Goal: Communication & Community: Answer question/provide support

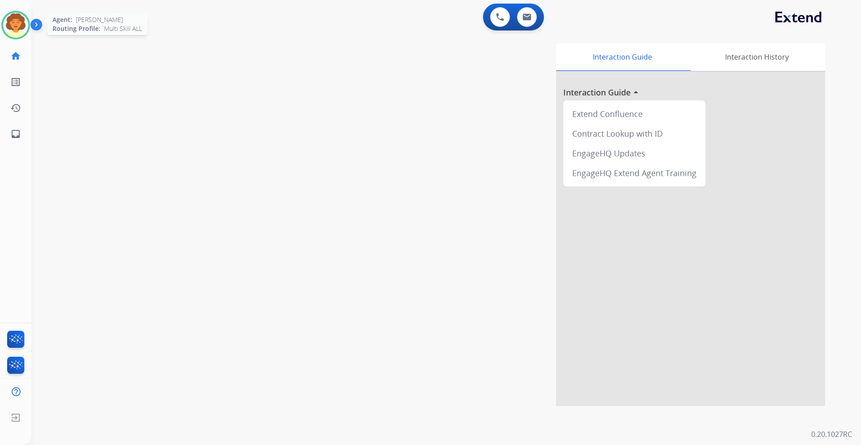
click at [19, 29] on img at bounding box center [15, 25] width 25 height 25
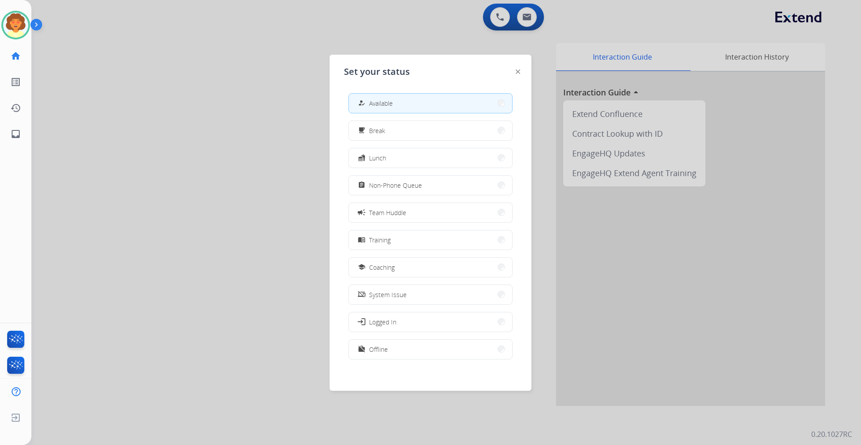
click at [210, 125] on div at bounding box center [430, 222] width 861 height 445
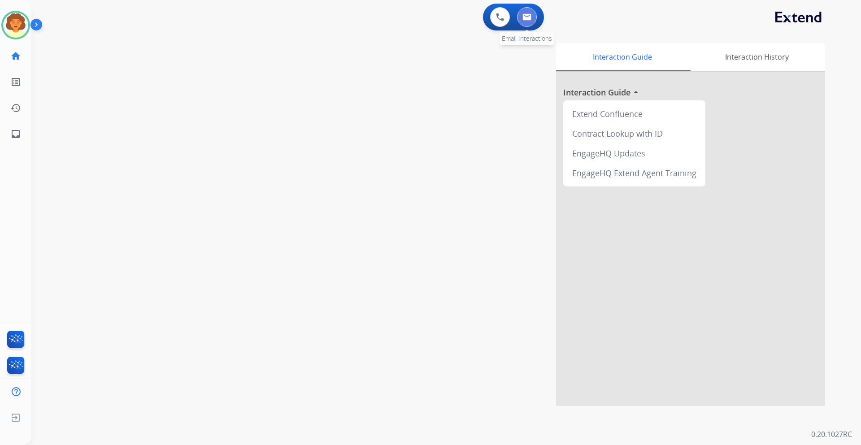
click at [524, 14] on img at bounding box center [527, 16] width 9 height 7
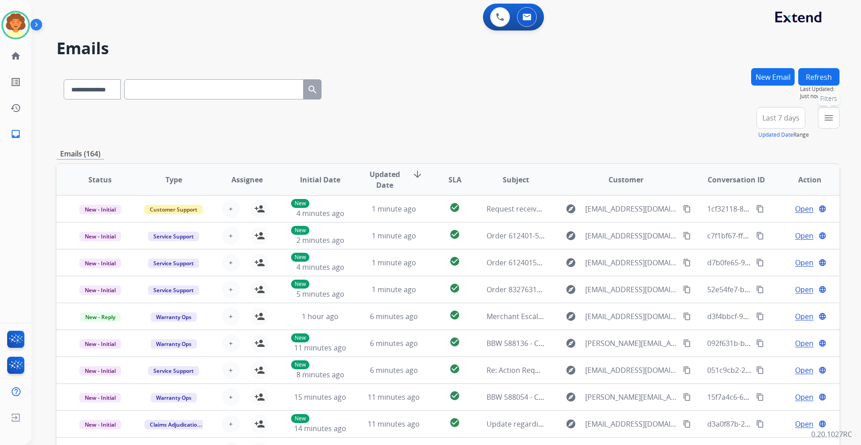
click at [832, 116] on mat-icon "menu" at bounding box center [828, 118] width 11 height 11
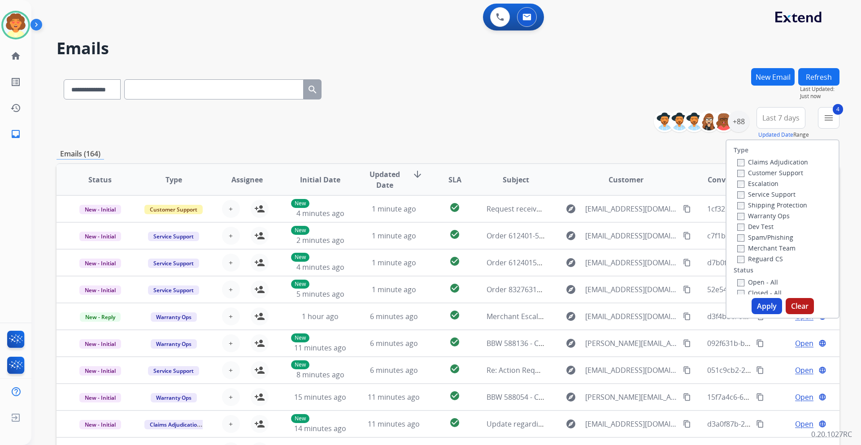
click at [758, 309] on button "Apply" at bounding box center [767, 306] width 30 height 16
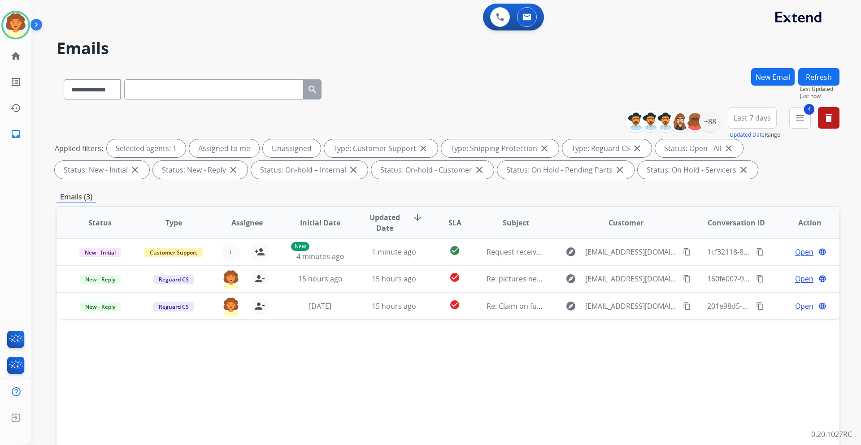
click at [753, 126] on button "Last 7 days" at bounding box center [752, 118] width 49 height 22
click at [739, 229] on div "Last 90 days" at bounding box center [749, 226] width 49 height 13
click at [705, 120] on div "+147" at bounding box center [710, 122] width 22 height 22
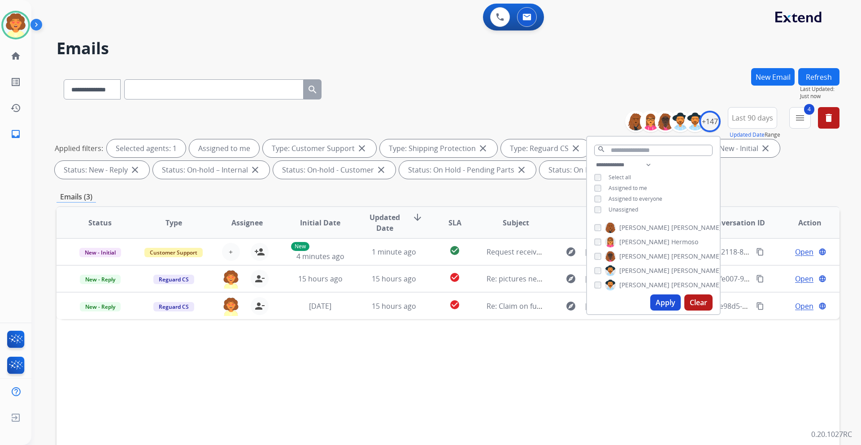
click at [661, 304] on button "Apply" at bounding box center [665, 303] width 30 height 16
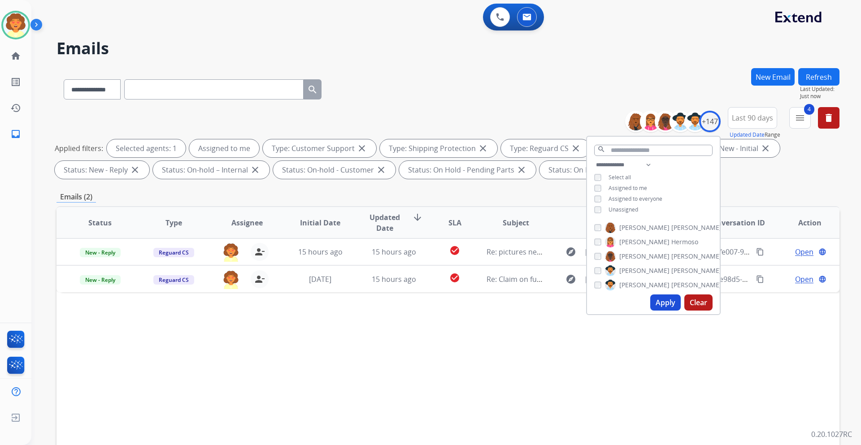
click at [744, 390] on div "Status Type Assignee Initial Date Updated Date arrow_downward SLA Subject Custo…" at bounding box center [448, 356] width 783 height 300
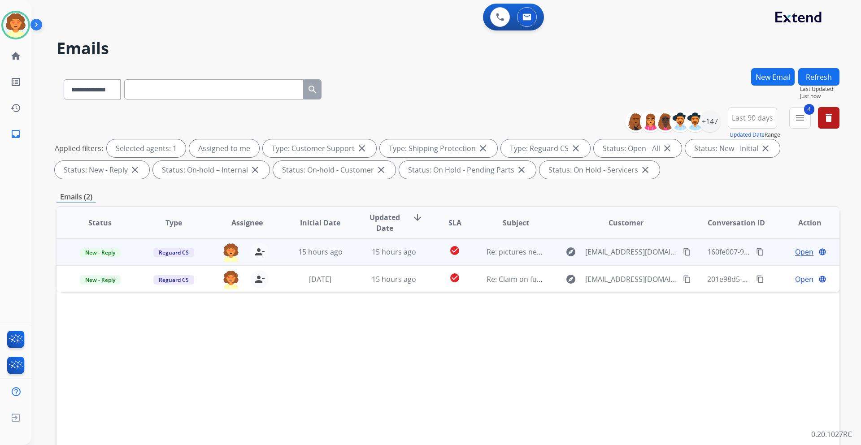
click at [798, 255] on span "Open" at bounding box center [804, 252] width 18 height 11
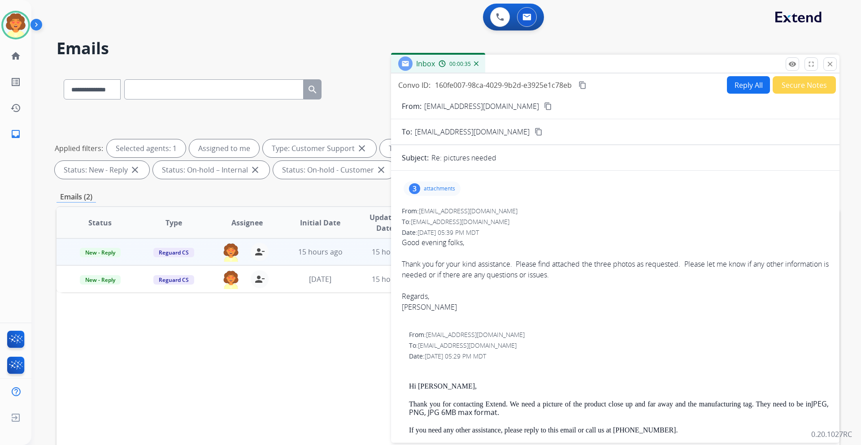
click at [413, 189] on div "3" at bounding box center [414, 188] width 11 height 11
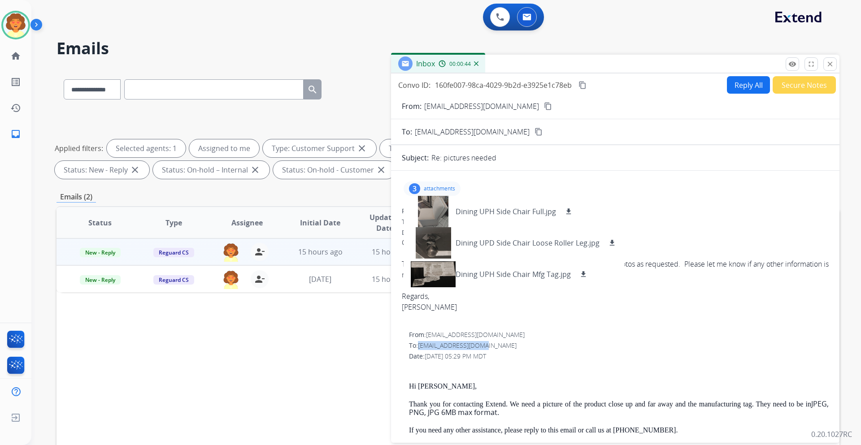
drag, startPoint x: 420, startPoint y: 348, endPoint x: 487, endPoint y: 345, distance: 66.9
click at [487, 345] on div "To: [EMAIL_ADDRESS][DOMAIN_NAME]" at bounding box center [619, 345] width 420 height 9
copy span "[EMAIL_ADDRESS][DOMAIN_NAME]"
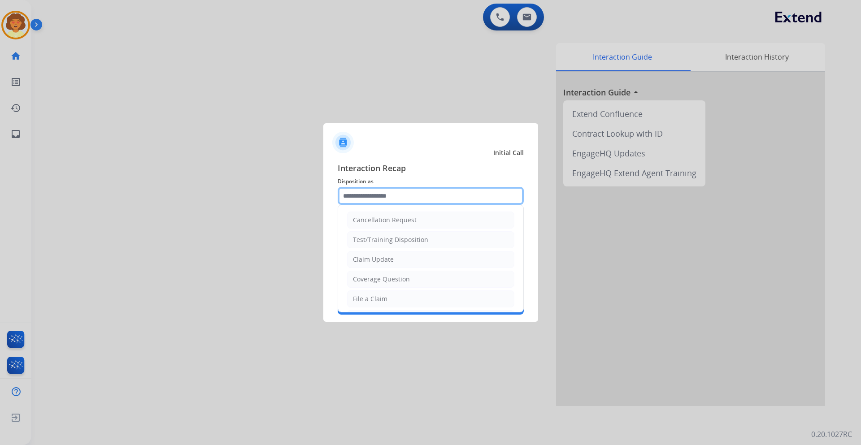
click at [398, 199] on input "text" at bounding box center [431, 196] width 186 height 18
click at [382, 261] on div "Claim Update" at bounding box center [373, 259] width 41 height 9
type input "**********"
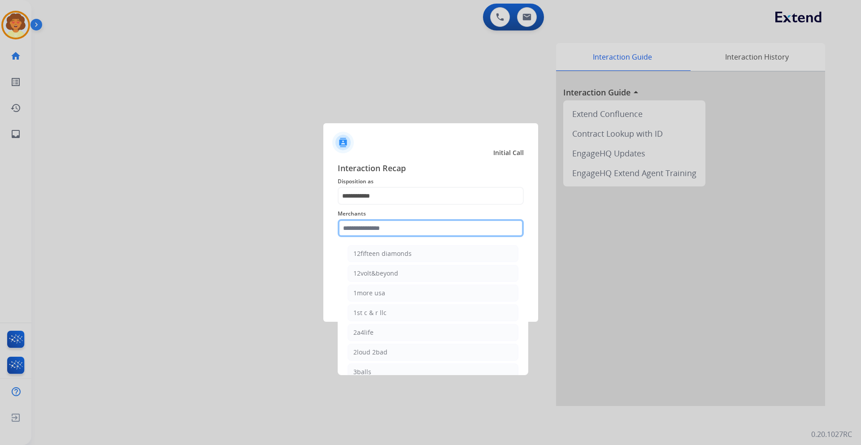
click at [369, 233] on input "text" at bounding box center [431, 228] width 186 height 18
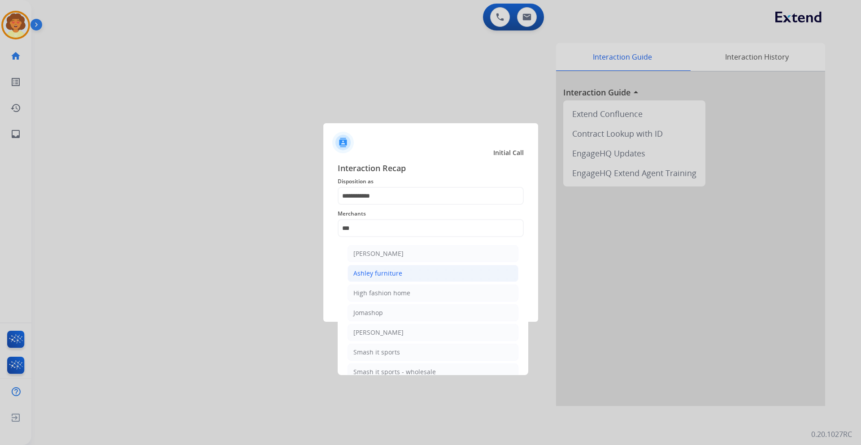
click at [371, 275] on div "Ashley furniture" at bounding box center [377, 273] width 49 height 9
type input "**********"
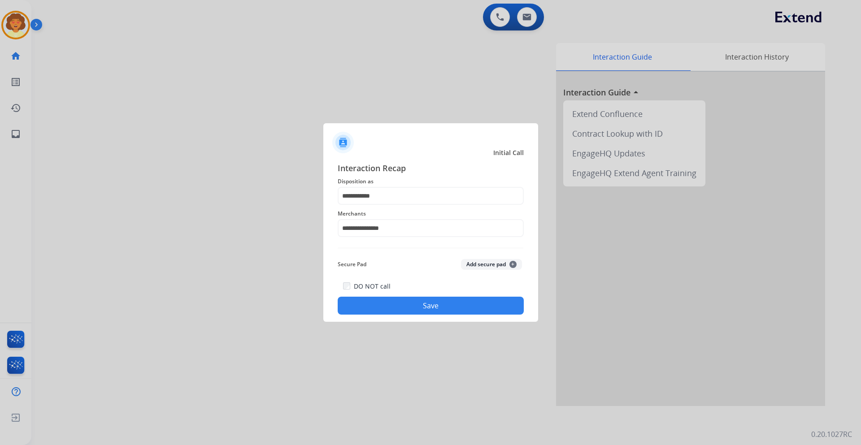
click at [375, 305] on button "Save" at bounding box center [431, 306] width 186 height 18
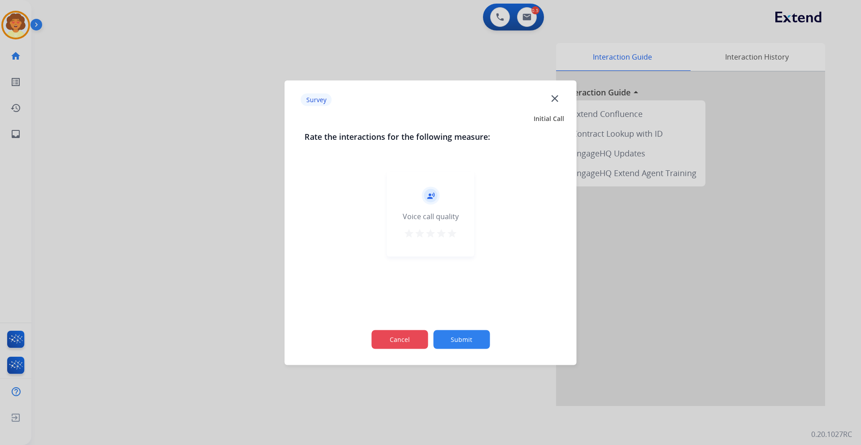
click at [392, 341] on button "Cancel" at bounding box center [399, 339] width 57 height 19
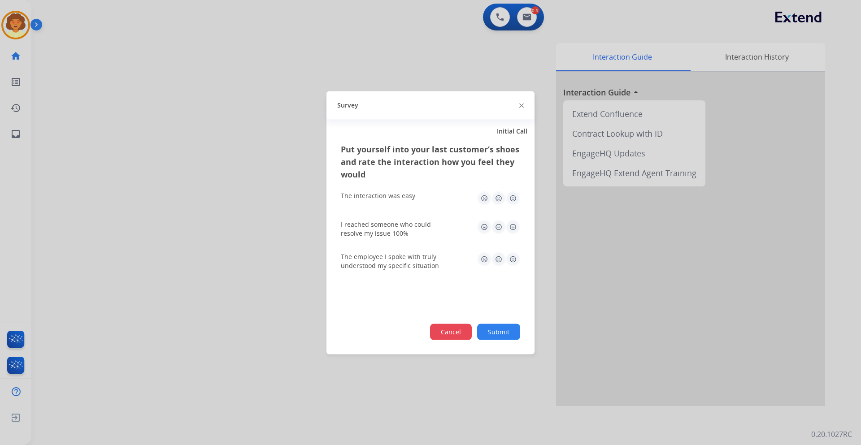
click at [442, 333] on button "Cancel" at bounding box center [451, 332] width 42 height 16
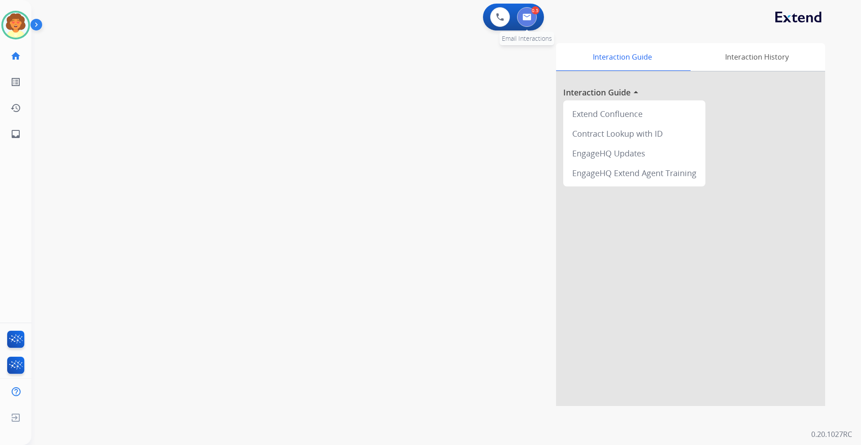
click at [533, 21] on button at bounding box center [527, 17] width 20 height 20
select select "**********"
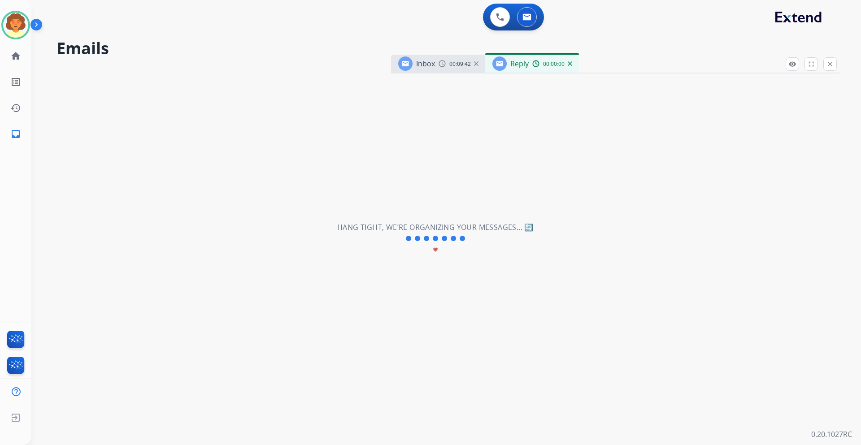
select select "**********"
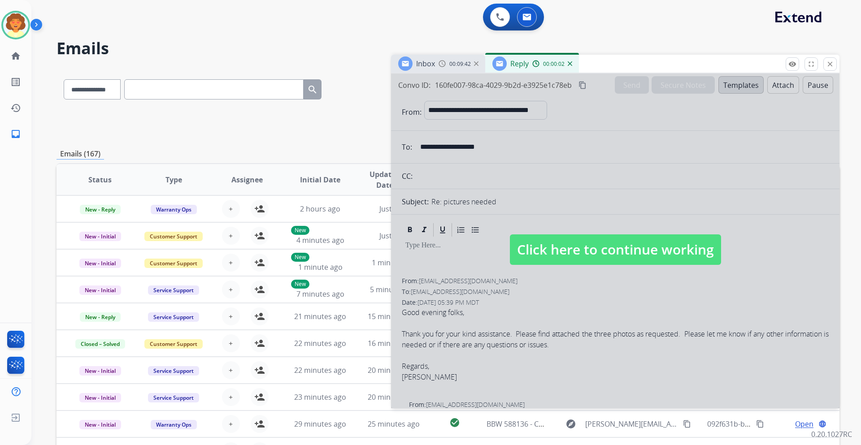
click at [561, 179] on div at bounding box center [615, 241] width 449 height 335
select select
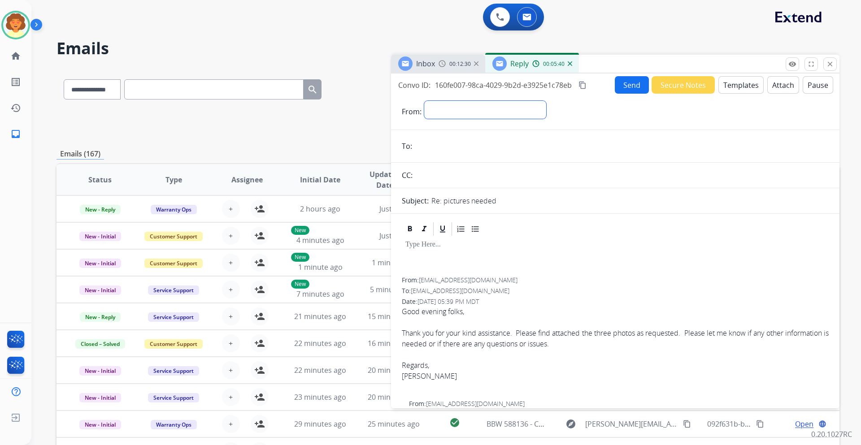
click at [447, 107] on select "**********" at bounding box center [485, 110] width 122 height 18
click at [639, 253] on div at bounding box center [615, 258] width 427 height 40
click at [516, 111] on select "**********" at bounding box center [485, 110] width 122 height 18
select select "**********"
click at [424, 101] on select "**********" at bounding box center [485, 110] width 122 height 18
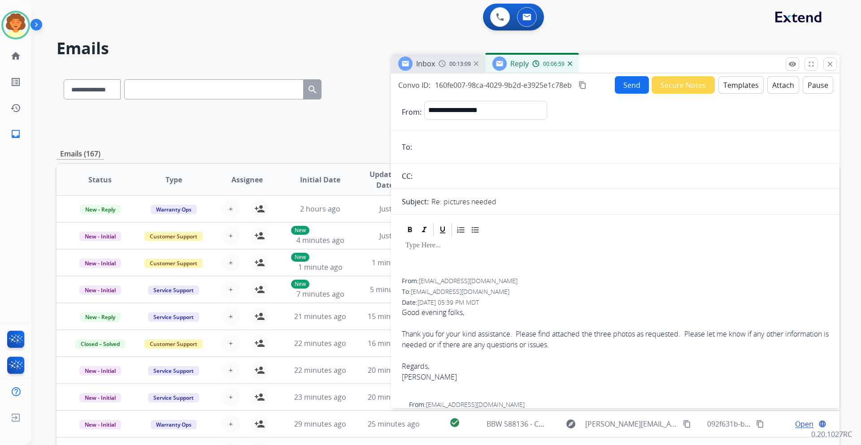
click at [417, 148] on input "email" at bounding box center [622, 147] width 414 height 18
paste input "**********"
type input "**********"
click at [734, 87] on button "Templates" at bounding box center [741, 84] width 45 height 17
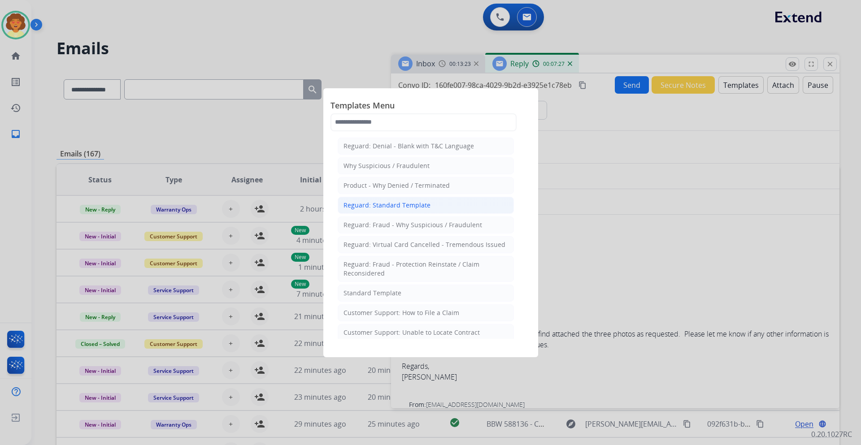
click at [421, 206] on div "Reguard: Standard Template" at bounding box center [387, 205] width 87 height 9
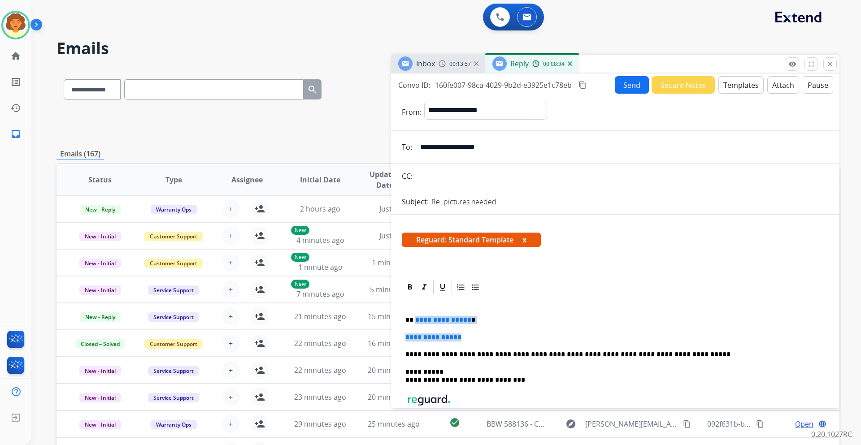
drag, startPoint x: 414, startPoint y: 322, endPoint x: 484, endPoint y: 328, distance: 70.7
click at [484, 328] on div "**********" at bounding box center [615, 384] width 427 height 177
click at [412, 337] on p at bounding box center [615, 338] width 420 height 8
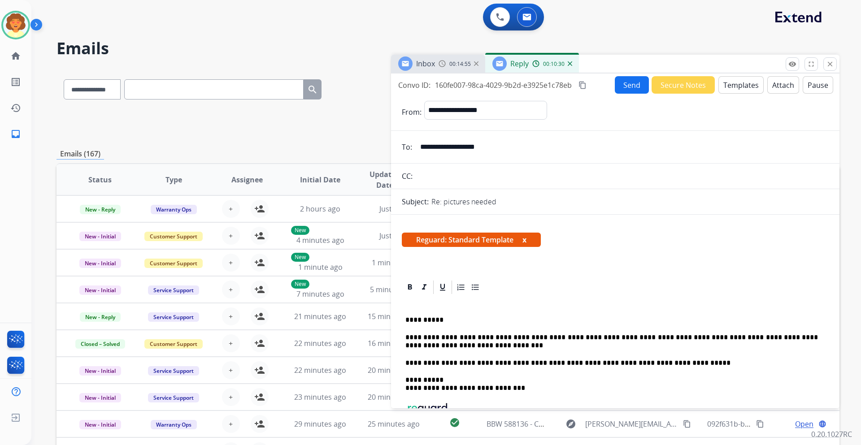
click at [626, 90] on button "Send" at bounding box center [632, 84] width 34 height 17
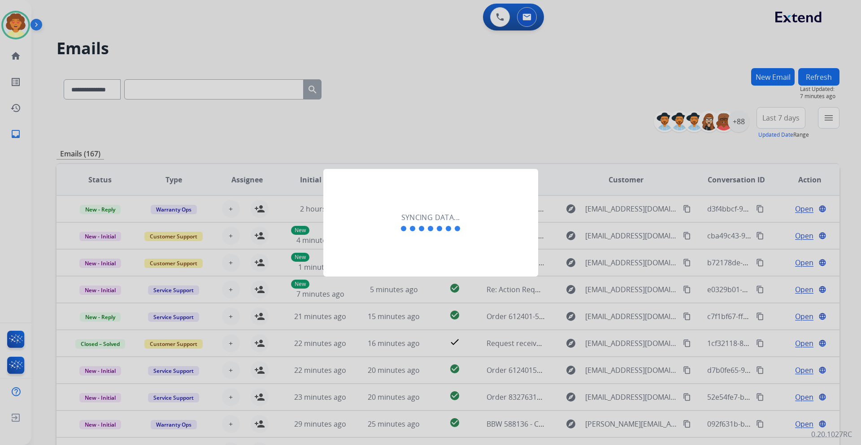
click at [419, 98] on div at bounding box center [430, 222] width 861 height 445
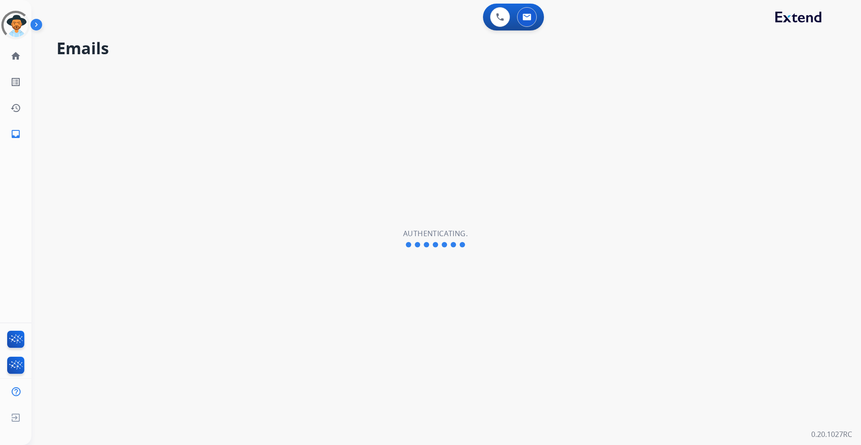
select select "**********"
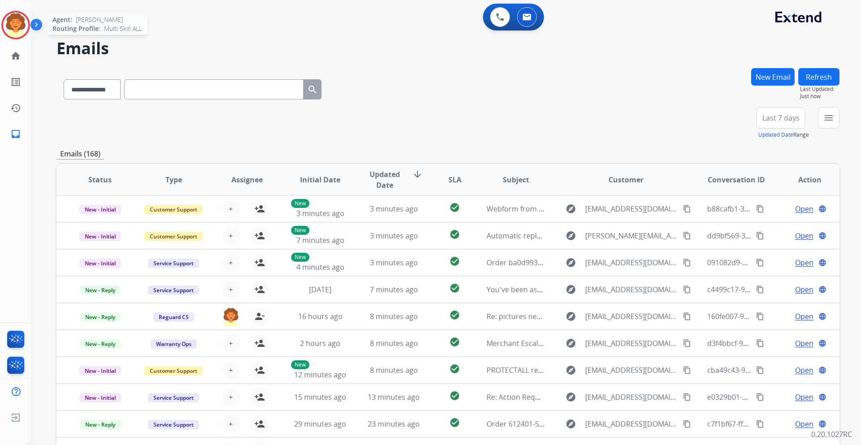
click at [14, 20] on img at bounding box center [15, 25] width 25 height 25
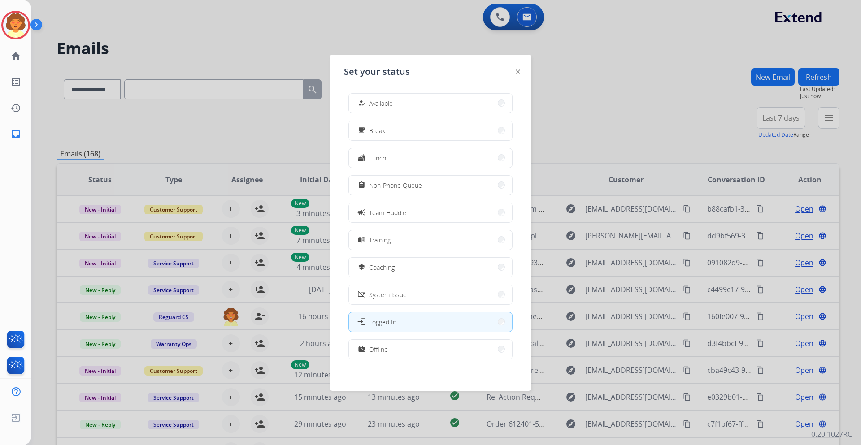
drag, startPoint x: 381, startPoint y: 100, endPoint x: 520, endPoint y: 126, distance: 141.2
click at [382, 100] on span "Available" at bounding box center [381, 103] width 24 height 9
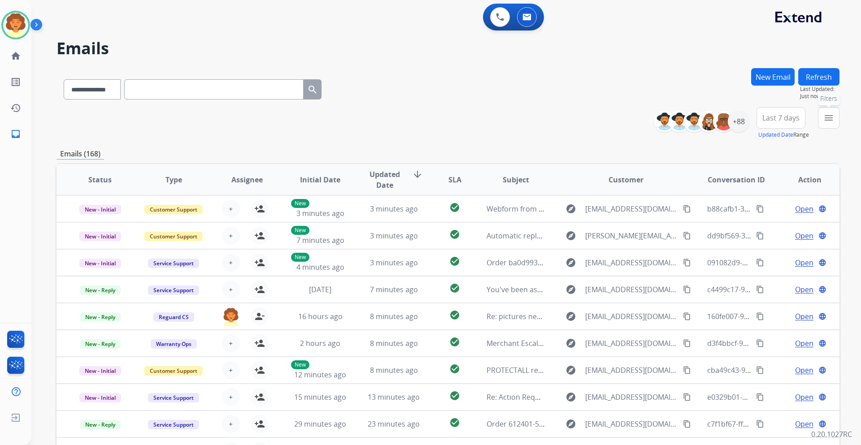
click at [827, 122] on mat-icon "menu" at bounding box center [828, 118] width 11 height 11
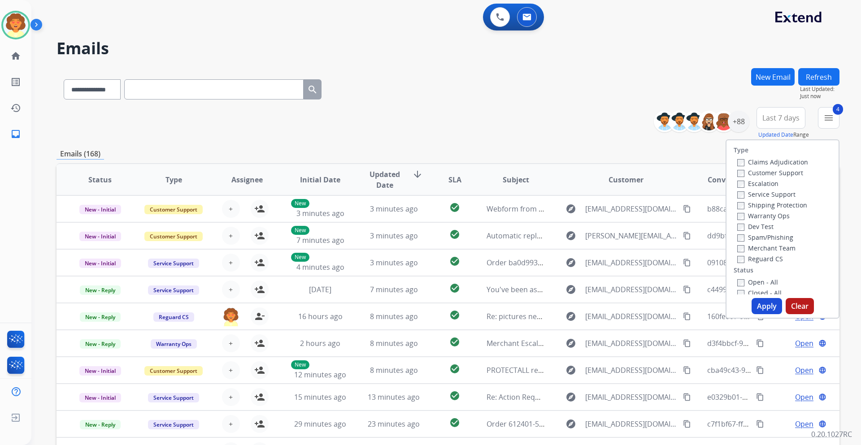
click at [758, 304] on button "Apply" at bounding box center [767, 306] width 30 height 16
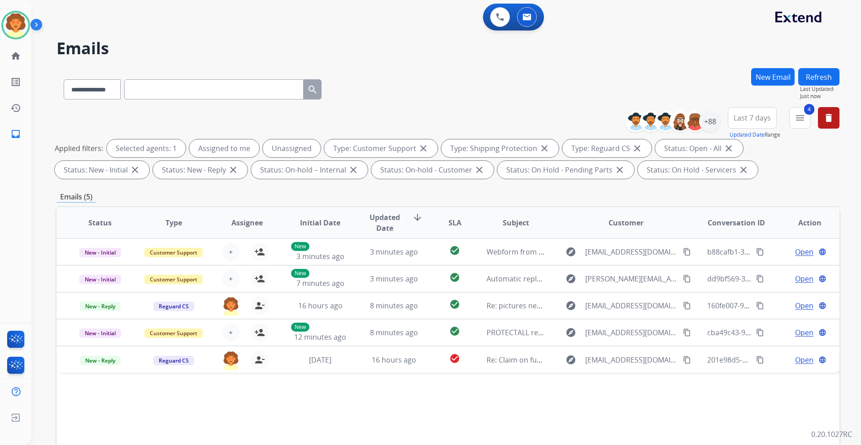
click at [760, 116] on span "Last 7 days" at bounding box center [752, 118] width 37 height 4
click at [732, 229] on div "Last 90 days" at bounding box center [749, 226] width 49 height 13
click at [705, 124] on div "+147" at bounding box center [710, 122] width 22 height 22
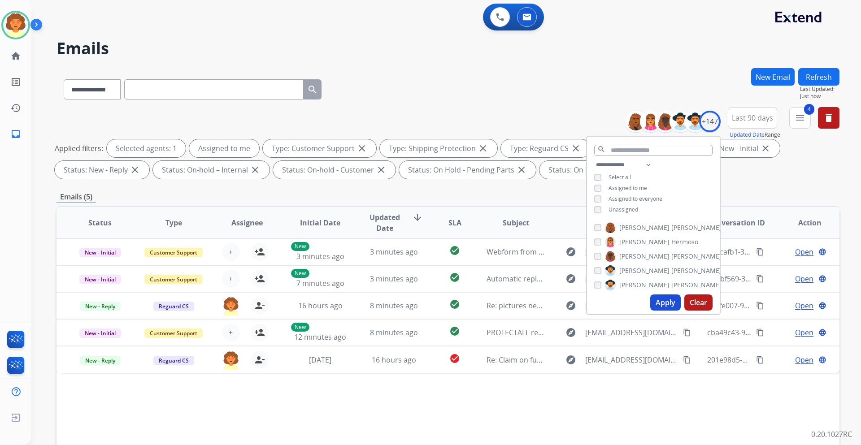
click at [658, 297] on button "Apply" at bounding box center [665, 303] width 30 height 16
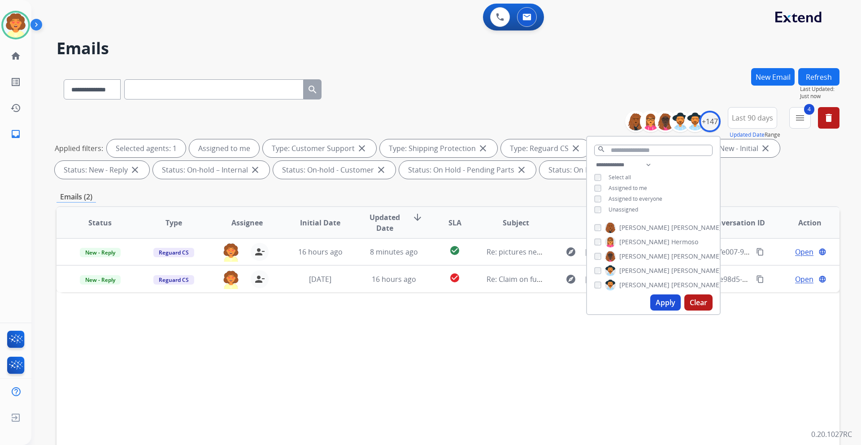
drag, startPoint x: 505, startPoint y: 389, endPoint x: 585, endPoint y: 355, distance: 87.4
click at [508, 387] on div "Status Type Assignee Initial Date Updated Date arrow_downward SLA Subject Custo…" at bounding box center [448, 356] width 783 height 300
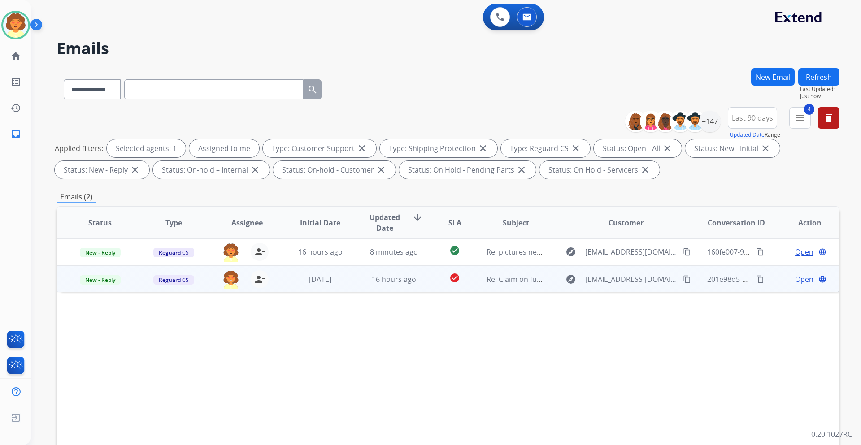
click at [797, 282] on span "Open" at bounding box center [804, 279] width 18 height 11
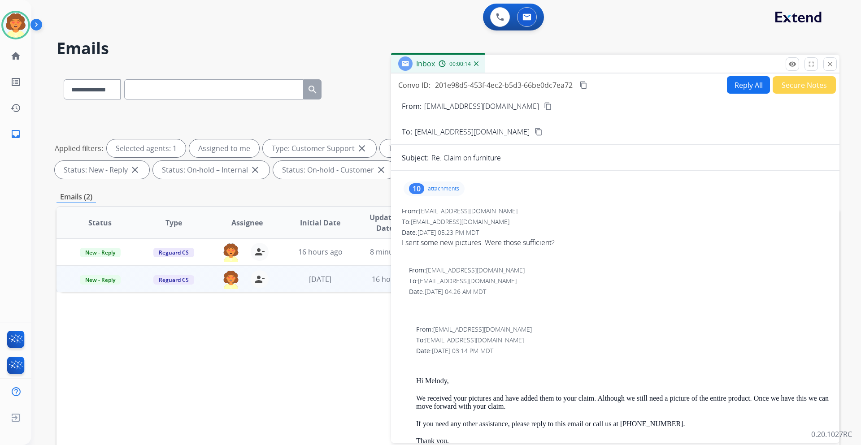
click at [418, 190] on div "10" at bounding box center [416, 188] width 15 height 11
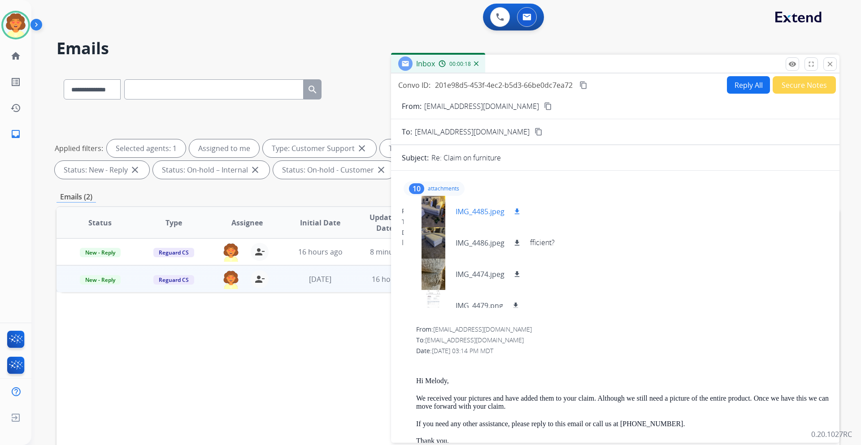
click at [432, 212] on div at bounding box center [433, 211] width 45 height 31
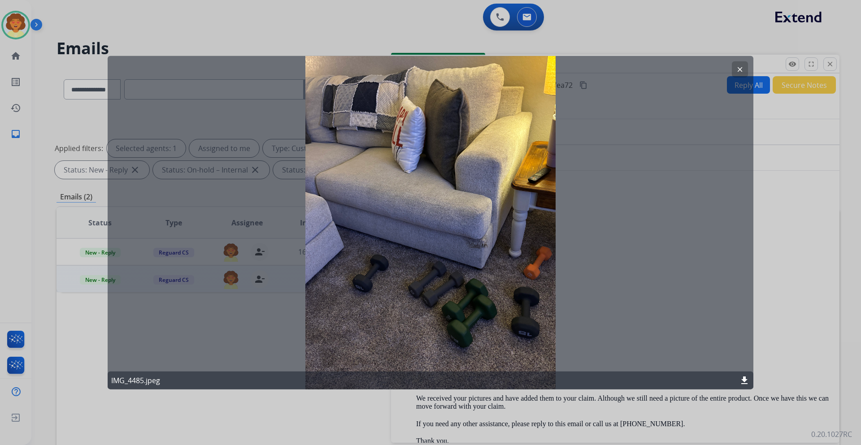
click at [739, 68] on mat-icon "clear" at bounding box center [740, 69] width 8 height 8
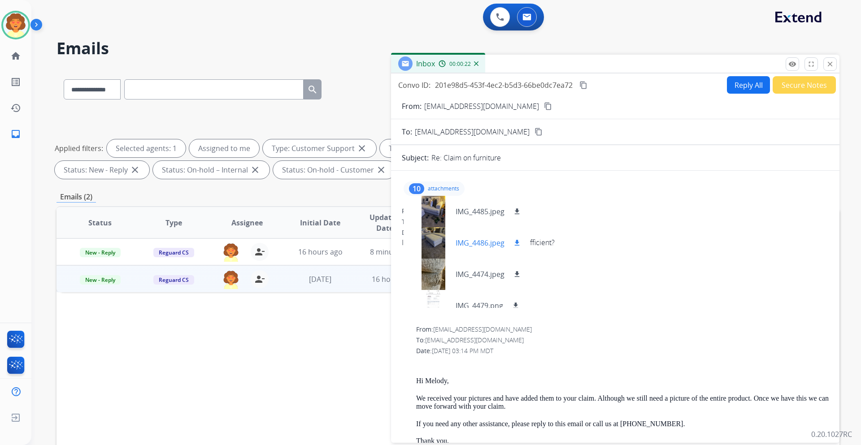
click at [432, 244] on div at bounding box center [433, 242] width 45 height 31
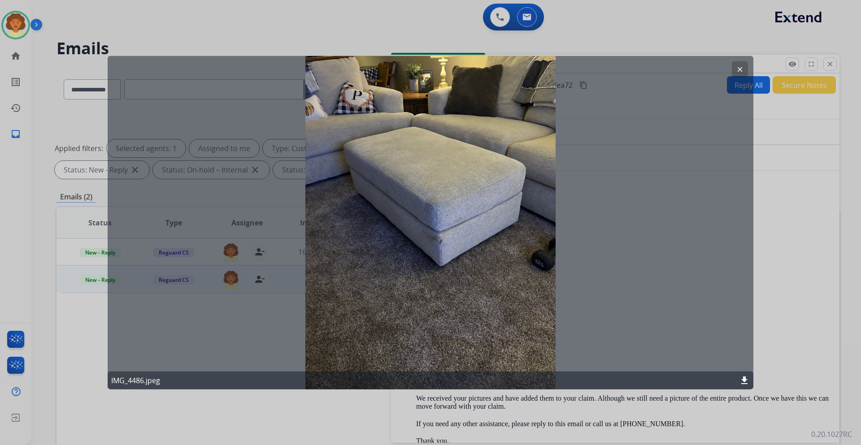
click at [736, 70] on mat-icon "clear" at bounding box center [740, 69] width 8 height 8
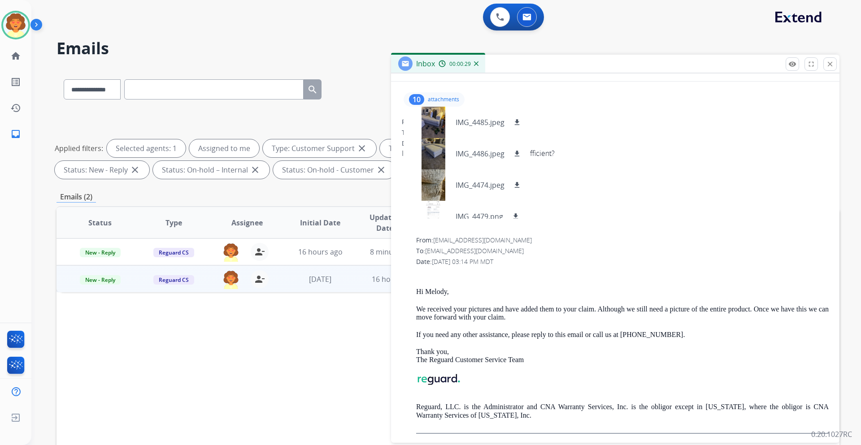
scroll to position [90, 0]
drag, startPoint x: 428, startPoint y: 250, endPoint x: 496, endPoint y: 252, distance: 67.3
click at [496, 252] on div "To: gmaporter4@gmail.com" at bounding box center [622, 250] width 413 height 9
copy span "[EMAIL_ADDRESS][DOMAIN_NAME]"
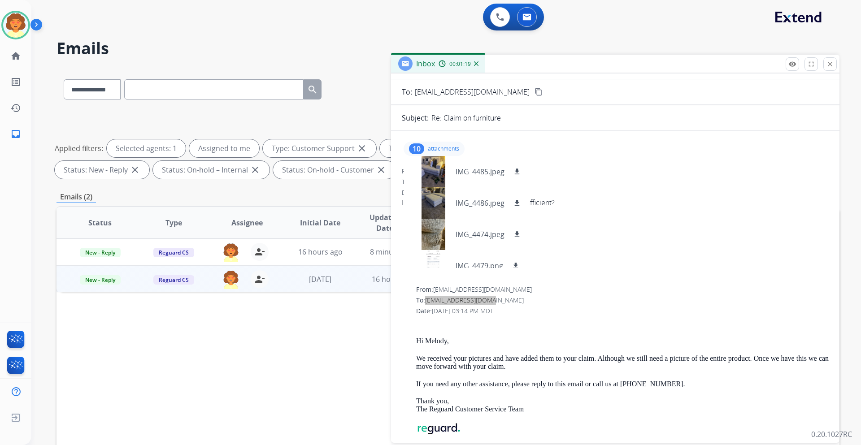
scroll to position [0, 0]
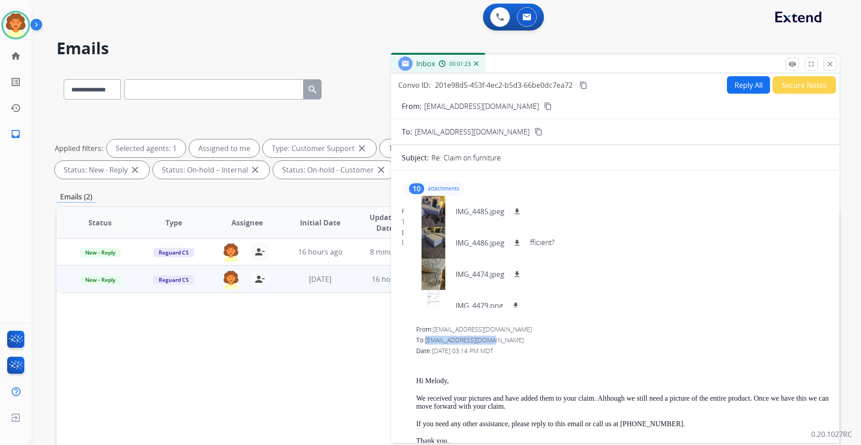
click at [803, 87] on button "Secure Notes" at bounding box center [804, 84] width 63 height 17
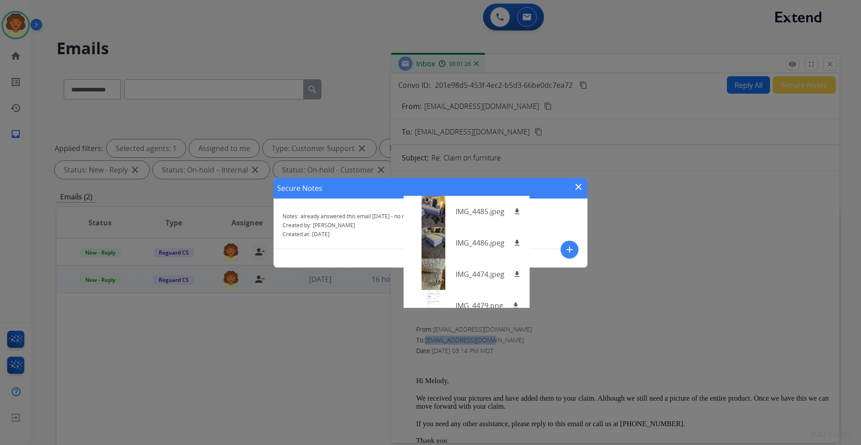
click at [577, 187] on mat-icon "close" at bounding box center [578, 187] width 11 height 11
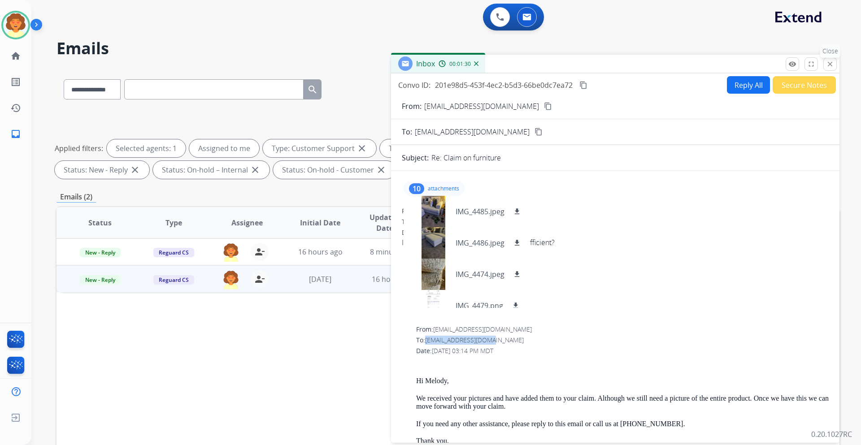
click at [827, 69] on button "close Close" at bounding box center [829, 63] width 13 height 13
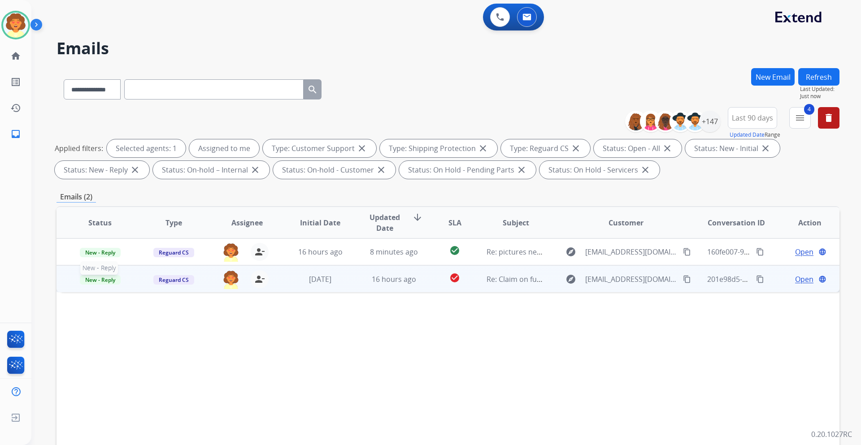
click at [87, 283] on span "New - Reply" at bounding box center [100, 279] width 41 height 9
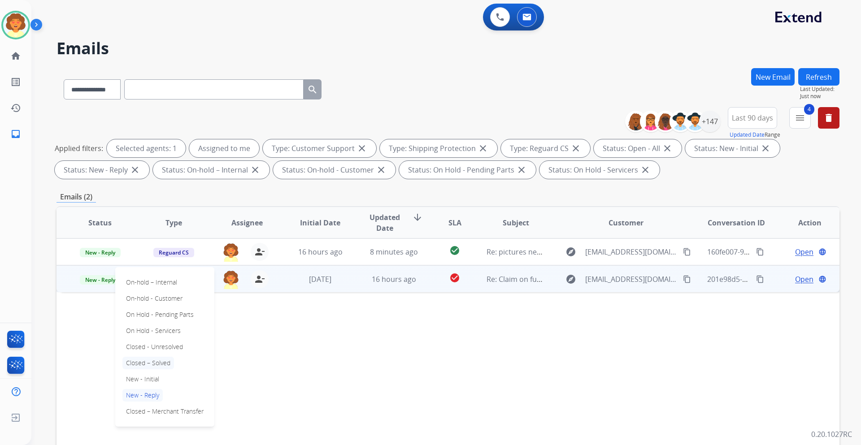
click at [156, 363] on p "Closed – Solved" at bounding box center [148, 363] width 52 height 13
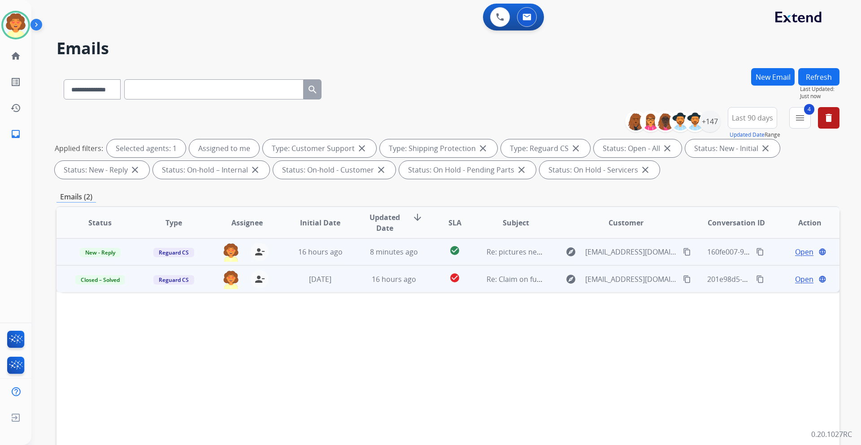
click at [799, 252] on span "Open" at bounding box center [804, 252] width 18 height 11
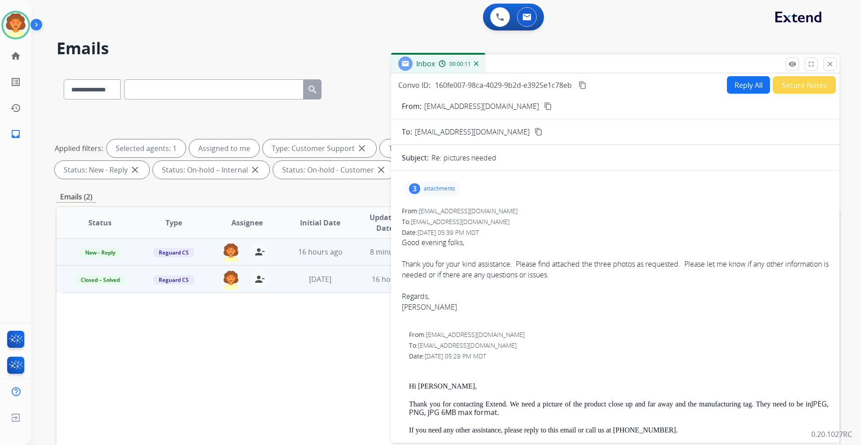
click at [807, 87] on button "Secure Notes" at bounding box center [804, 84] width 63 height 17
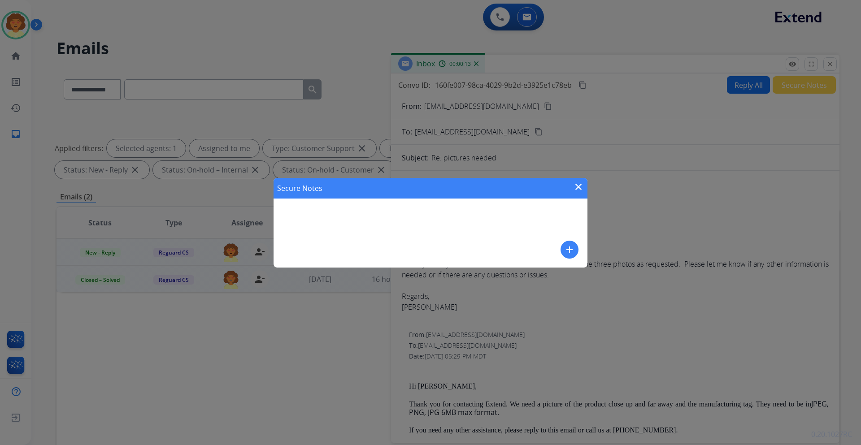
click at [570, 253] on mat-icon "add" at bounding box center [569, 249] width 11 height 11
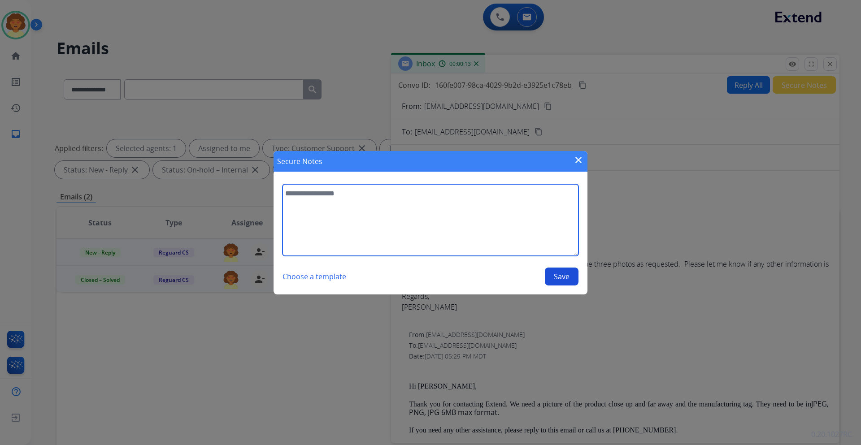
click at [355, 207] on textarea at bounding box center [431, 220] width 296 height 72
type textarea "**********"
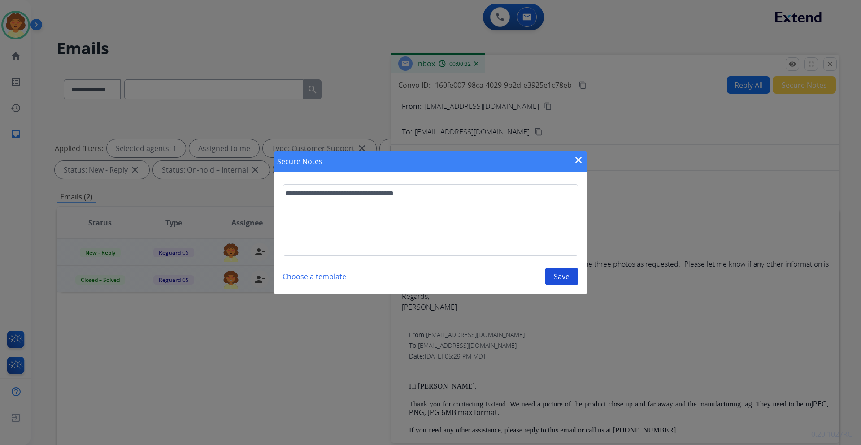
click at [558, 278] on button "Save" at bounding box center [562, 277] width 34 height 18
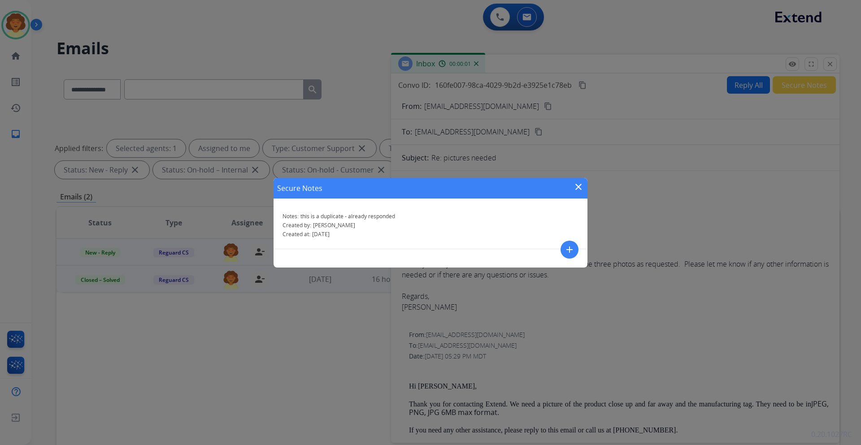
click at [577, 183] on mat-icon "close" at bounding box center [578, 187] width 11 height 11
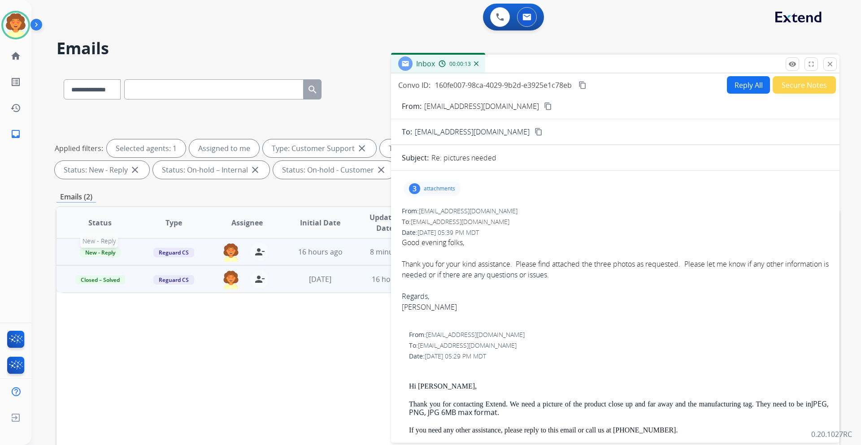
click at [105, 253] on span "New - Reply" at bounding box center [100, 252] width 41 height 9
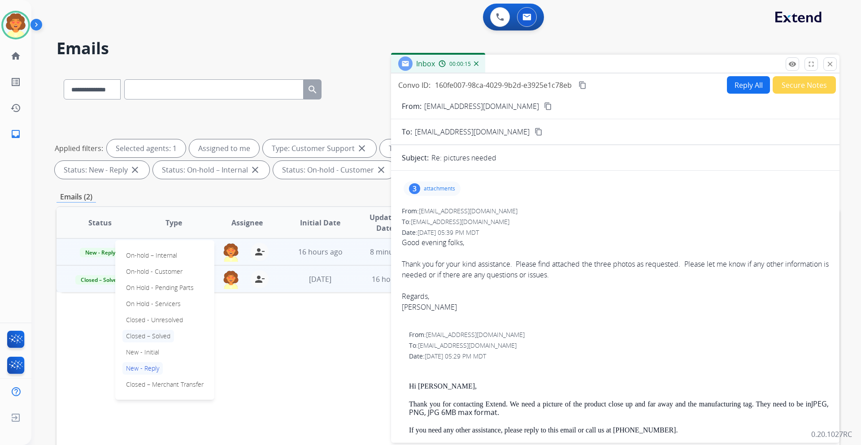
click at [152, 339] on p "Closed – Solved" at bounding box center [148, 336] width 52 height 13
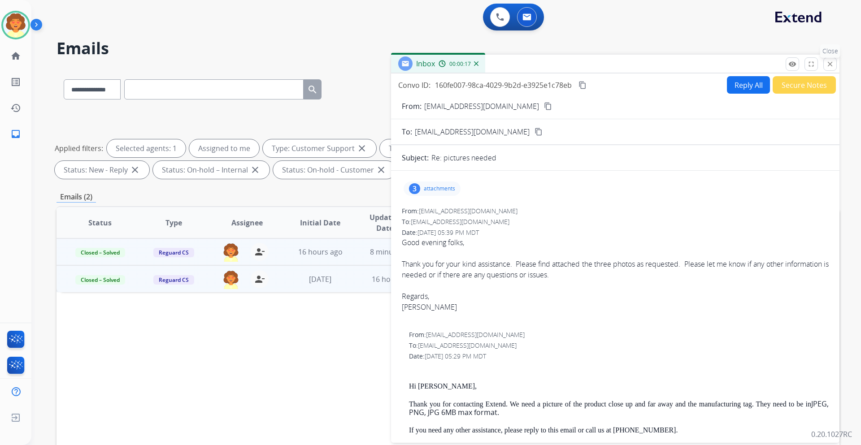
click at [831, 70] on button "close Close" at bounding box center [829, 63] width 13 height 13
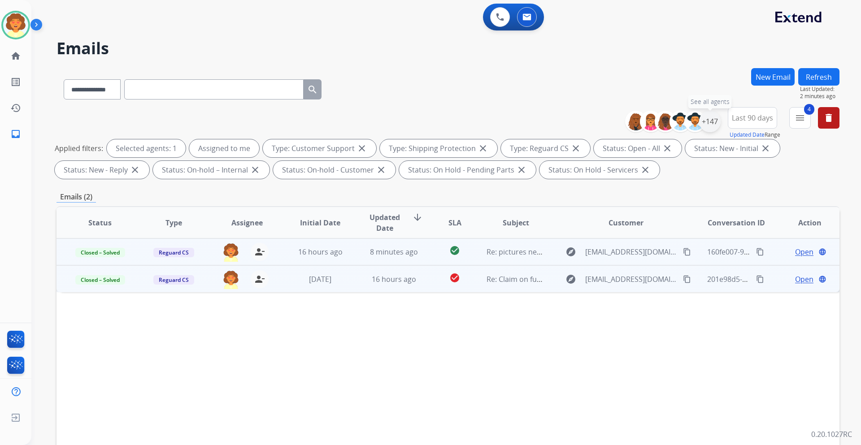
click at [710, 119] on div "+147" at bounding box center [710, 122] width 22 height 22
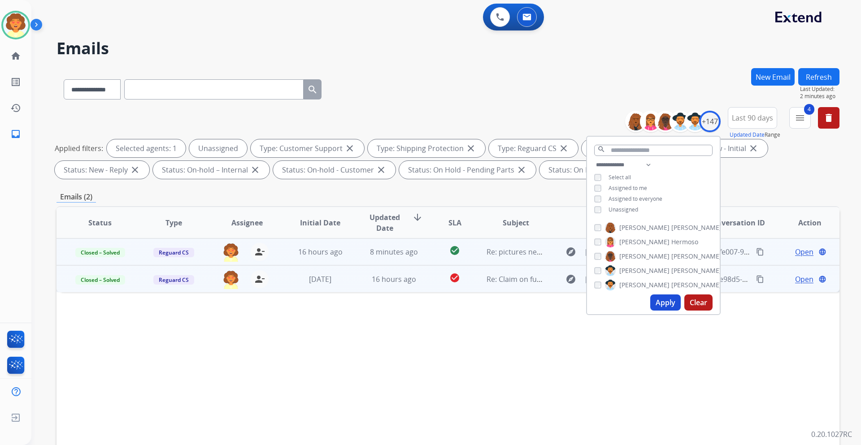
click at [662, 300] on button "Apply" at bounding box center [665, 303] width 30 height 16
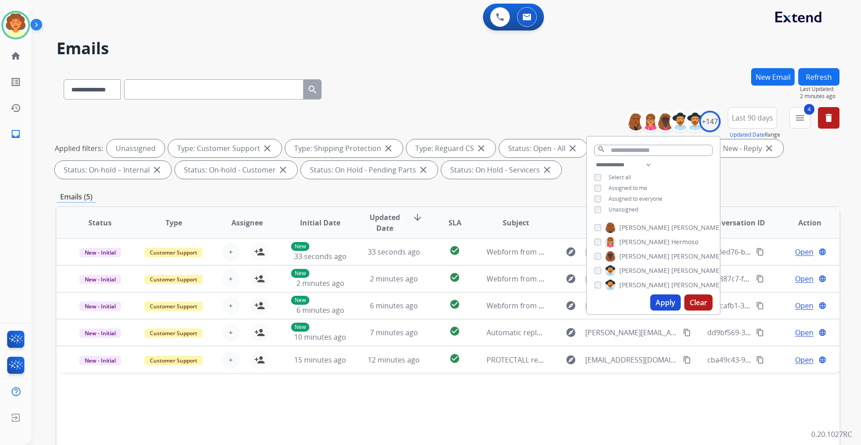
click at [553, 96] on div "**********" at bounding box center [448, 87] width 783 height 39
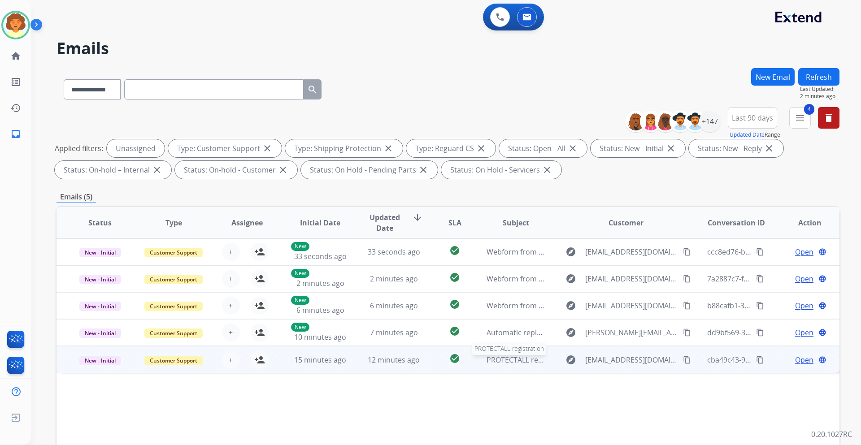
click at [525, 358] on span "PROTECTALL registration" at bounding box center [529, 360] width 84 height 10
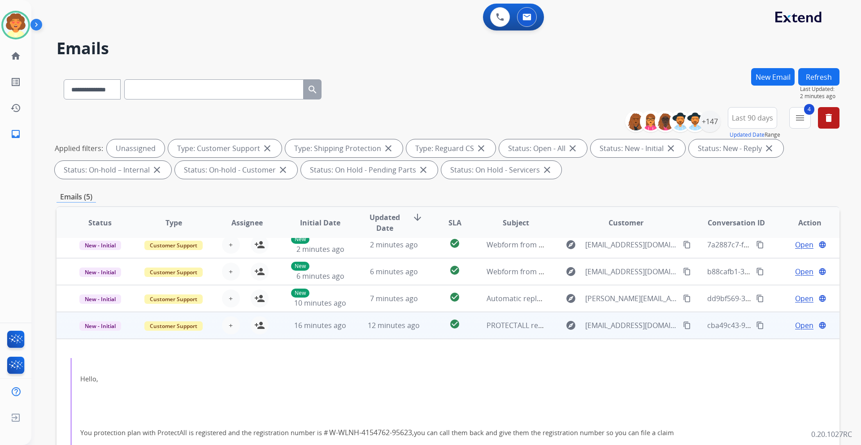
scroll to position [18, 0]
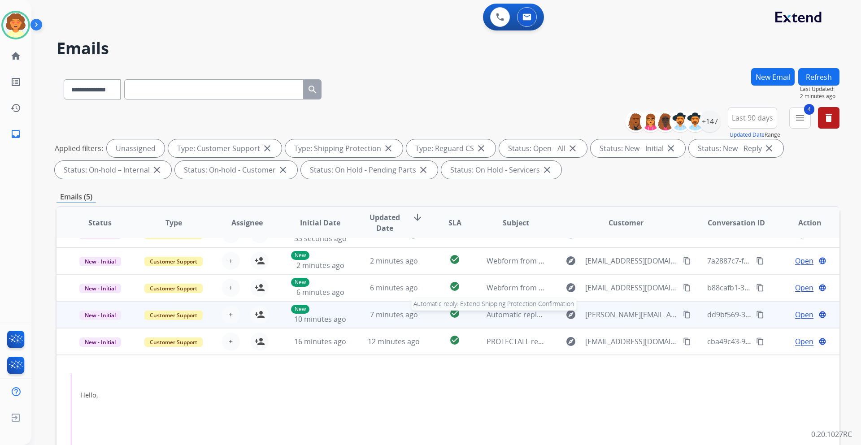
click at [492, 314] on span "Automatic reply: Extend Shipping Protection Confirmation" at bounding box center [585, 315] width 196 height 10
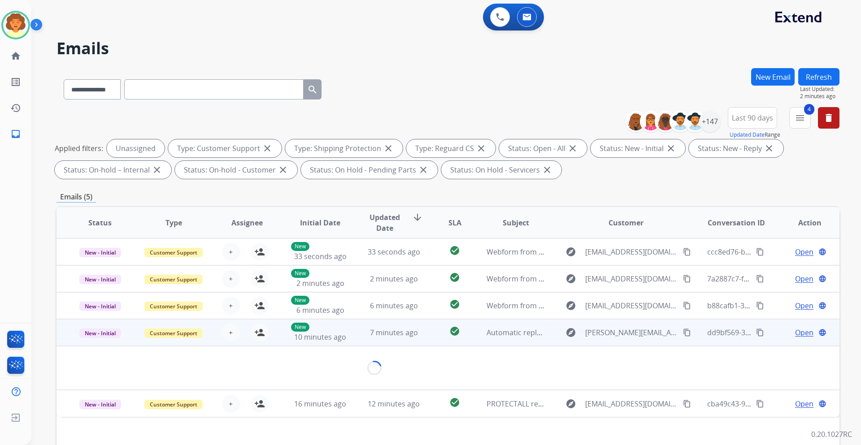
scroll to position [0, 0]
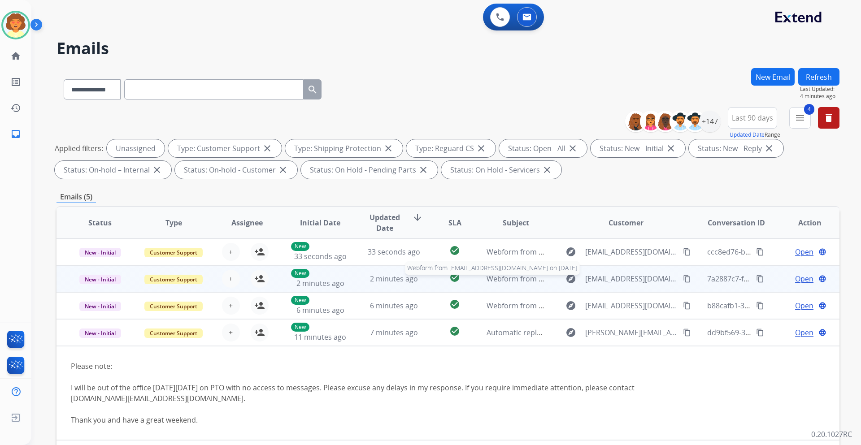
click at [502, 280] on span "Webform from juanantonioaldaco@gmail.com on 08/15/2025" at bounding box center [588, 279] width 203 height 10
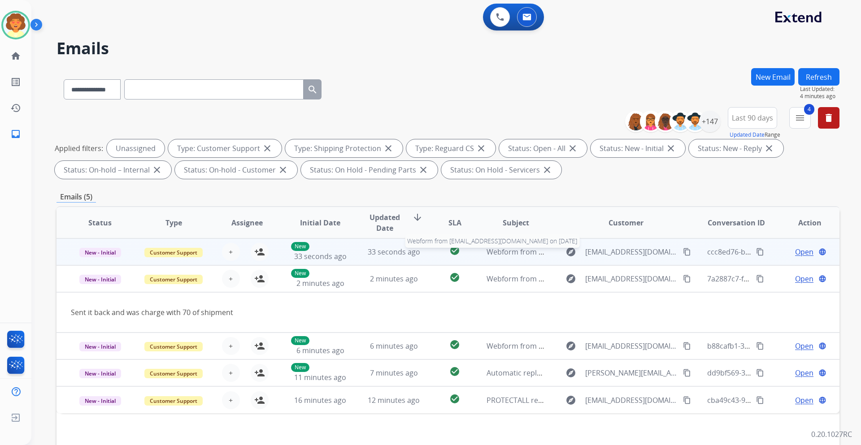
click at [507, 254] on span "Webform from harris6571@yahoo.com on 08/15/2025" at bounding box center [588, 252] width 203 height 10
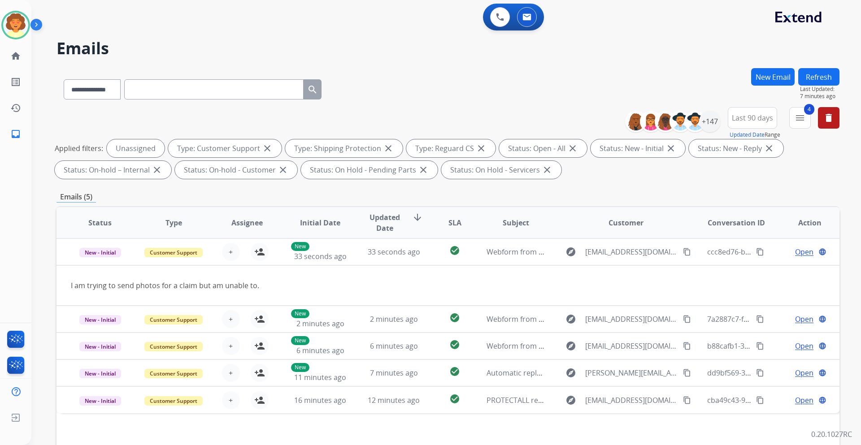
click at [771, 78] on button "New Email" at bounding box center [773, 76] width 44 height 17
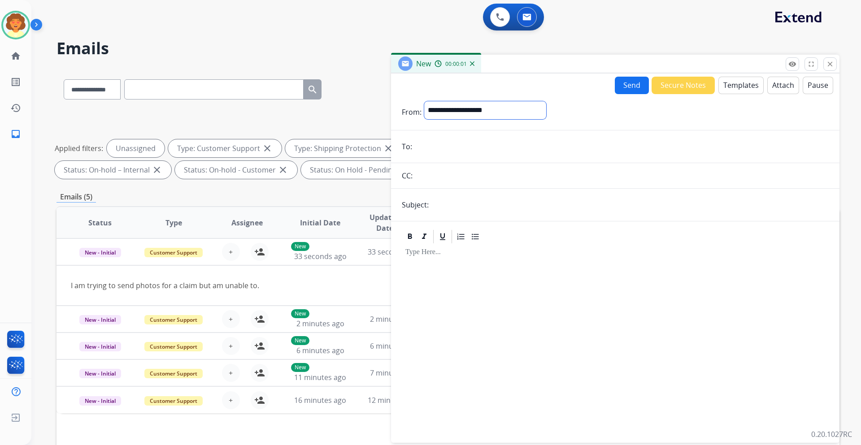
click at [497, 112] on select "**********" at bounding box center [485, 110] width 122 height 18
select select "**********"
click at [424, 101] on select "**********" at bounding box center [485, 110] width 122 height 18
click at [443, 138] on form "**********" at bounding box center [615, 266] width 449 height 345
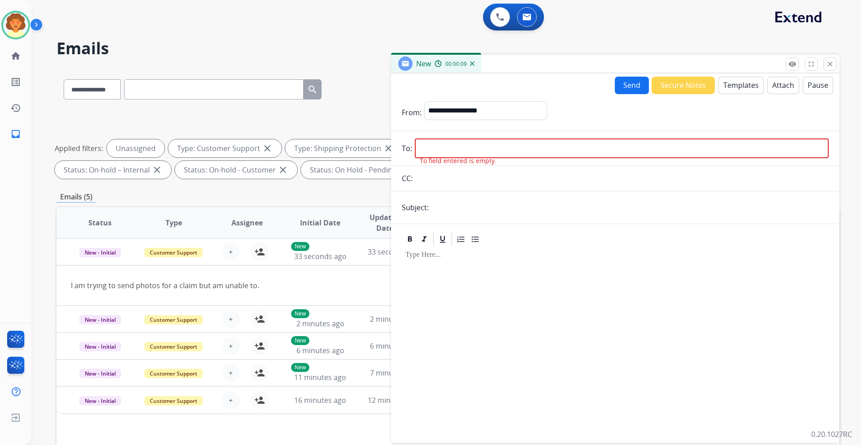
click at [459, 143] on input "email" at bounding box center [622, 149] width 414 height 20
paste input "**********"
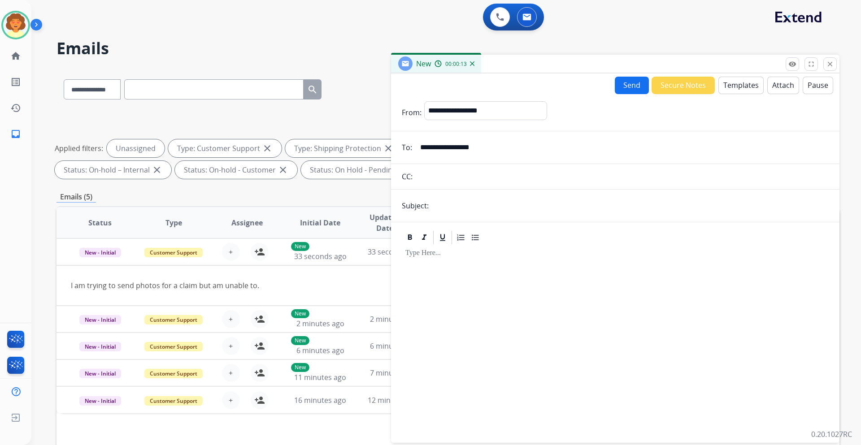
type input "**********"
click at [436, 210] on input "text" at bounding box center [629, 206] width 397 height 18
type input "**********"
click at [741, 87] on button "Templates" at bounding box center [741, 85] width 45 height 17
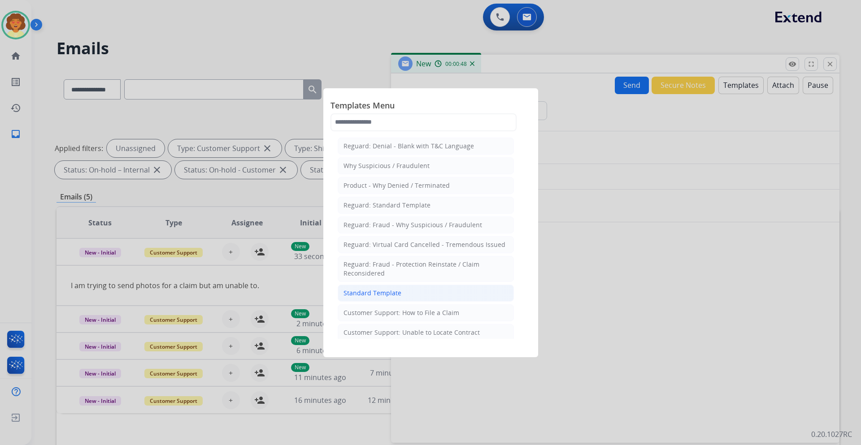
click at [426, 299] on li "Standard Template" at bounding box center [426, 293] width 176 height 17
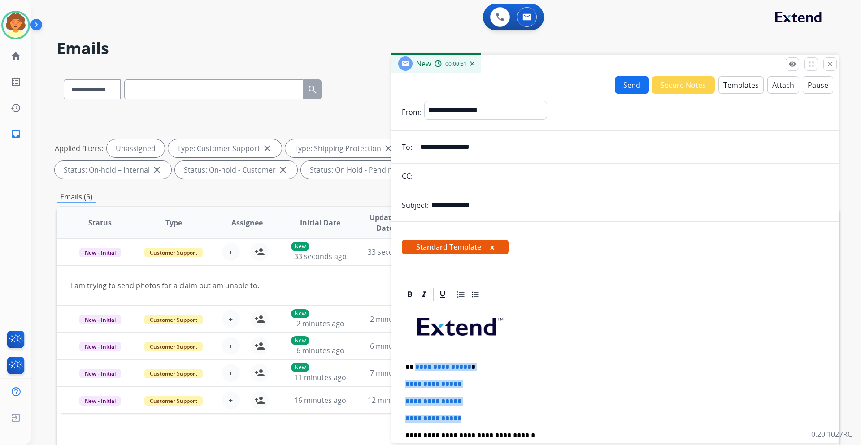
drag, startPoint x: 414, startPoint y: 364, endPoint x: 470, endPoint y: 416, distance: 76.2
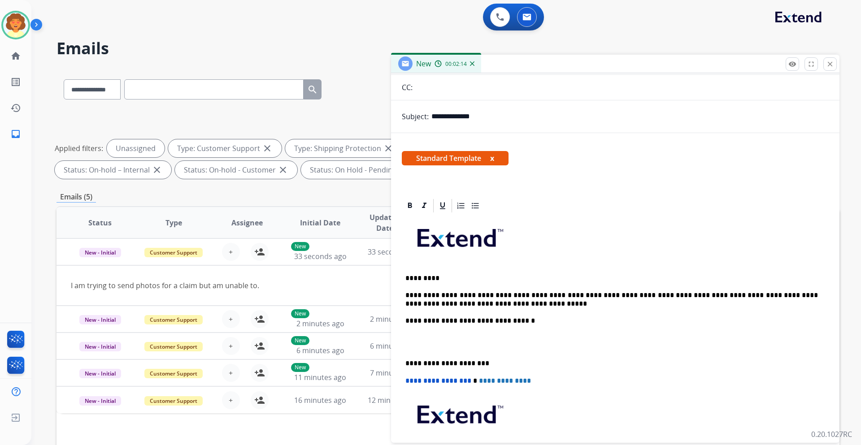
scroll to position [90, 0]
click at [410, 348] on p at bounding box center [615, 341] width 420 height 17
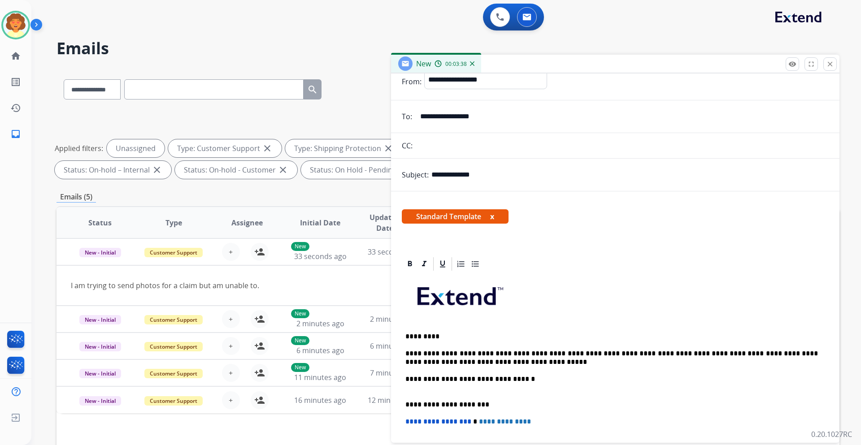
scroll to position [0, 0]
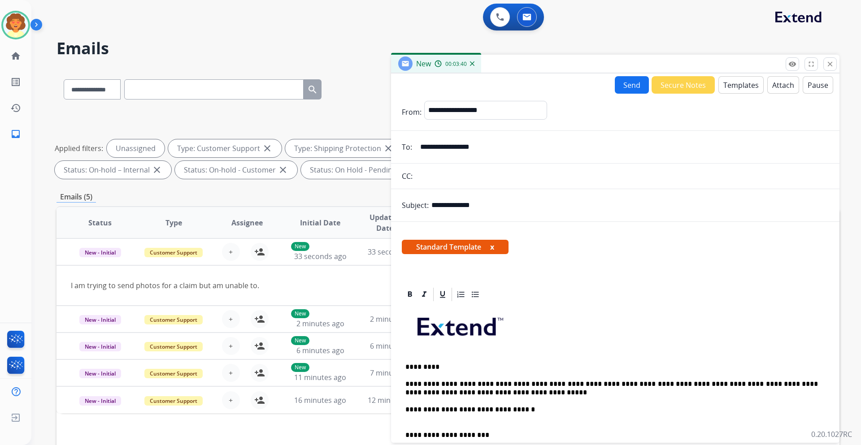
click at [621, 90] on button "Send" at bounding box center [632, 84] width 34 height 17
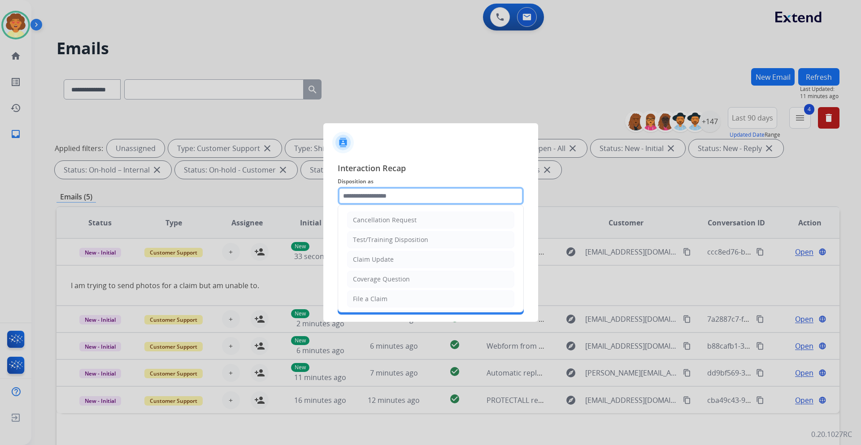
click at [375, 192] on input "text" at bounding box center [431, 196] width 186 height 18
click at [374, 259] on div "Claim Update" at bounding box center [373, 259] width 41 height 9
type input "**********"
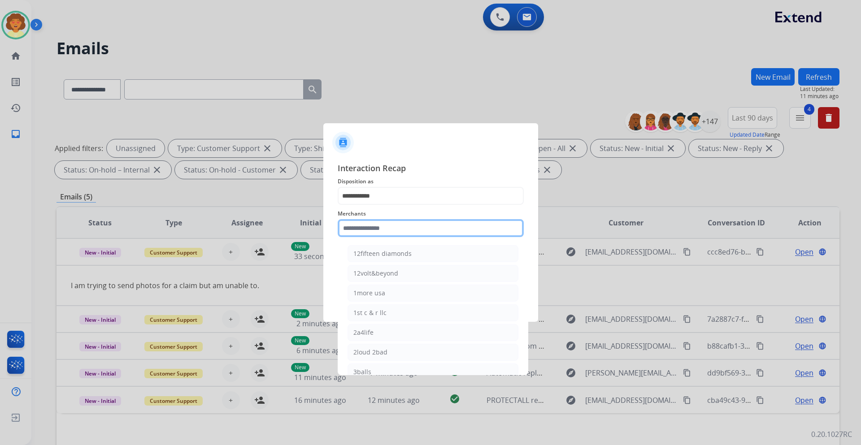
click at [363, 223] on input "text" at bounding box center [431, 228] width 186 height 18
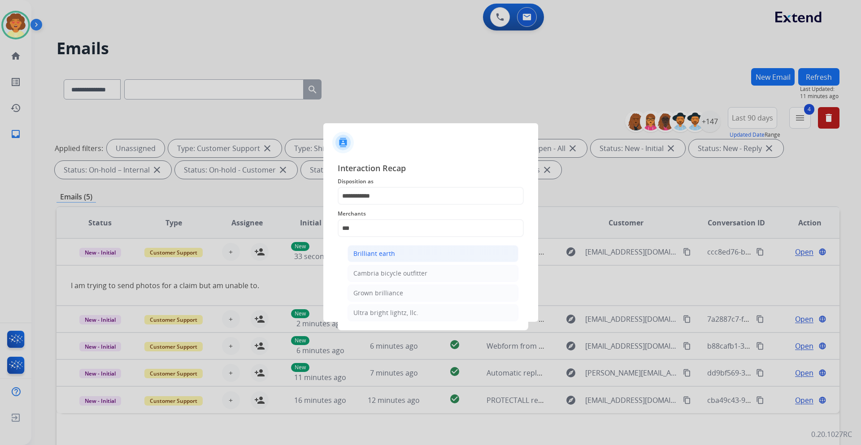
click at [361, 251] on div "Brilliant earth" at bounding box center [374, 253] width 42 height 9
type input "**********"
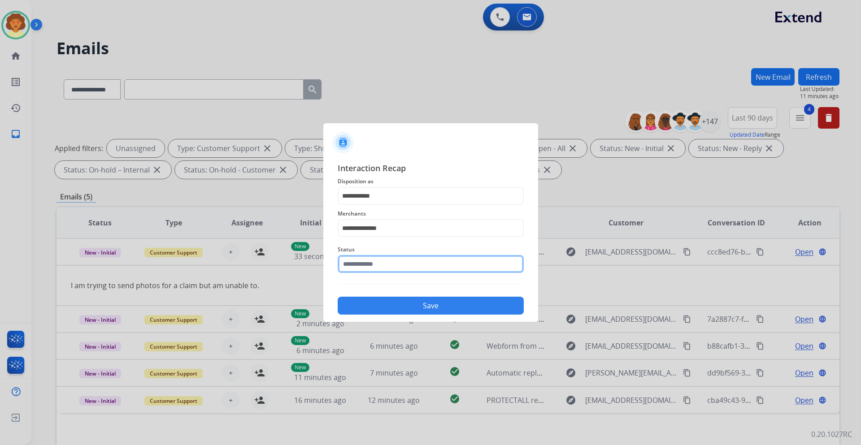
click at [376, 266] on input "text" at bounding box center [431, 264] width 186 height 18
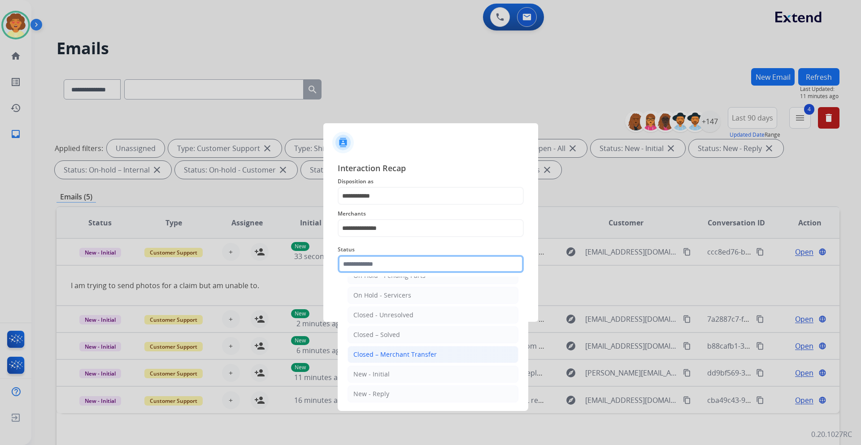
scroll to position [54, 0]
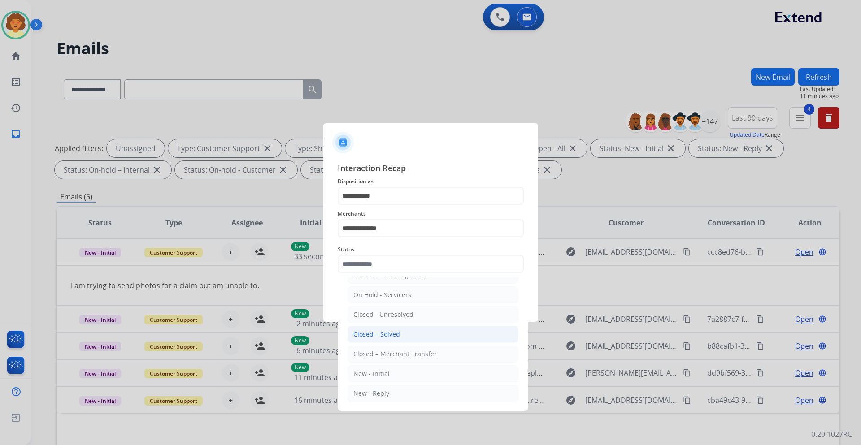
click at [410, 337] on li "Closed – Solved" at bounding box center [433, 334] width 171 height 17
type input "**********"
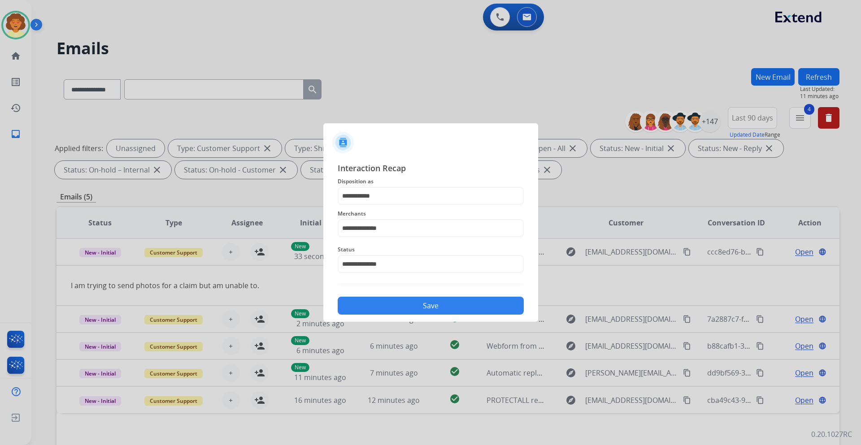
click at [389, 309] on button "Save" at bounding box center [431, 306] width 186 height 18
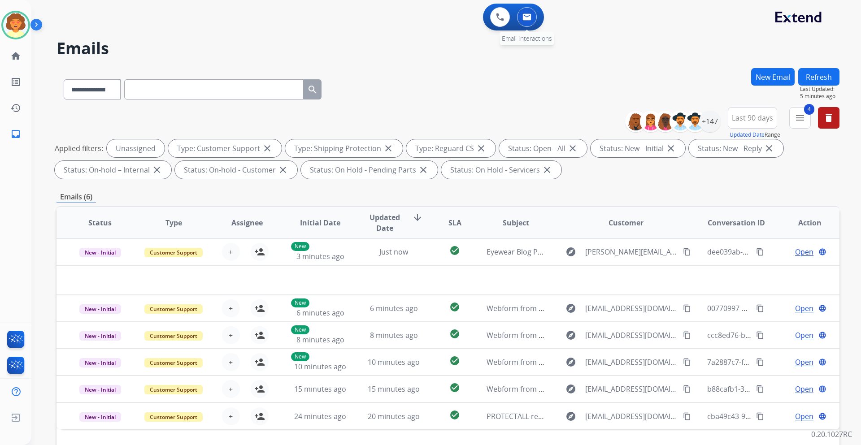
click at [527, 15] on img at bounding box center [527, 16] width 9 height 7
click at [528, 17] on img at bounding box center [527, 16] width 9 height 7
click at [496, 22] on button at bounding box center [500, 17] width 20 height 20
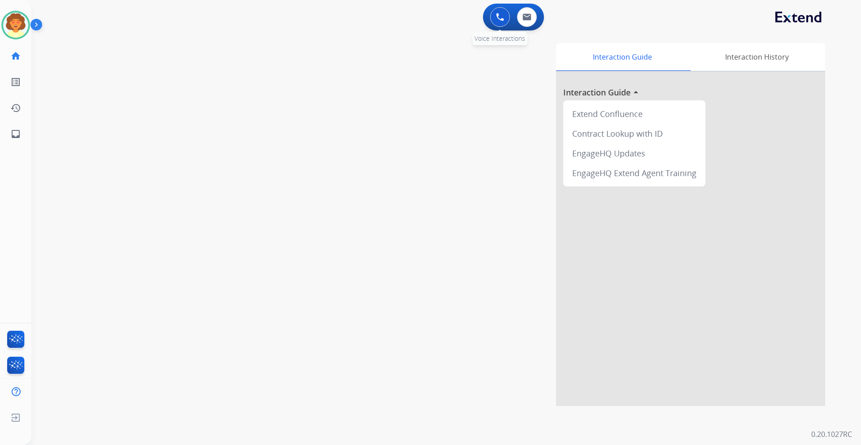
click at [505, 19] on button at bounding box center [500, 17] width 20 height 20
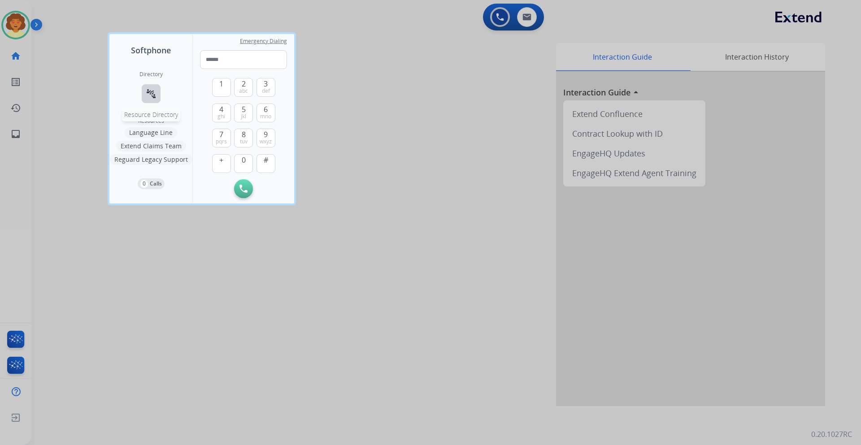
click at [149, 88] on button "connect_without_contact Resource Directory" at bounding box center [151, 93] width 19 height 19
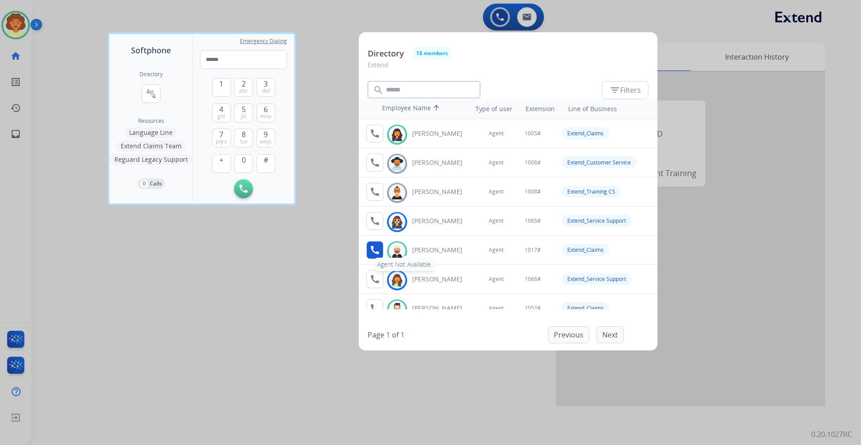
scroll to position [45, 0]
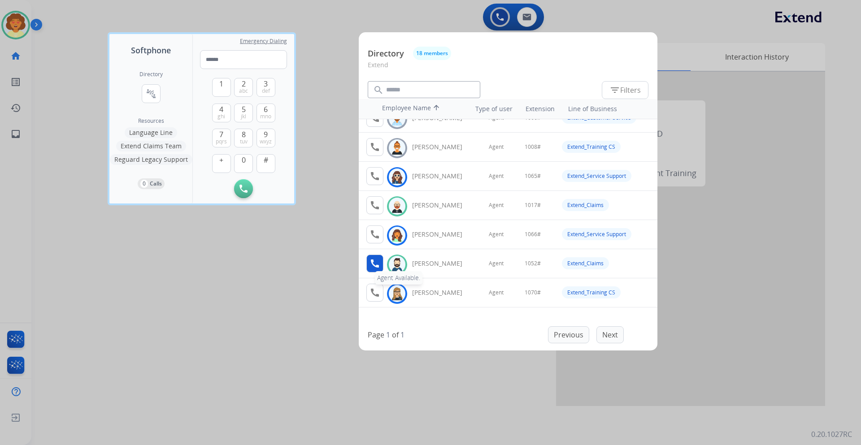
click at [377, 262] on mat-icon "call" at bounding box center [375, 263] width 11 height 11
click at [221, 86] on span "1" at bounding box center [221, 83] width 4 height 11
drag, startPoint x: 245, startPoint y: 165, endPoint x: 246, endPoint y: 128, distance: 36.8
click at [245, 164] on span "0" at bounding box center [244, 160] width 4 height 11
click at [245, 116] on span "jkl" at bounding box center [243, 116] width 5 height 7
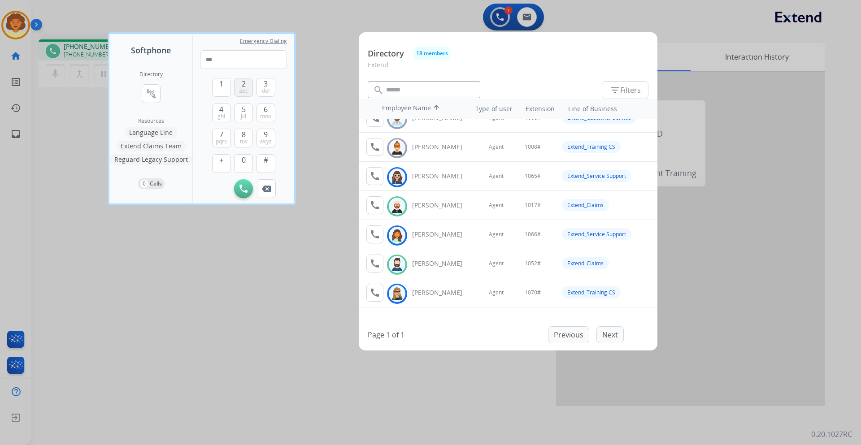
click at [241, 86] on button "2 abc" at bounding box center [243, 87] width 19 height 19
click at [266, 158] on span "#" at bounding box center [266, 160] width 4 height 11
type input "*****"
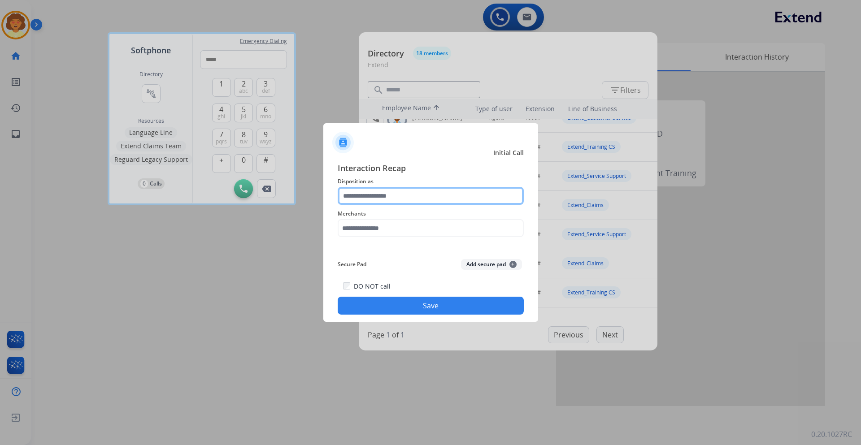
click at [361, 196] on input "text" at bounding box center [431, 196] width 186 height 18
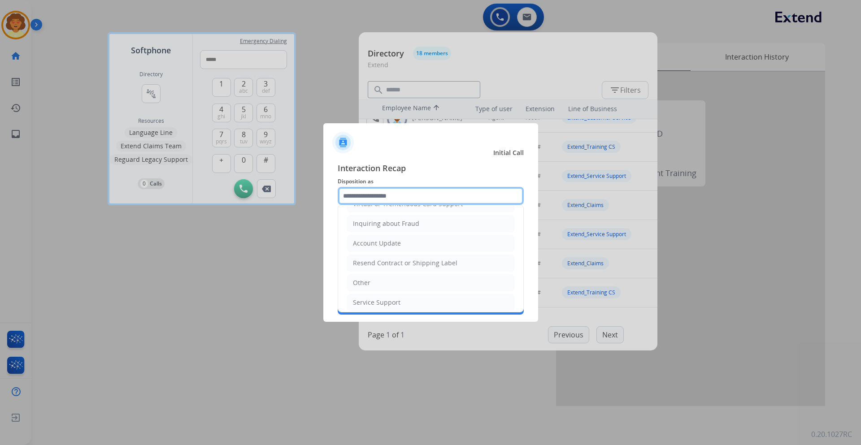
scroll to position [179, 0]
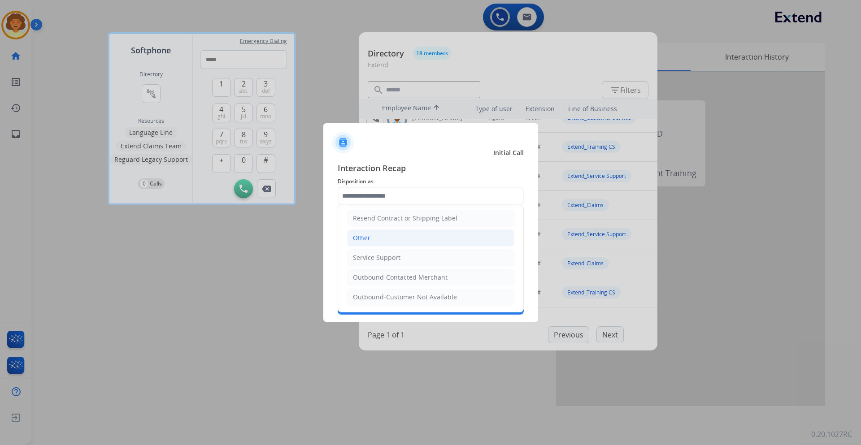
click at [373, 238] on li "Other" at bounding box center [430, 238] width 167 height 17
type input "*****"
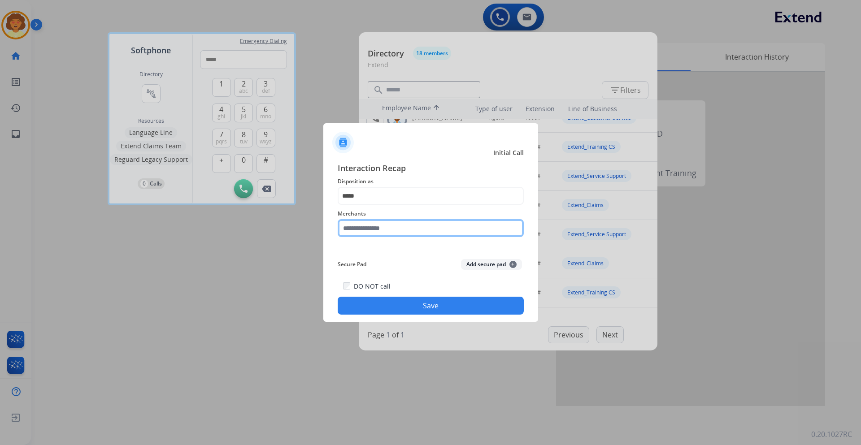
click at [367, 225] on input "text" at bounding box center [431, 228] width 186 height 18
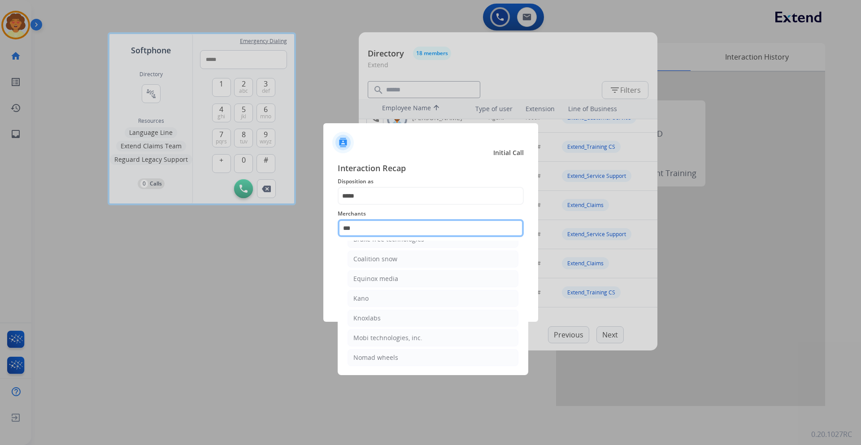
scroll to position [0, 0]
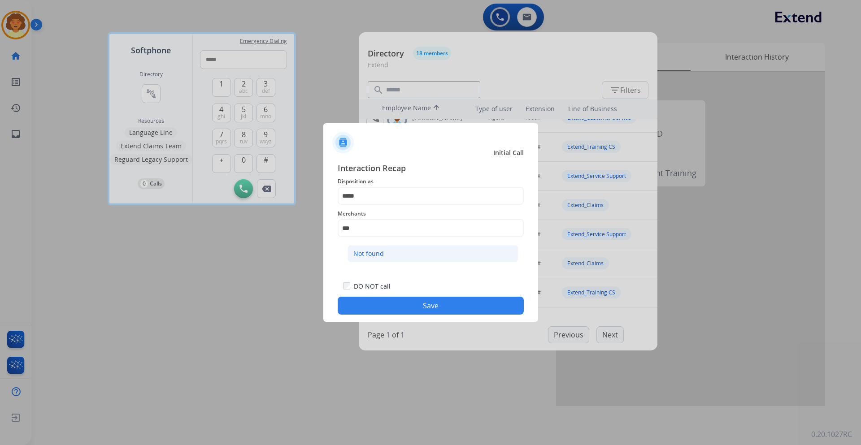
click at [379, 255] on div "Not found" at bounding box center [368, 253] width 30 height 9
type input "*********"
click at [390, 305] on button "Save" at bounding box center [431, 306] width 186 height 18
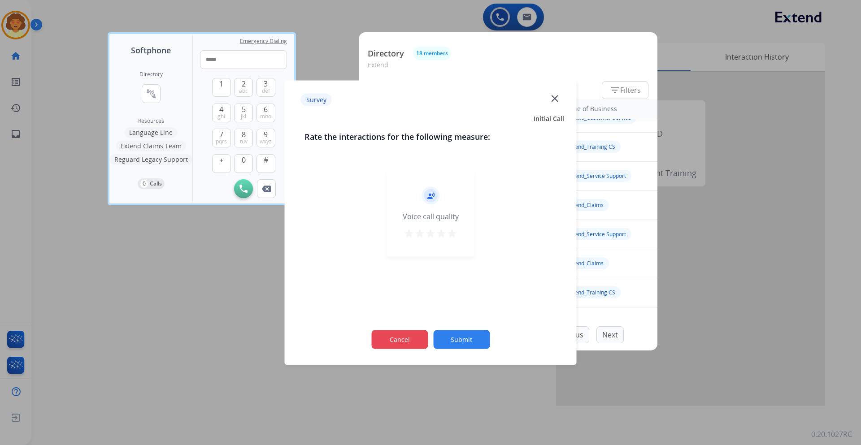
click at [405, 343] on button "Cancel" at bounding box center [399, 339] width 57 height 19
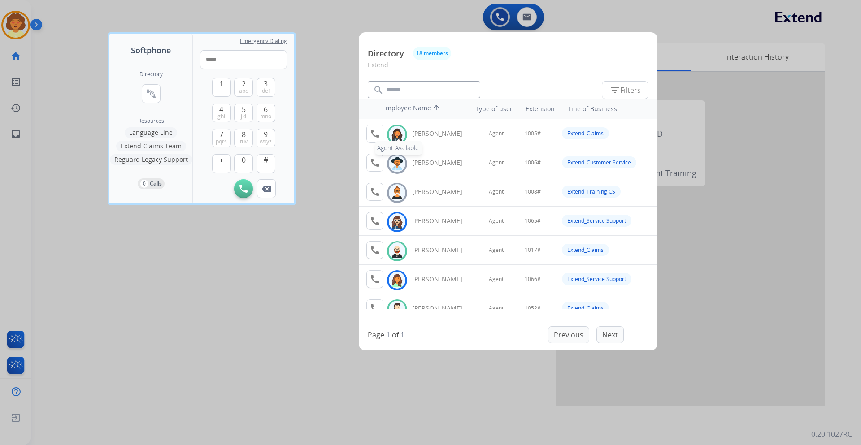
click at [375, 132] on mat-icon "call" at bounding box center [375, 133] width 11 height 11
click at [377, 133] on mat-icon "call" at bounding box center [375, 133] width 11 height 11
click at [264, 187] on img at bounding box center [266, 189] width 9 height 7
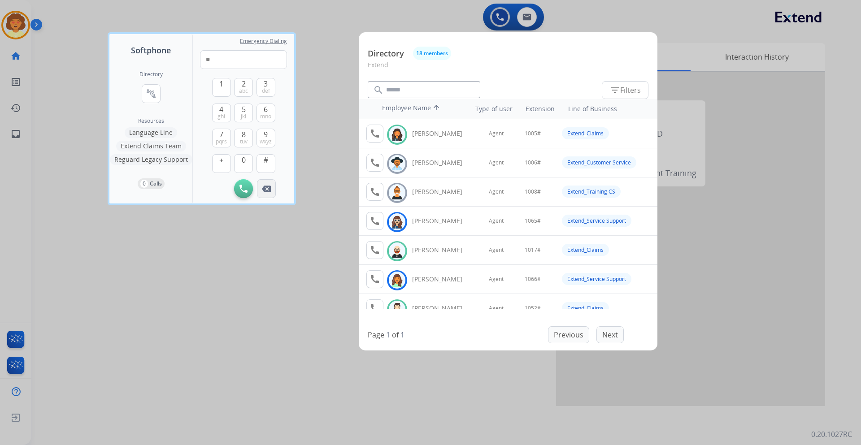
click at [264, 187] on img at bounding box center [266, 189] width 9 height 7
type input "*"
click at [264, 187] on img at bounding box center [266, 189] width 9 height 7
click at [394, 136] on img at bounding box center [397, 135] width 13 height 14
click at [378, 136] on mat-icon "call" at bounding box center [375, 133] width 11 height 11
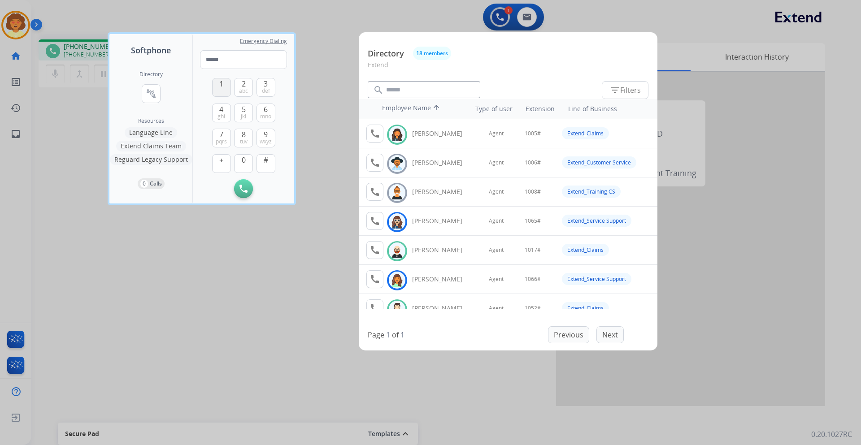
click at [220, 90] on button "1" at bounding box center [221, 87] width 19 height 19
click at [244, 159] on span "0" at bounding box center [244, 160] width 4 height 11
click at [245, 114] on span "jkl" at bounding box center [243, 116] width 5 height 7
click at [268, 165] on button "#" at bounding box center [266, 163] width 19 height 19
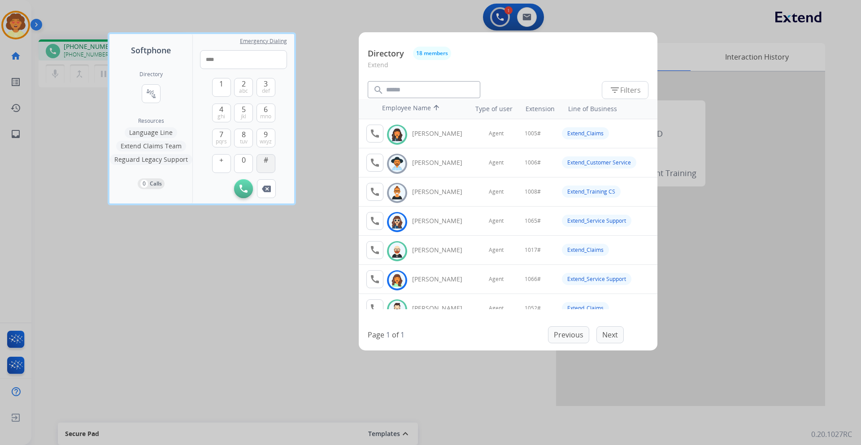
type input "*****"
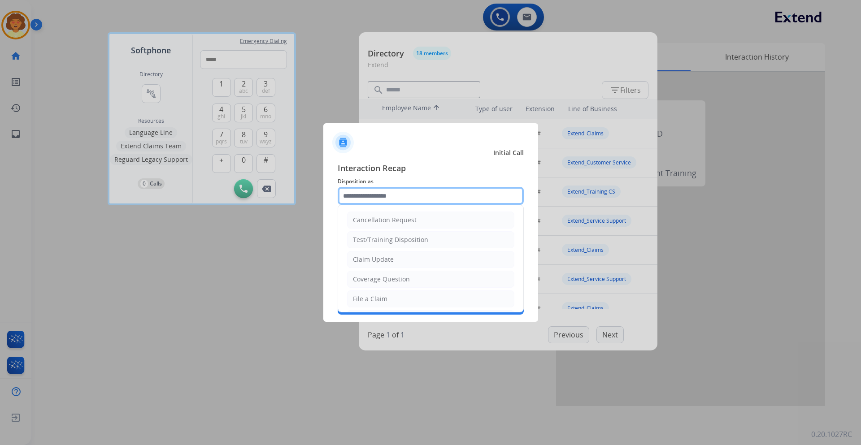
click at [374, 199] on input "text" at bounding box center [431, 196] width 186 height 18
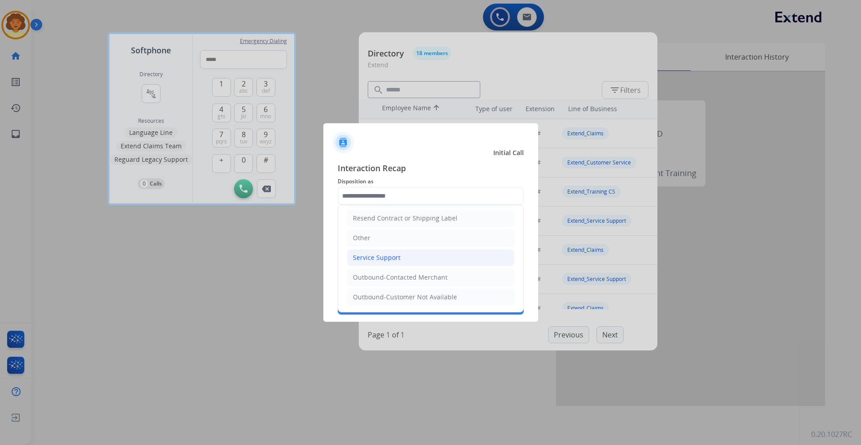
click at [411, 256] on li "Service Support" at bounding box center [430, 257] width 167 height 17
type input "**********"
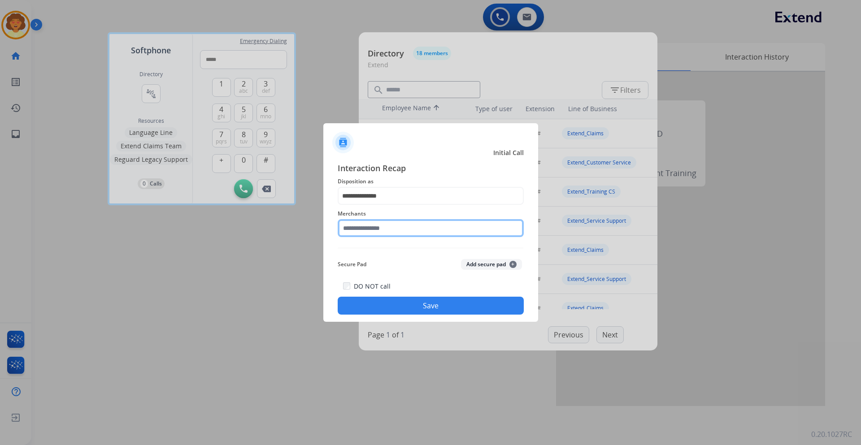
click at [376, 226] on input "text" at bounding box center [431, 228] width 186 height 18
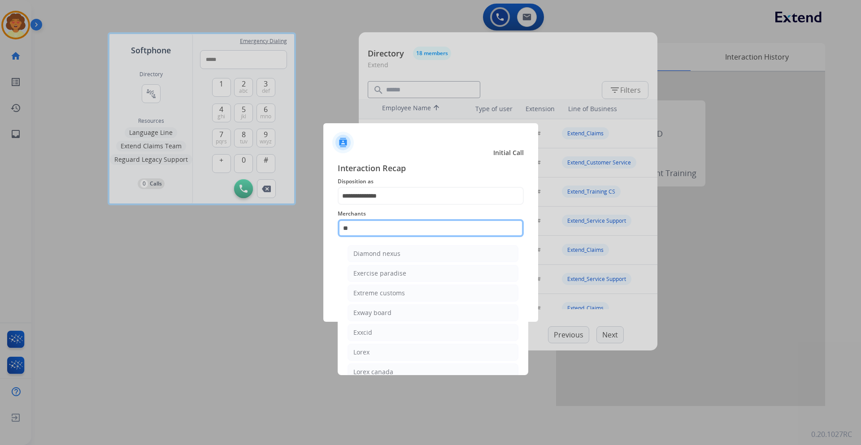
type input "*"
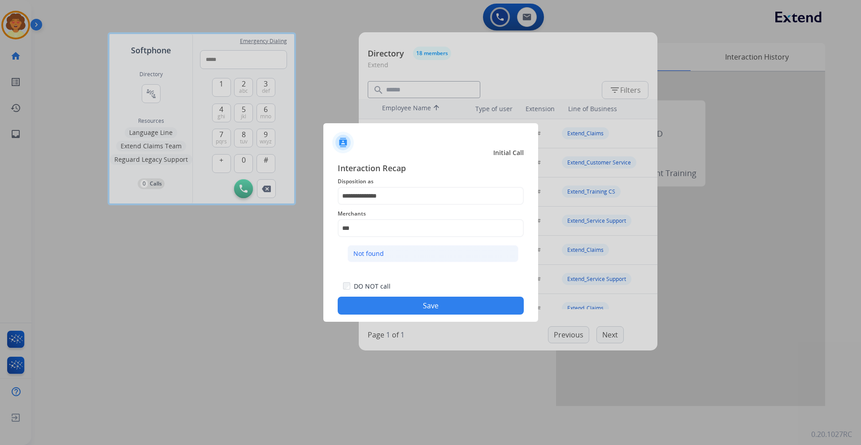
click at [396, 260] on li "Not found" at bounding box center [433, 253] width 171 height 17
type input "*********"
click at [407, 311] on button "Save" at bounding box center [431, 306] width 186 height 18
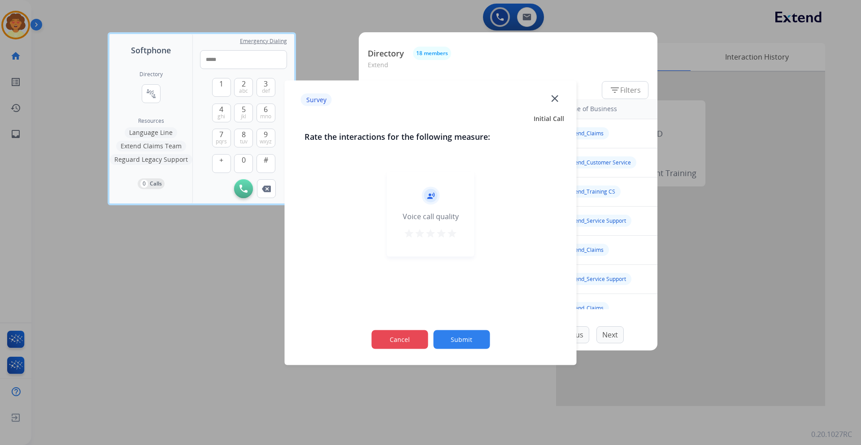
click at [403, 335] on button "Cancel" at bounding box center [399, 339] width 57 height 19
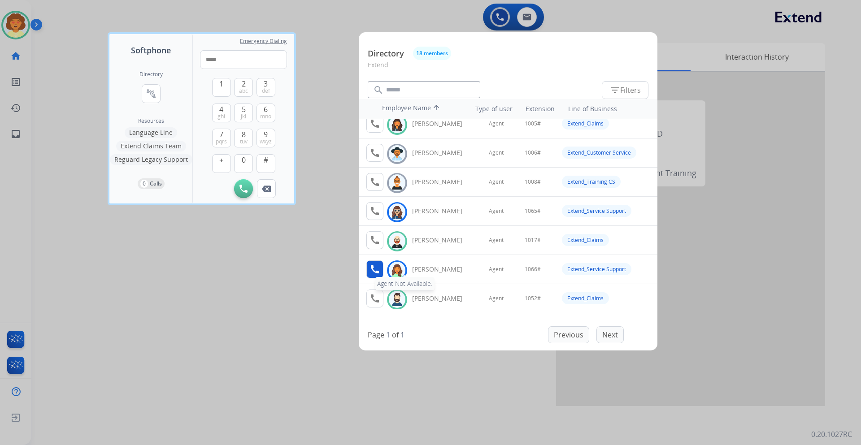
scroll to position [0, 0]
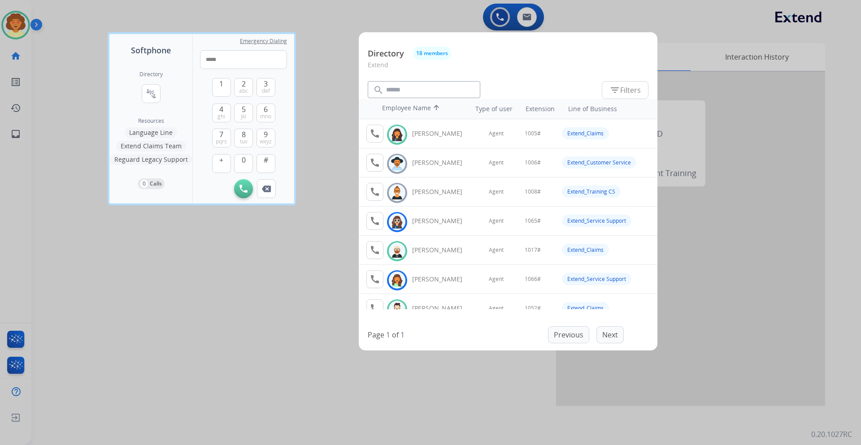
click at [772, 133] on div at bounding box center [430, 222] width 861 height 445
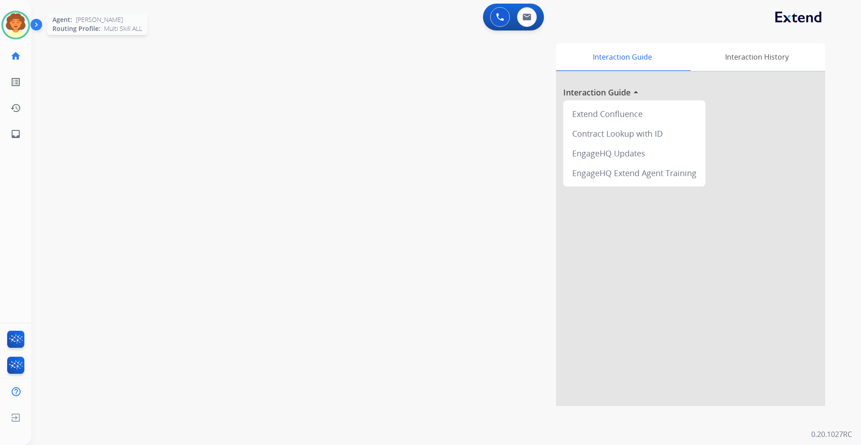
click at [21, 26] on img at bounding box center [15, 25] width 25 height 25
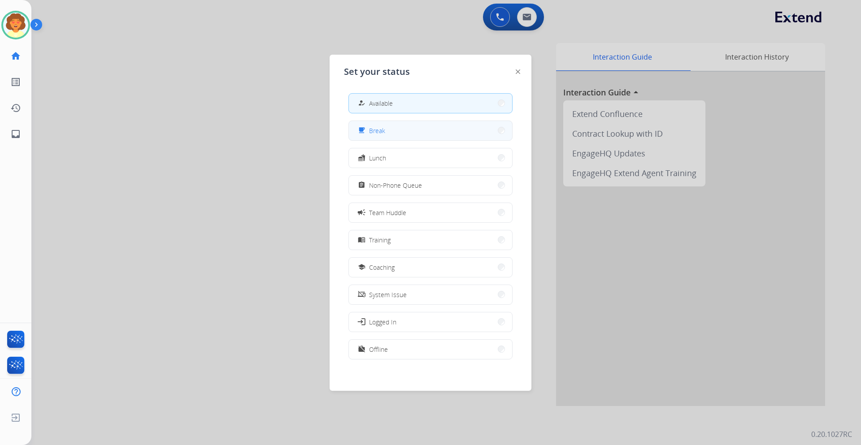
click at [392, 135] on button "free_breakfast Break" at bounding box center [430, 130] width 163 height 19
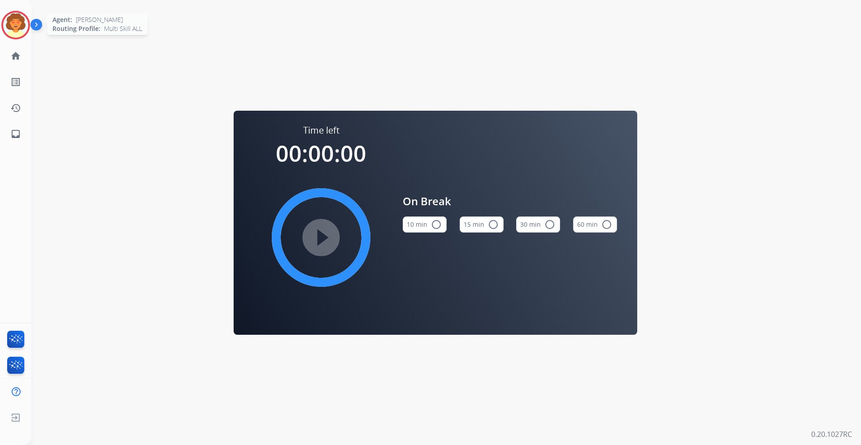
click at [28, 19] on div at bounding box center [15, 25] width 29 height 29
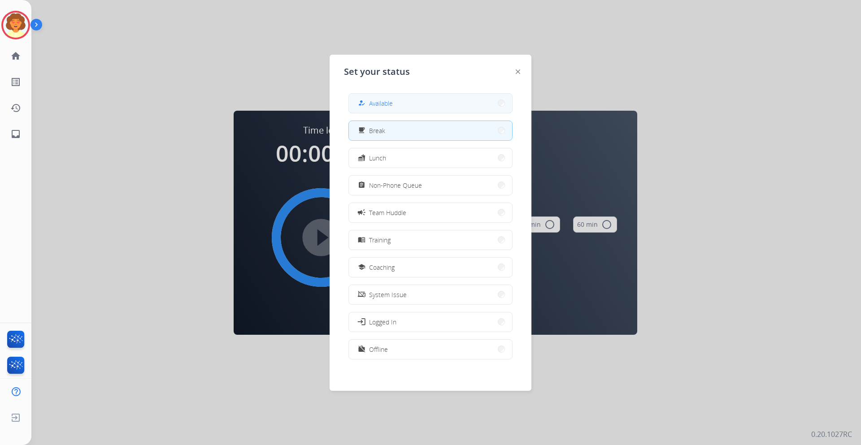
click at [384, 101] on span "Available" at bounding box center [381, 103] width 24 height 9
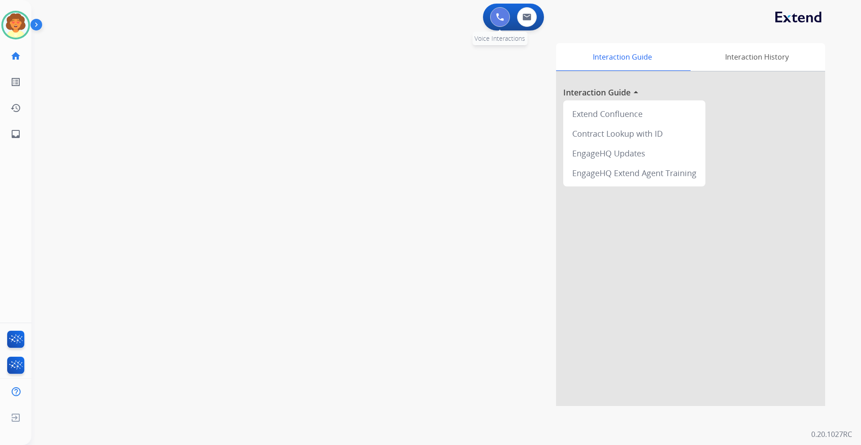
click at [502, 18] on img at bounding box center [500, 17] width 8 height 8
click at [494, 17] on button at bounding box center [500, 17] width 20 height 20
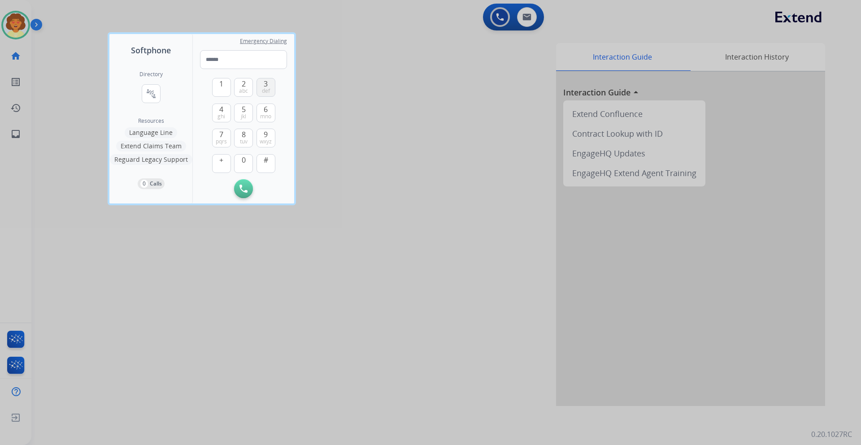
click at [264, 80] on span "3" at bounding box center [266, 83] width 4 height 11
click at [220, 85] on span "1" at bounding box center [221, 83] width 4 height 11
click at [243, 85] on span "2" at bounding box center [244, 83] width 4 height 11
click at [244, 89] on span "abc" at bounding box center [243, 90] width 9 height 7
click at [261, 137] on button "9 wxyz" at bounding box center [266, 138] width 19 height 19
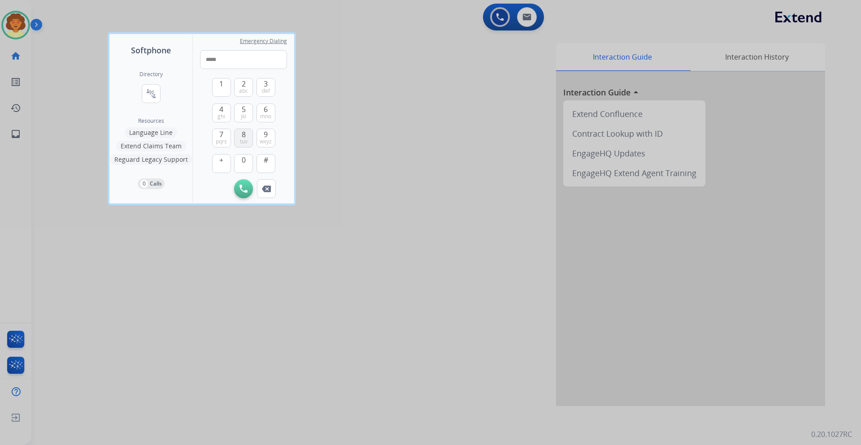
click at [241, 139] on span "tuv" at bounding box center [244, 141] width 8 height 7
click at [266, 135] on span "9" at bounding box center [266, 134] width 4 height 11
click at [270, 112] on button "6 mno" at bounding box center [266, 113] width 19 height 19
click at [220, 113] on span "ghi" at bounding box center [222, 116] width 8 height 7
click at [264, 135] on span "9" at bounding box center [266, 134] width 4 height 11
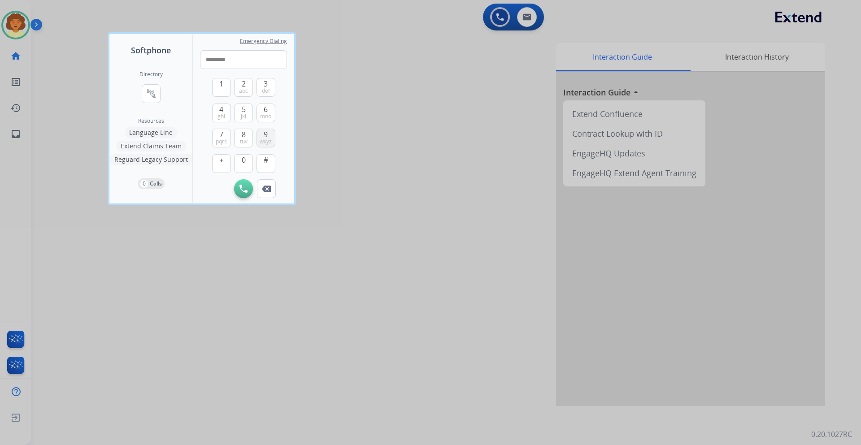
type input "**********"
click at [242, 186] on img at bounding box center [244, 189] width 8 height 8
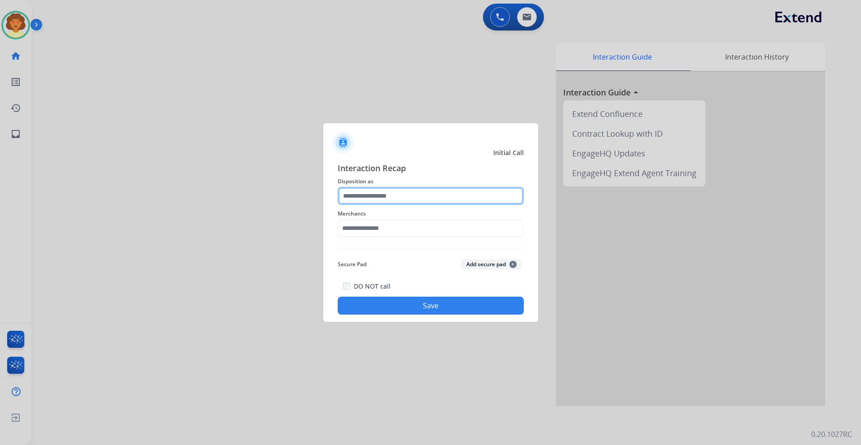
click at [381, 193] on input "text" at bounding box center [431, 196] width 186 height 18
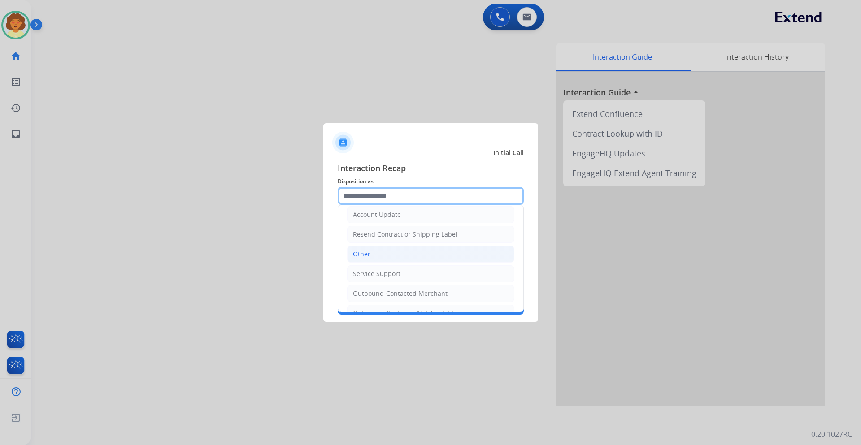
scroll to position [179, 0]
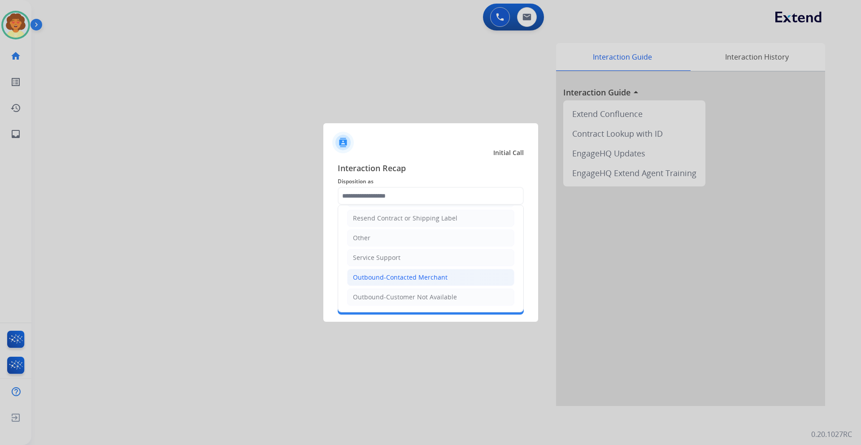
click at [388, 279] on div "Outbound-Contacted Merchant" at bounding box center [400, 277] width 95 height 9
type input "**********"
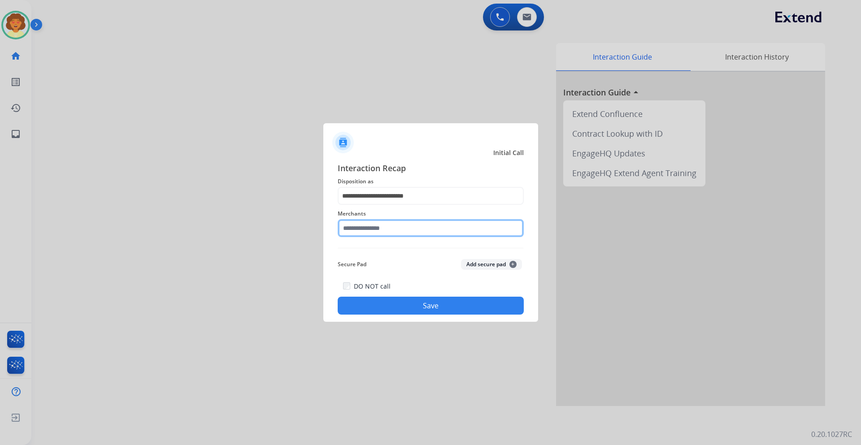
click at [367, 232] on input "text" at bounding box center [431, 228] width 186 height 18
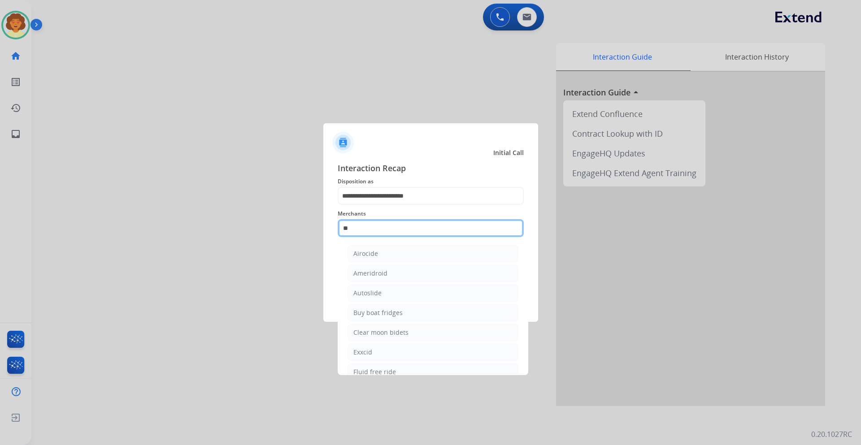
type input "*"
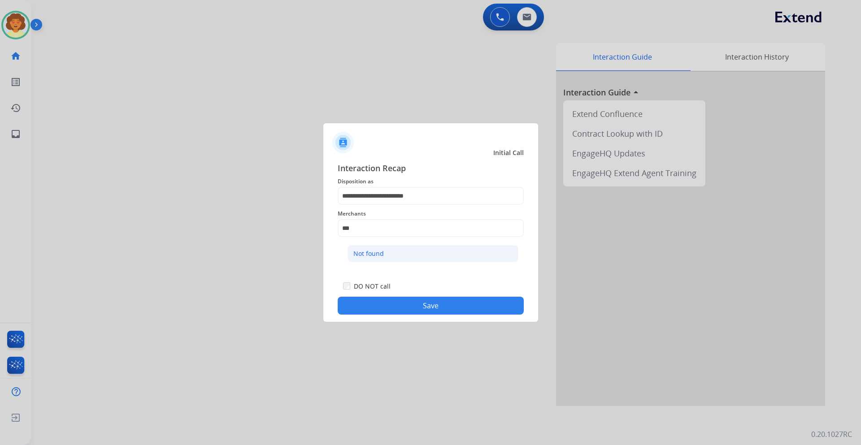
click at [364, 258] on div "Not found" at bounding box center [368, 253] width 30 height 9
type input "*********"
click at [383, 300] on button "Save" at bounding box center [431, 306] width 186 height 18
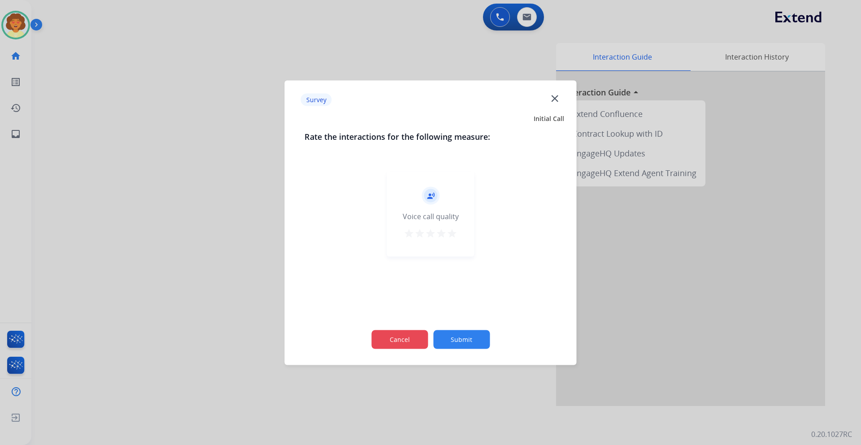
click at [381, 339] on button "Cancel" at bounding box center [399, 339] width 57 height 19
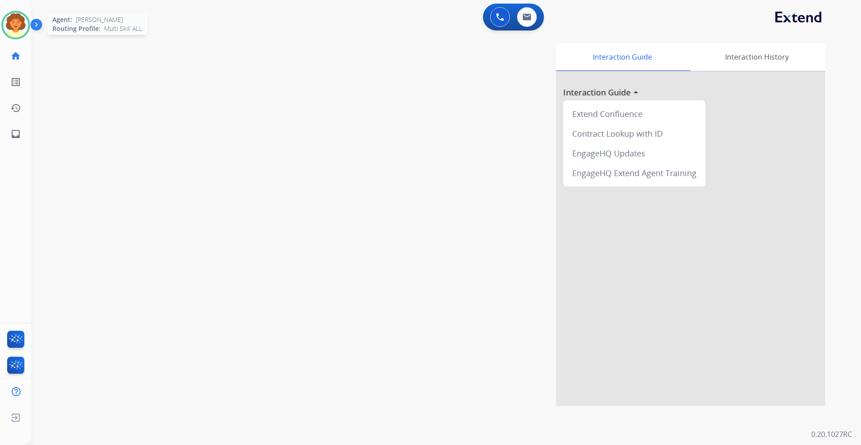
click at [11, 25] on img at bounding box center [15, 25] width 25 height 25
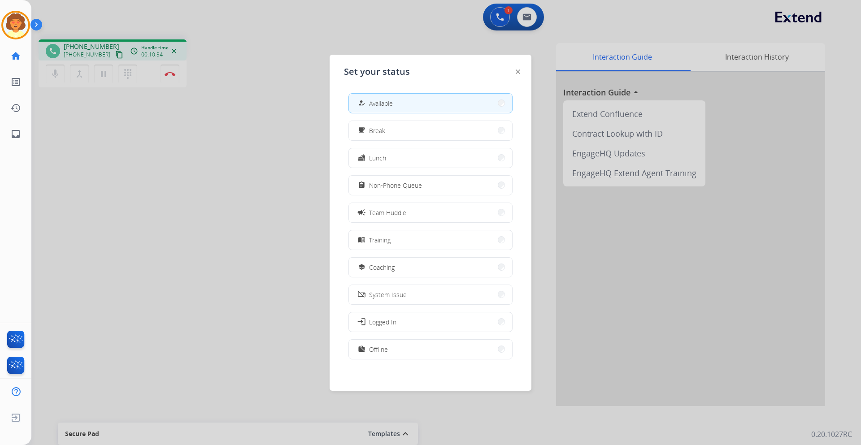
click at [169, 74] on div at bounding box center [430, 222] width 861 height 445
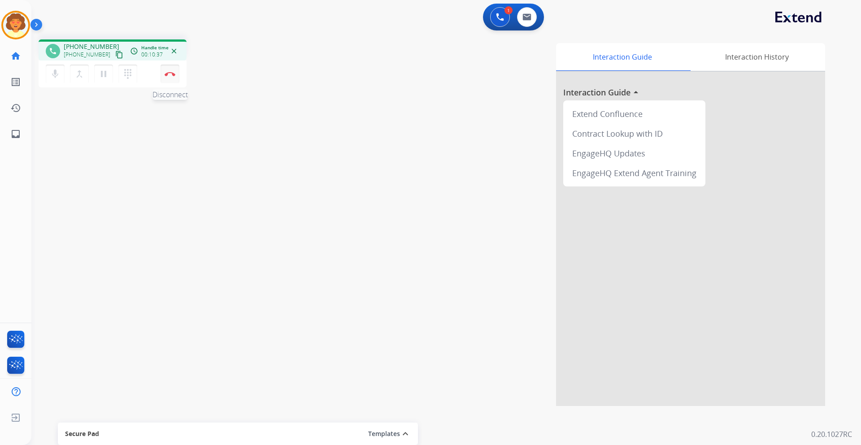
click at [166, 73] on img at bounding box center [170, 74] width 11 height 4
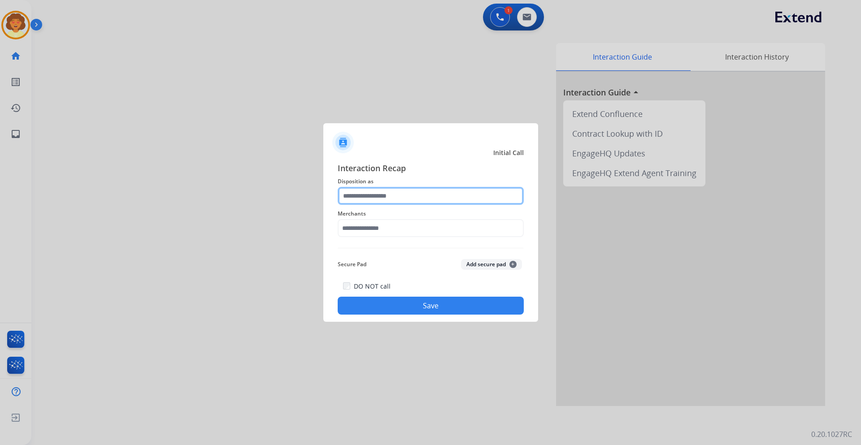
click at [414, 194] on input "text" at bounding box center [431, 196] width 186 height 18
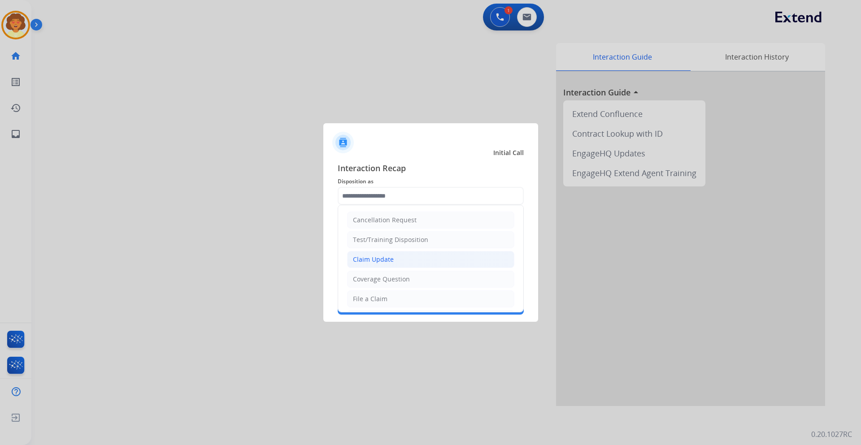
click at [391, 263] on div "Claim Update" at bounding box center [373, 259] width 41 height 9
type input "**********"
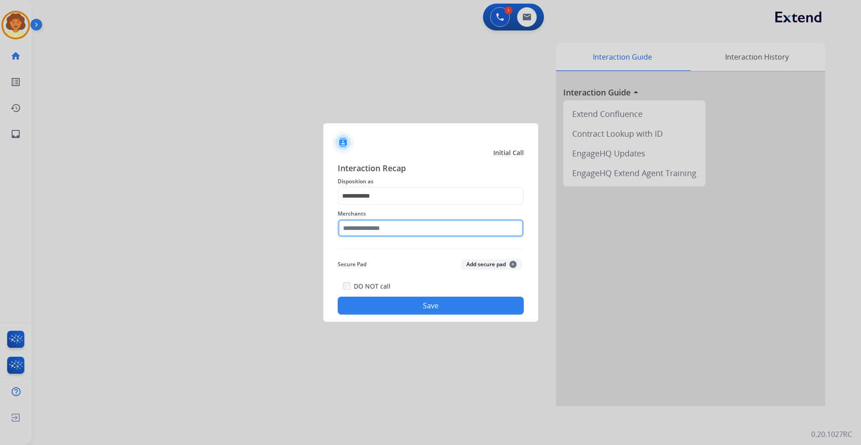
click at [366, 226] on input "text" at bounding box center [431, 228] width 186 height 18
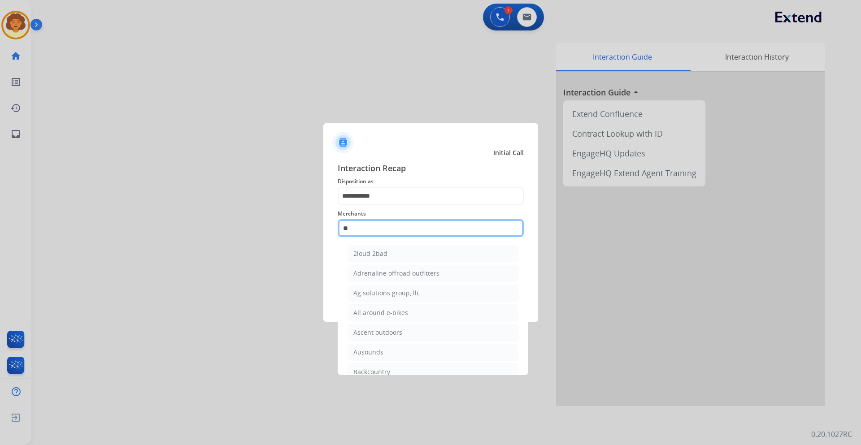
type input "*"
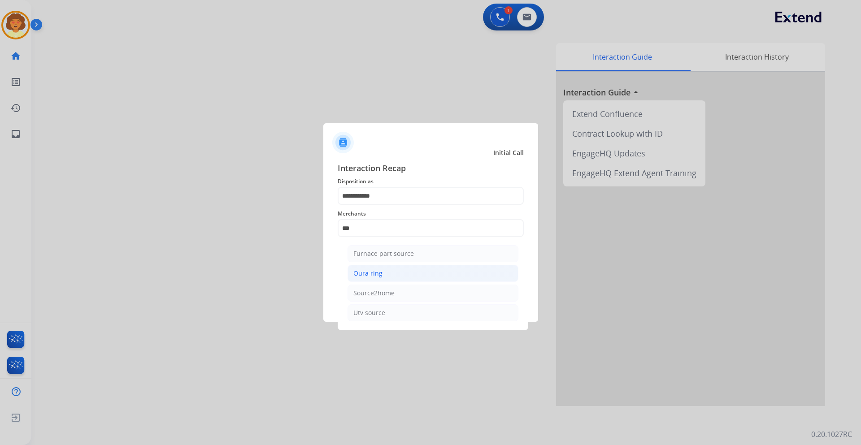
click at [367, 276] on div "Oura ring" at bounding box center [367, 273] width 29 height 9
type input "*********"
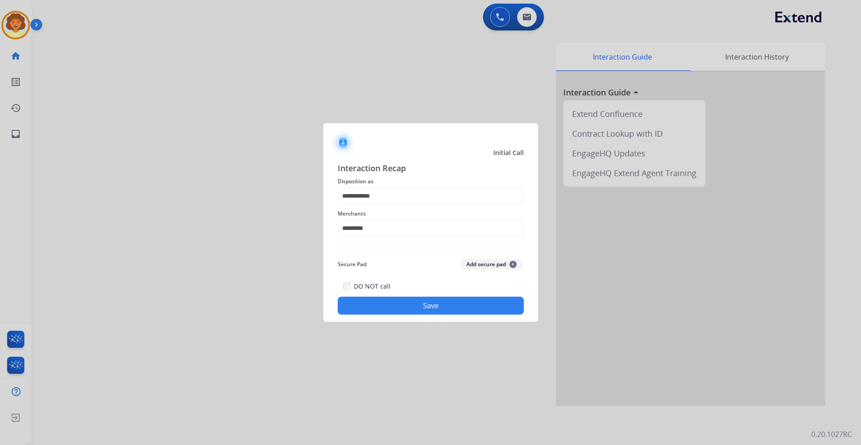
click at [411, 309] on button "Save" at bounding box center [431, 306] width 186 height 18
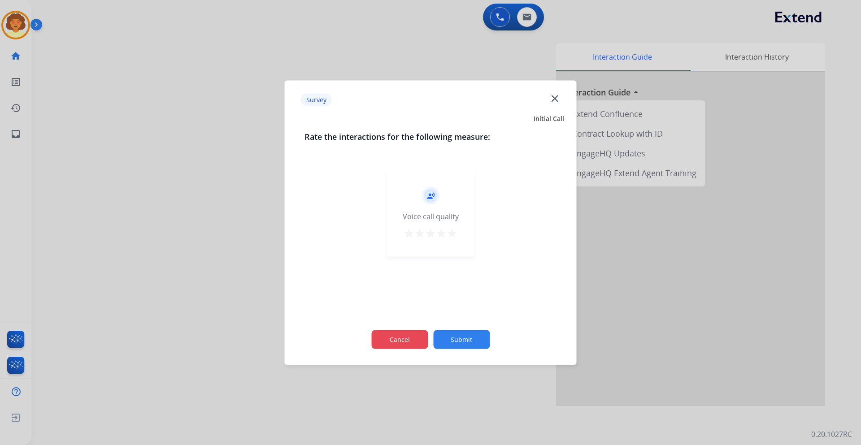
click at [386, 335] on button "Cancel" at bounding box center [399, 339] width 57 height 19
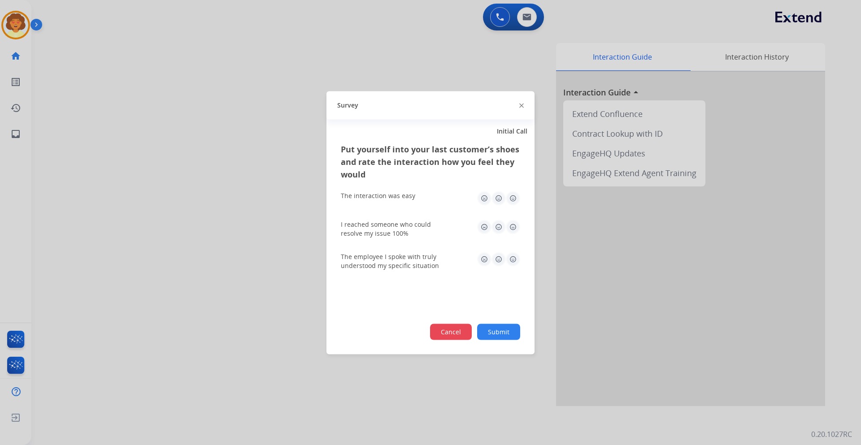
click at [459, 336] on button "Cancel" at bounding box center [451, 332] width 42 height 16
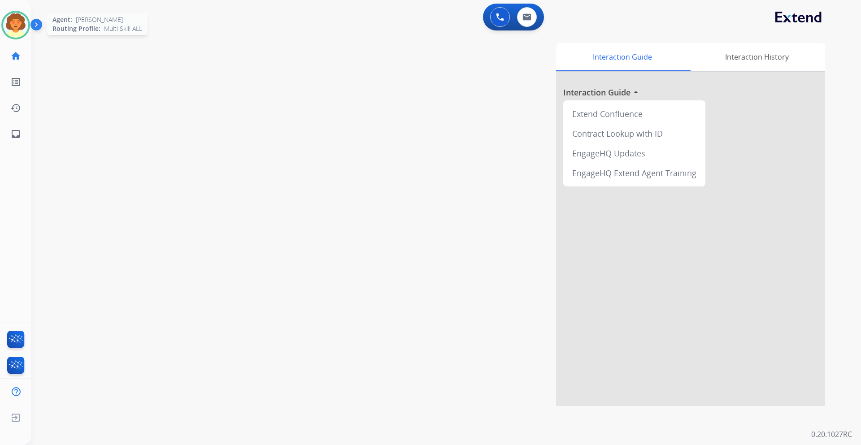
click at [19, 25] on img at bounding box center [15, 25] width 25 height 25
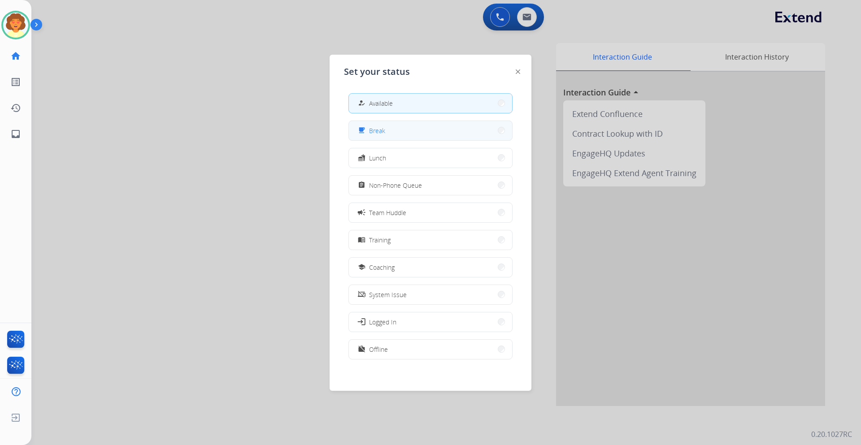
click at [422, 132] on button "free_breakfast Break" at bounding box center [430, 130] width 163 height 19
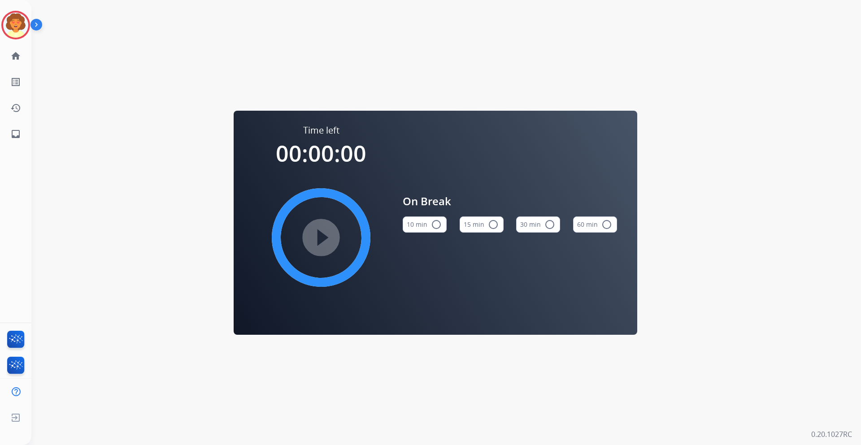
click at [486, 224] on button "15 min radio_button_unchecked" at bounding box center [482, 225] width 44 height 16
click at [325, 233] on mat-icon "play_circle_filled" at bounding box center [321, 237] width 11 height 11
click at [21, 28] on img at bounding box center [15, 25] width 25 height 25
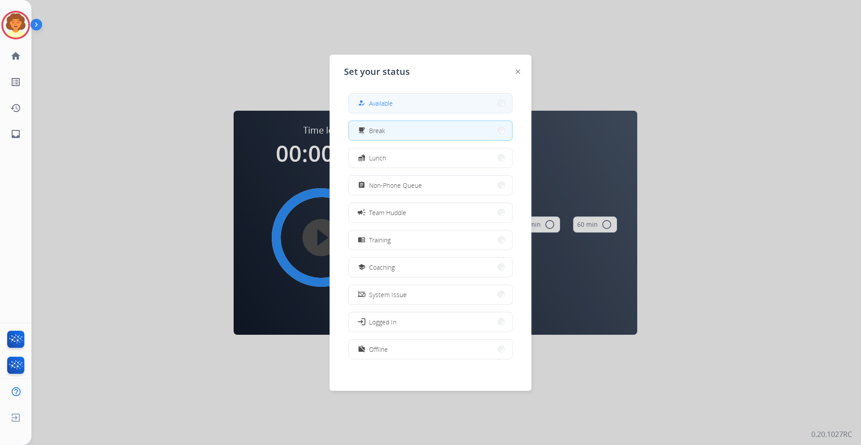
click at [388, 102] on span "Available" at bounding box center [381, 103] width 24 height 9
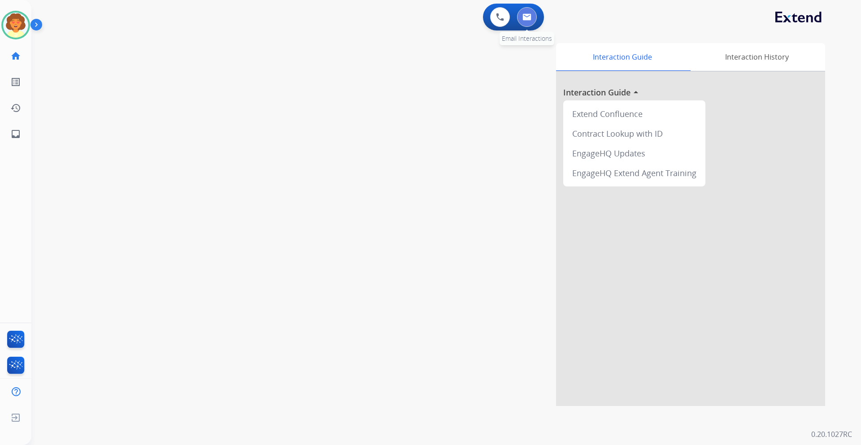
click at [525, 14] on img at bounding box center [527, 16] width 9 height 7
select select "**********"
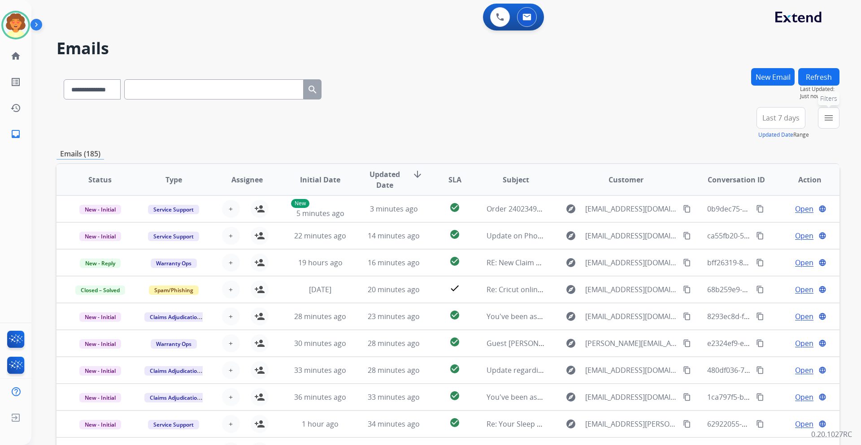
click at [827, 120] on mat-icon "menu" at bounding box center [828, 118] width 11 height 11
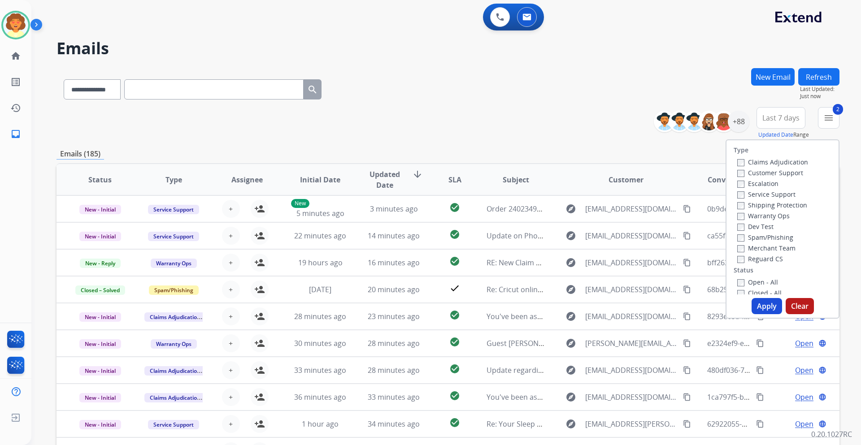
click at [737, 254] on div "Reguard CS" at bounding box center [772, 258] width 71 height 11
click at [737, 256] on label "Reguard CS" at bounding box center [760, 259] width 46 height 9
click at [762, 309] on button "Apply" at bounding box center [767, 306] width 30 height 16
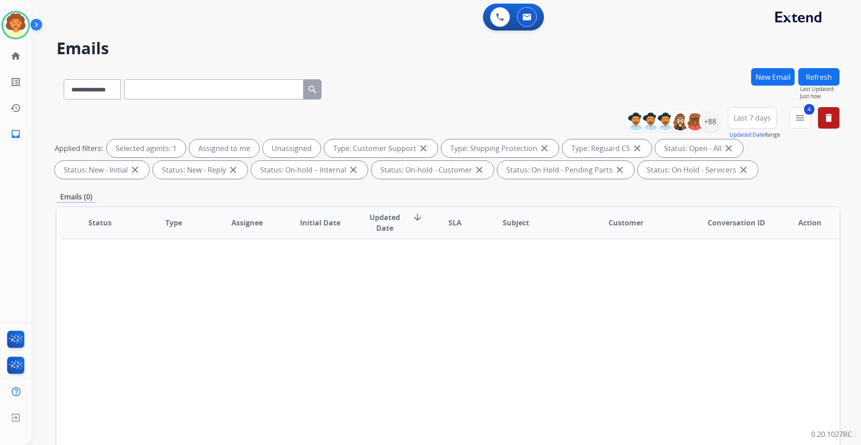
click at [754, 117] on span "Last 7 days" at bounding box center [752, 118] width 37 height 4
click at [725, 227] on div "Last 90 days" at bounding box center [749, 226] width 49 height 13
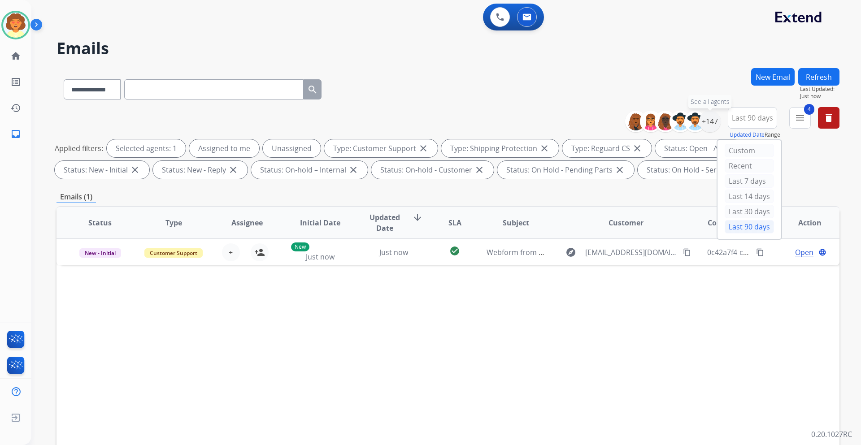
click at [708, 120] on div "+147" at bounding box center [710, 122] width 22 height 22
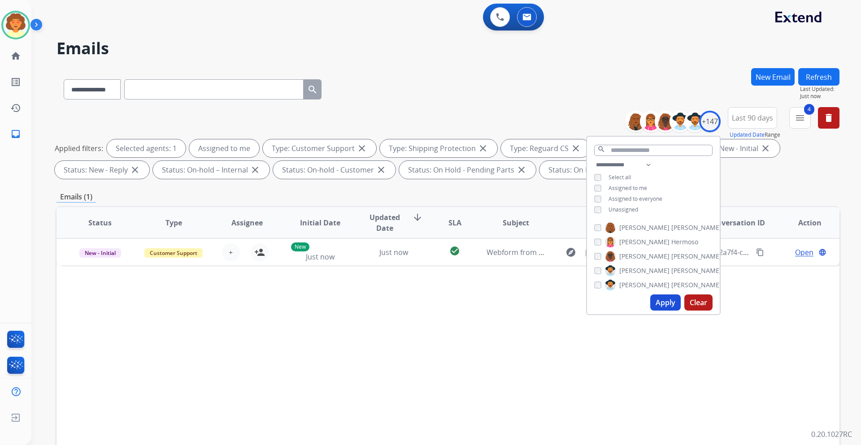
click at [659, 307] on button "Apply" at bounding box center [665, 303] width 30 height 16
click at [667, 305] on button "Apply" at bounding box center [665, 303] width 30 height 16
click at [665, 303] on button "Apply" at bounding box center [665, 303] width 30 height 16
click at [788, 310] on div "Status Type Assignee Initial Date Updated Date arrow_downward SLA Subject Custo…" at bounding box center [448, 356] width 783 height 300
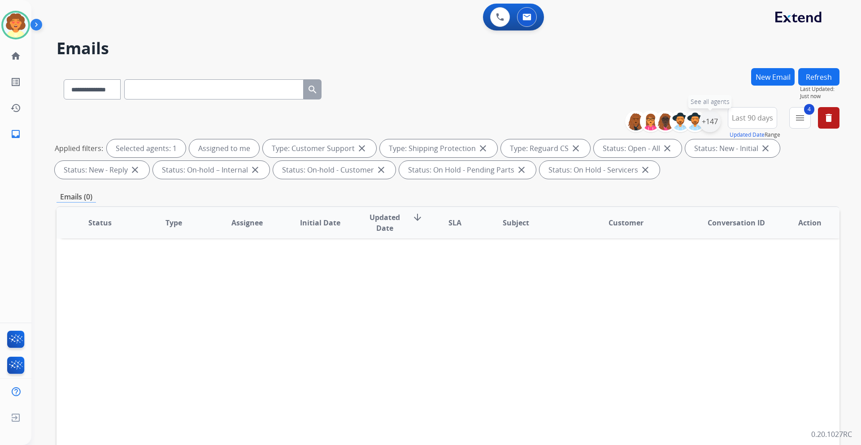
click at [703, 123] on div "+147" at bounding box center [710, 122] width 22 height 22
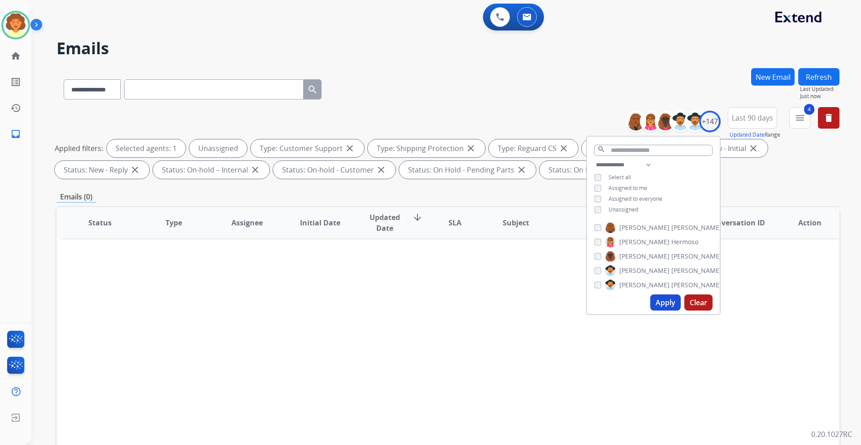
click at [660, 309] on button "Apply" at bounding box center [665, 303] width 30 height 16
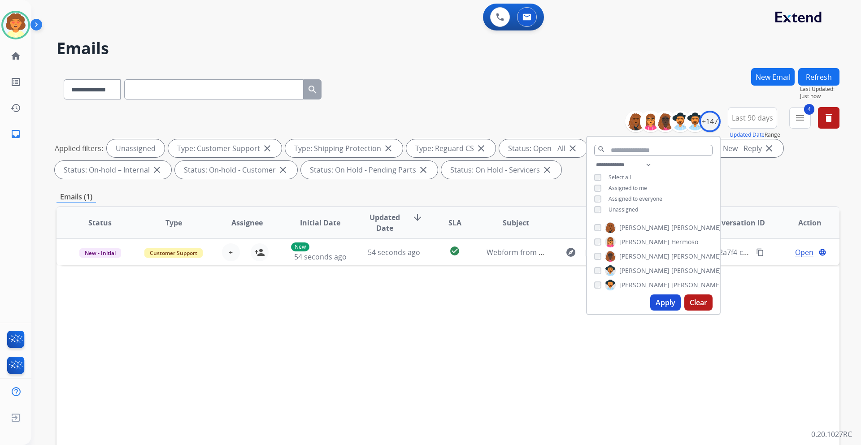
click at [733, 343] on div "Status Type Assignee Initial Date Updated Date arrow_downward SLA Subject Custo…" at bounding box center [448, 356] width 783 height 300
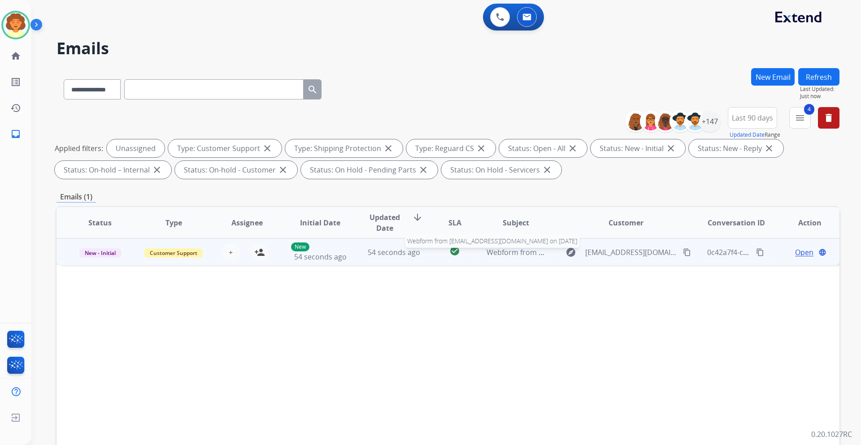
click at [503, 253] on span "Webform from angold.rory@gmail.com on 08/15/2025" at bounding box center [588, 253] width 203 height 10
click at [254, 256] on mat-icon "person_add" at bounding box center [259, 252] width 11 height 11
click at [795, 251] on span "Open" at bounding box center [804, 252] width 18 height 11
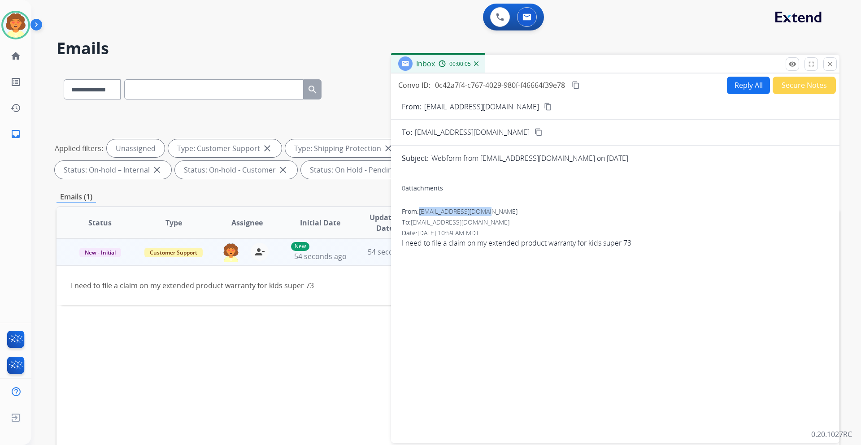
drag, startPoint x: 420, startPoint y: 212, endPoint x: 488, endPoint y: 215, distance: 68.2
click at [488, 215] on div "From: angold.rory@gmail.com" at bounding box center [615, 211] width 427 height 9
copy span "angold.rory@gmail.com"
drag, startPoint x: 402, startPoint y: 242, endPoint x: 642, endPoint y: 256, distance: 239.9
click at [642, 256] on div "0 attachments From: angold.rory@gmail.com To: support@extend.com Date: 08/15/20…" at bounding box center [615, 306] width 449 height 254
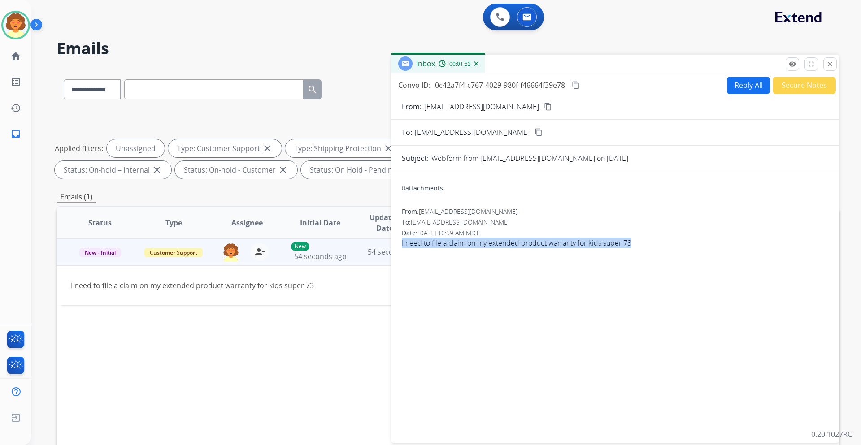
copy span "I need to file a claim on my extended product warranty for kids super 73"
click at [745, 91] on button "Reply All" at bounding box center [748, 85] width 43 height 17
select select "**********"
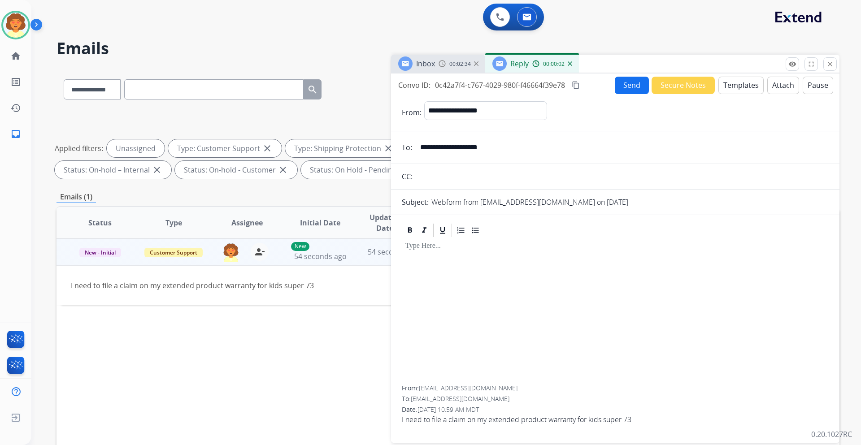
click at [746, 89] on button "Templates" at bounding box center [741, 85] width 45 height 17
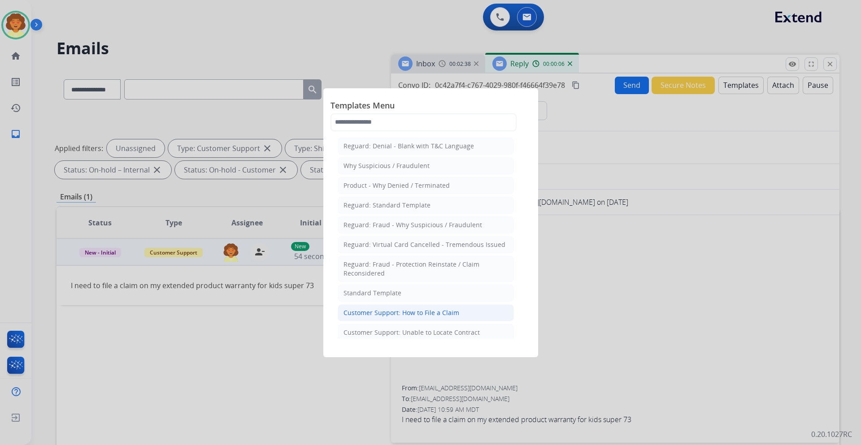
click at [422, 314] on div "Customer Support: How to File a Claim" at bounding box center [402, 313] width 116 height 9
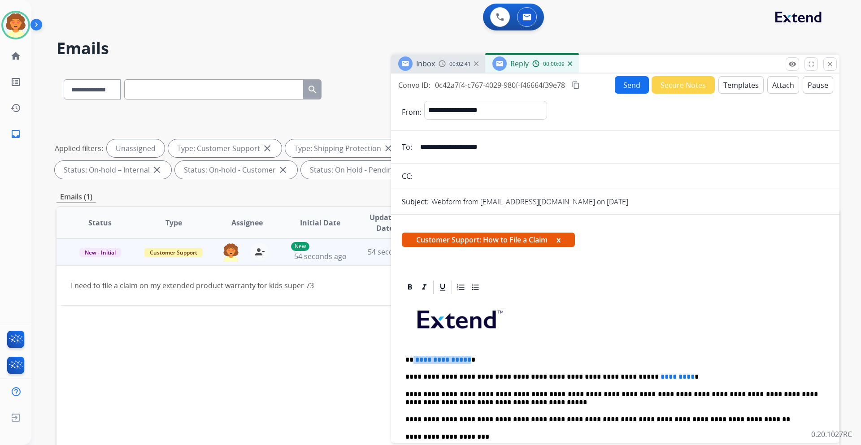
drag, startPoint x: 465, startPoint y: 360, endPoint x: 413, endPoint y: 358, distance: 52.5
click at [413, 358] on p "**********" at bounding box center [611, 360] width 413 height 8
drag, startPoint x: 649, startPoint y: 376, endPoint x: 586, endPoint y: 377, distance: 62.8
click at [586, 377] on p "**********" at bounding box center [611, 377] width 413 height 8
click at [629, 376] on span "*" at bounding box center [631, 377] width 4 height 7
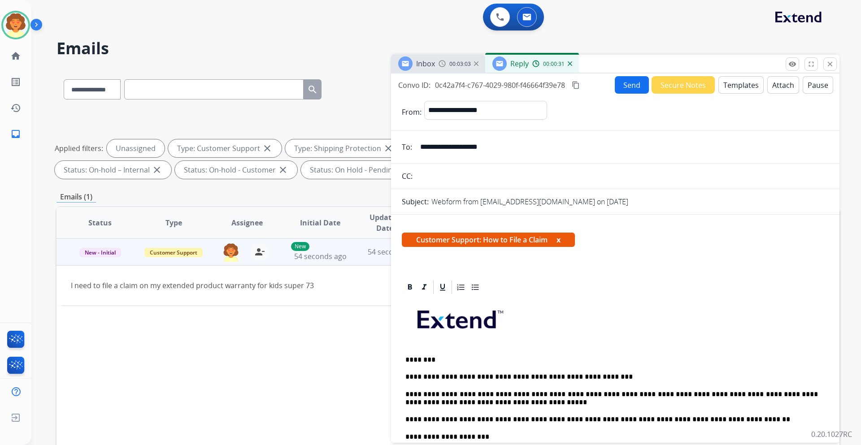
click at [616, 80] on button "Send" at bounding box center [632, 84] width 34 height 17
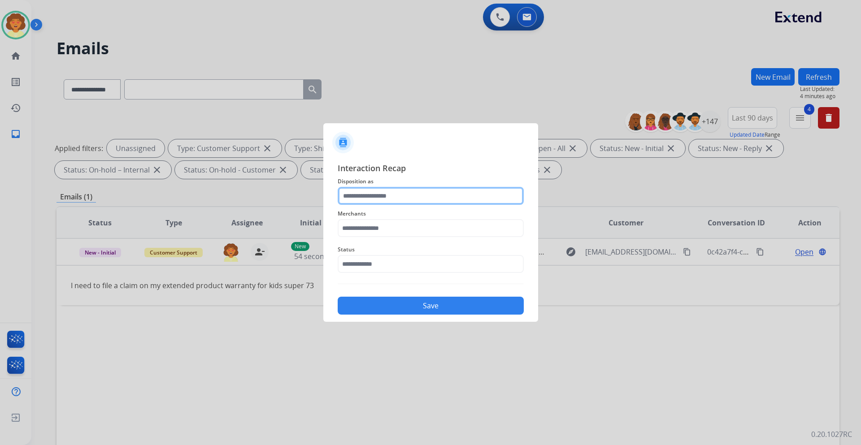
click at [361, 191] on input "text" at bounding box center [431, 196] width 186 height 18
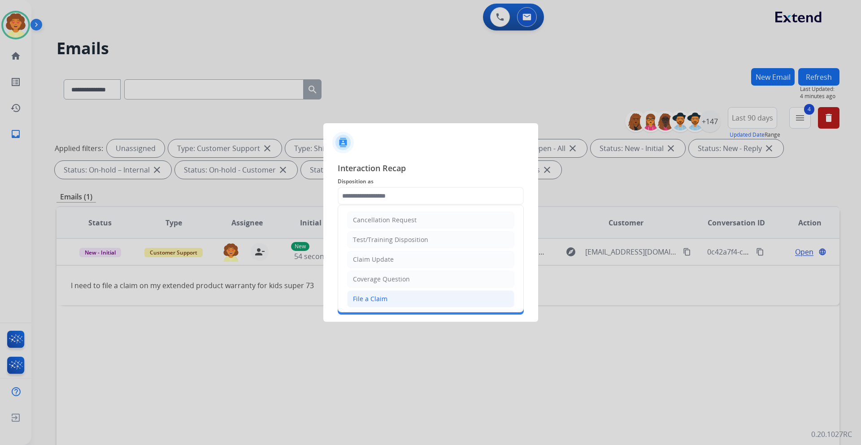
click at [367, 298] on div "File a Claim" at bounding box center [370, 299] width 35 height 9
type input "**********"
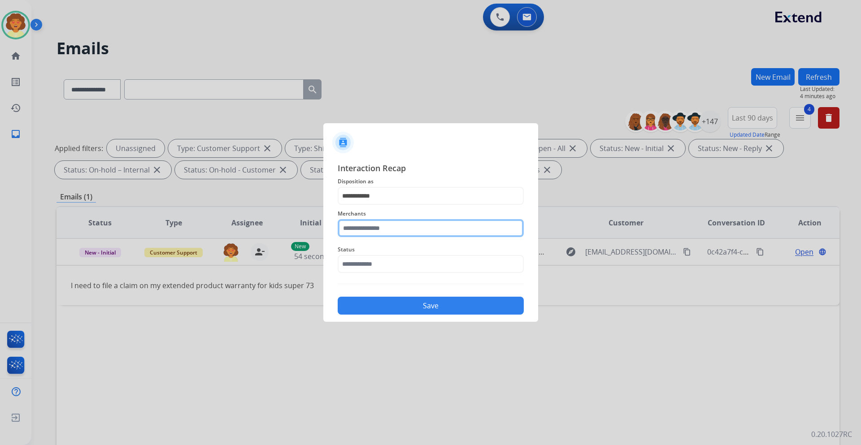
click at [364, 225] on input "text" at bounding box center [431, 228] width 186 height 18
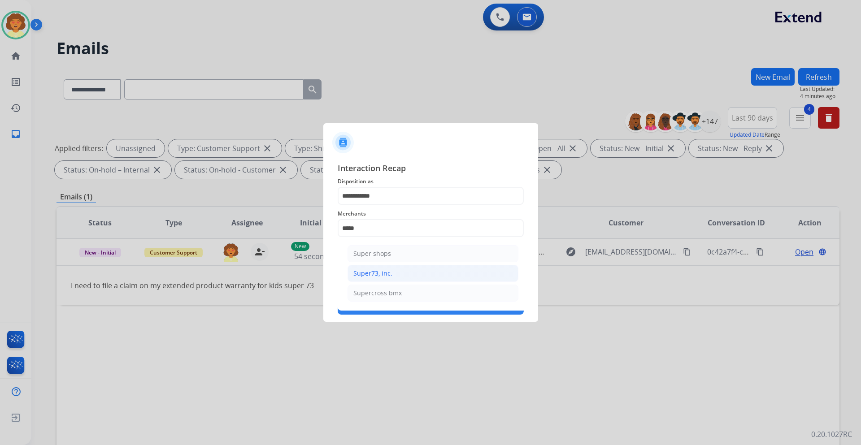
click at [409, 276] on li "Super73, inc." at bounding box center [433, 273] width 171 height 17
type input "**********"
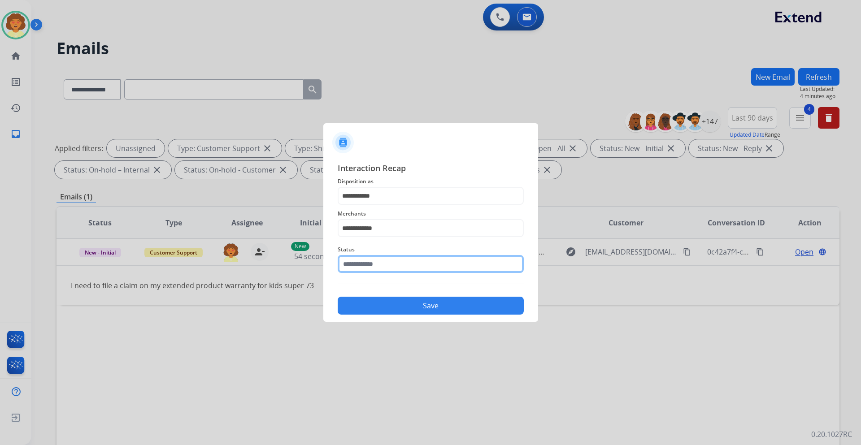
click at [378, 268] on input "text" at bounding box center [431, 264] width 186 height 18
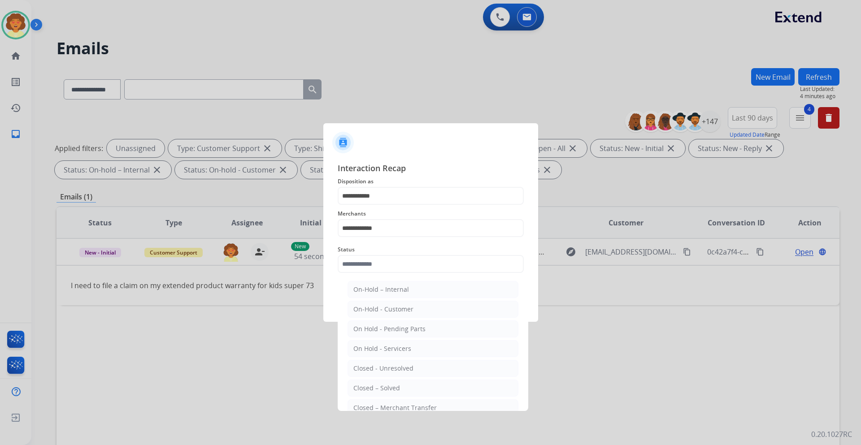
drag, startPoint x: 388, startPoint y: 384, endPoint x: 394, endPoint y: 328, distance: 56.0
click at [388, 383] on li "Closed – Solved" at bounding box center [433, 388] width 171 height 17
type input "**********"
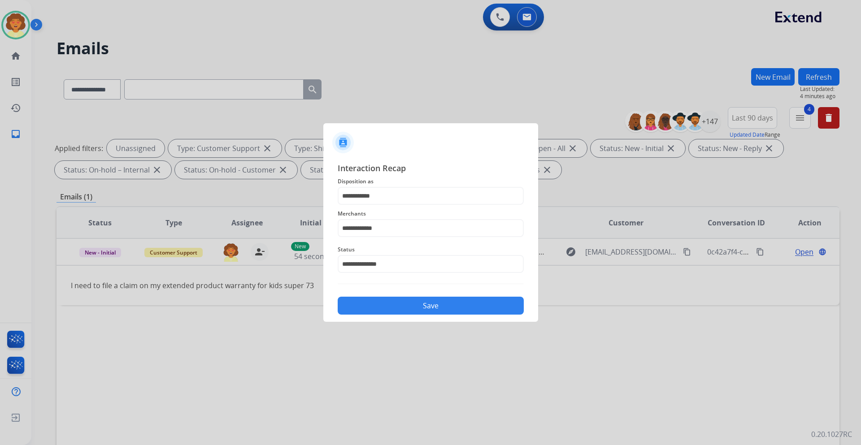
click at [405, 306] on button "Save" at bounding box center [431, 306] width 186 height 18
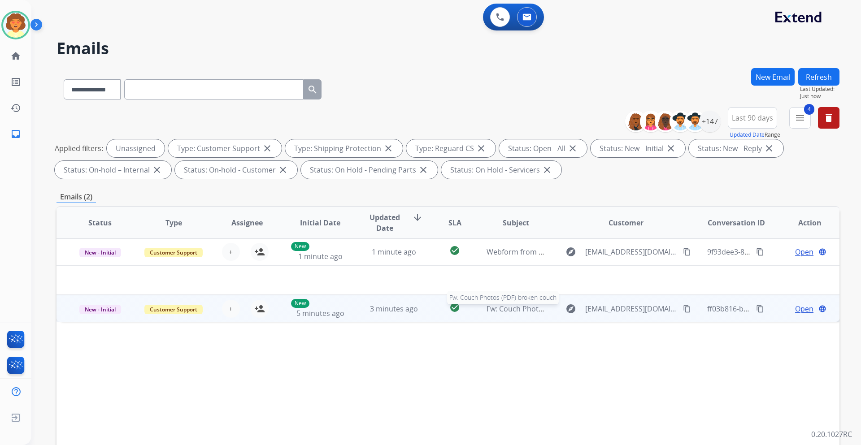
click at [514, 310] on span "Fw: Couch Photos (PDF) broken couch" at bounding box center [551, 309] width 128 height 10
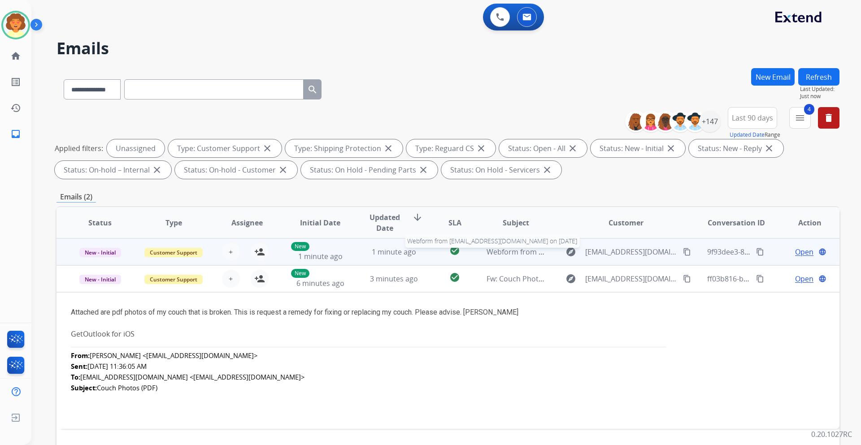
click at [517, 254] on span "Webform from Jnshoots@outlook.com on 08/15/2025" at bounding box center [588, 252] width 203 height 10
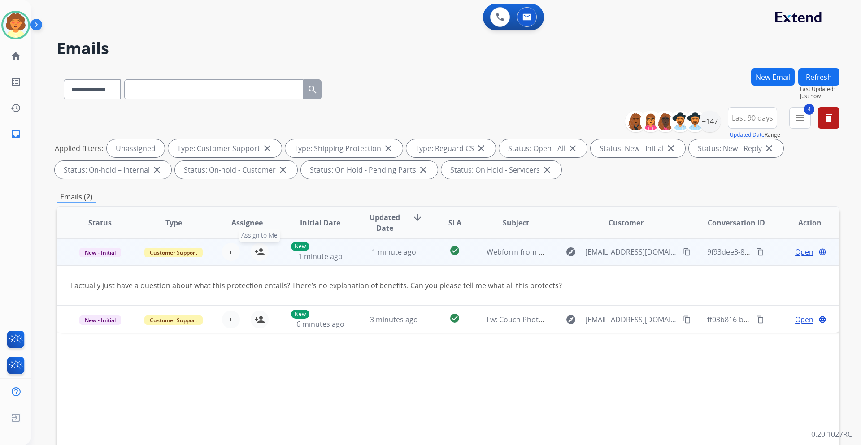
click at [258, 255] on mat-icon "person_add" at bounding box center [259, 252] width 11 height 11
click at [797, 257] on td "Open language" at bounding box center [803, 252] width 74 height 27
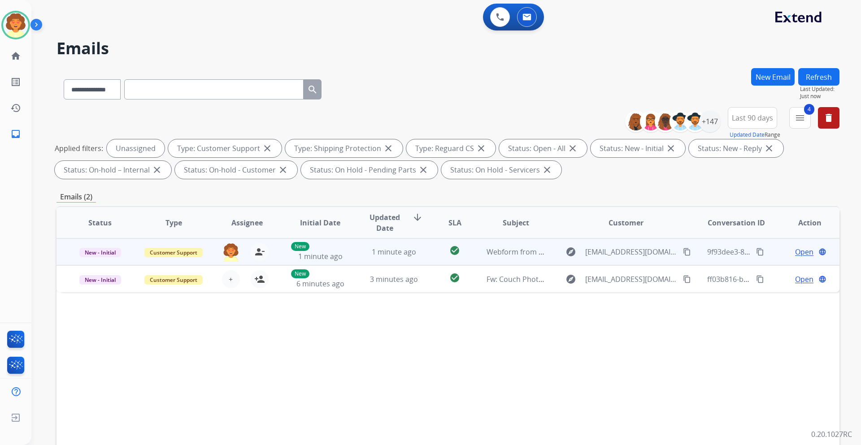
click at [800, 253] on span "Open" at bounding box center [804, 252] width 18 height 11
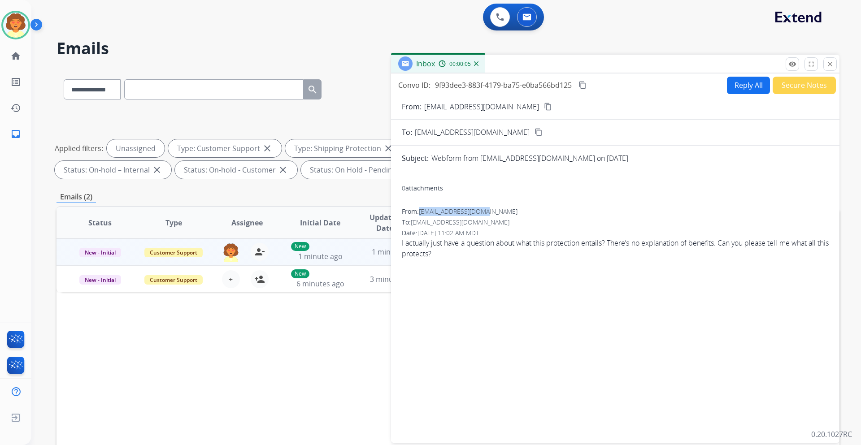
drag, startPoint x: 421, startPoint y: 211, endPoint x: 483, endPoint y: 212, distance: 62.8
click at [483, 212] on span "Jnshoots@outlook.com" at bounding box center [468, 211] width 99 height 9
copy span "Jnshoots@outlook.com"
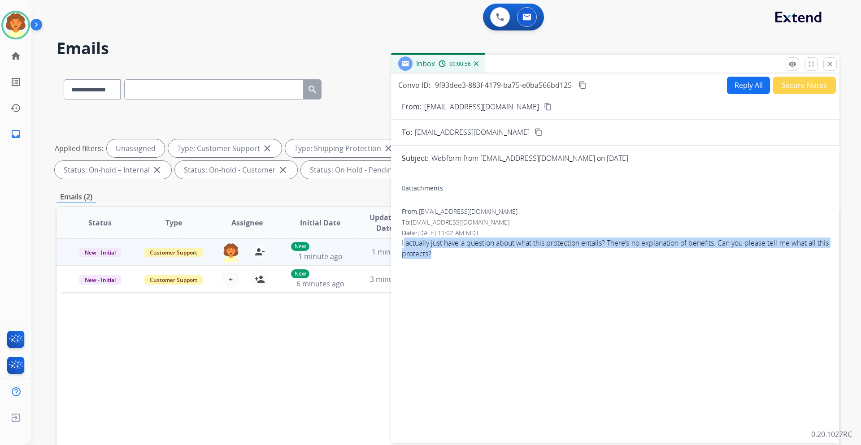
drag, startPoint x: 403, startPoint y: 241, endPoint x: 454, endPoint y: 254, distance: 52.8
click at [454, 254] on span "I actually just have a question about what this protection entails? There’s no …" at bounding box center [615, 249] width 427 height 22
copy span "actually just have a question about what this protection entails? There’s no ex…"
click at [727, 83] on button "Reply All" at bounding box center [748, 85] width 43 height 17
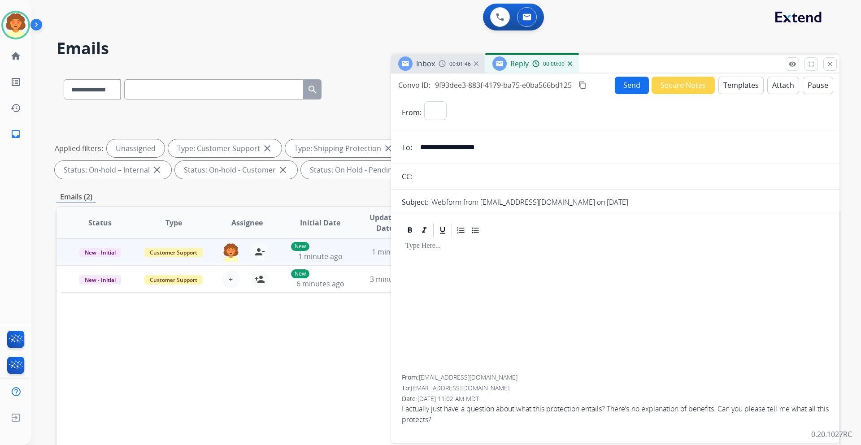
select select "**********"
click at [732, 89] on button "Templates" at bounding box center [741, 85] width 45 height 17
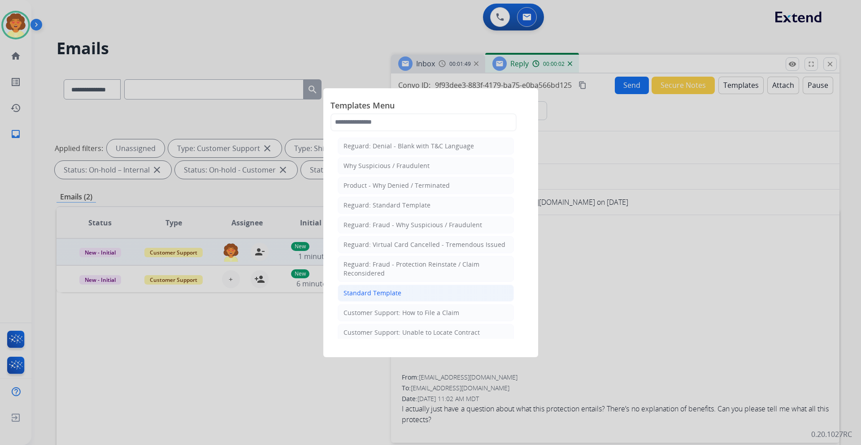
click at [374, 295] on div "Standard Template" at bounding box center [373, 293] width 58 height 9
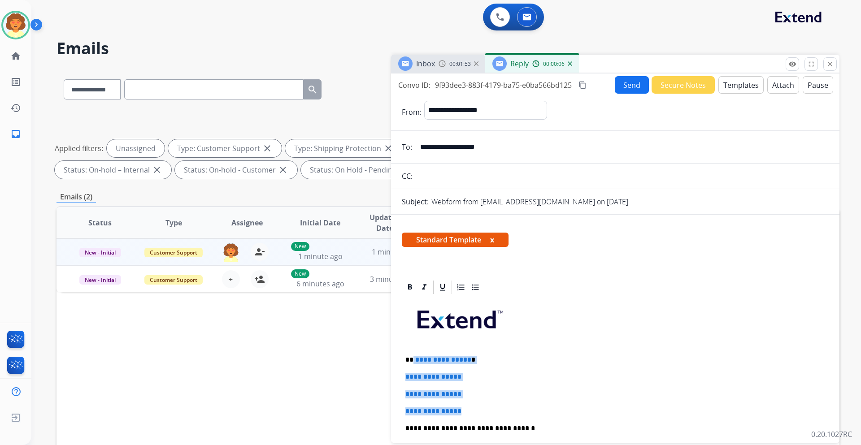
drag, startPoint x: 413, startPoint y: 359, endPoint x: 484, endPoint y: 413, distance: 89.3
click at [484, 413] on div "**********" at bounding box center [615, 450] width 427 height 309
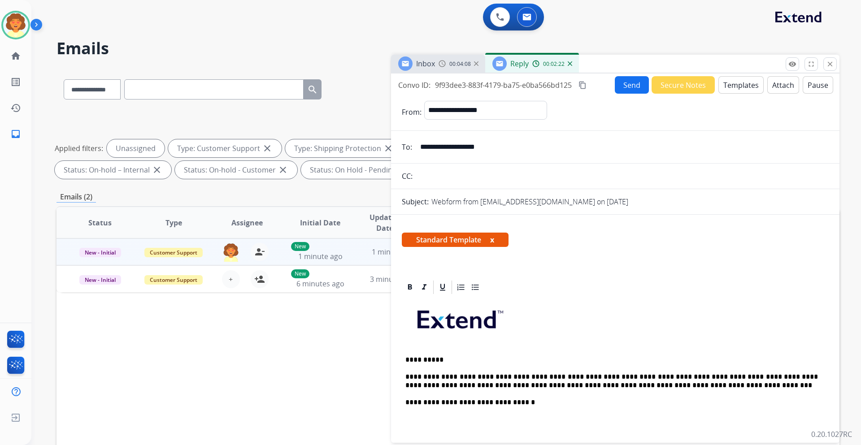
click at [622, 87] on button "Send" at bounding box center [632, 84] width 34 height 17
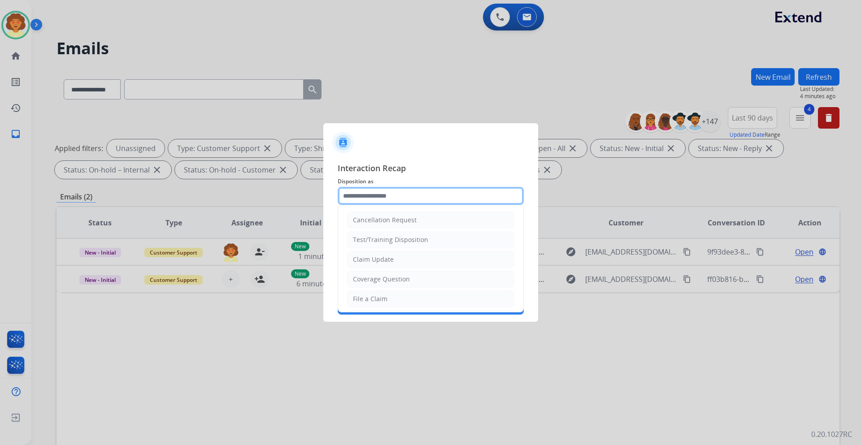
click at [466, 200] on input "text" at bounding box center [431, 196] width 186 height 18
click at [414, 283] on li "Coverage Question" at bounding box center [430, 279] width 167 height 17
type input "**********"
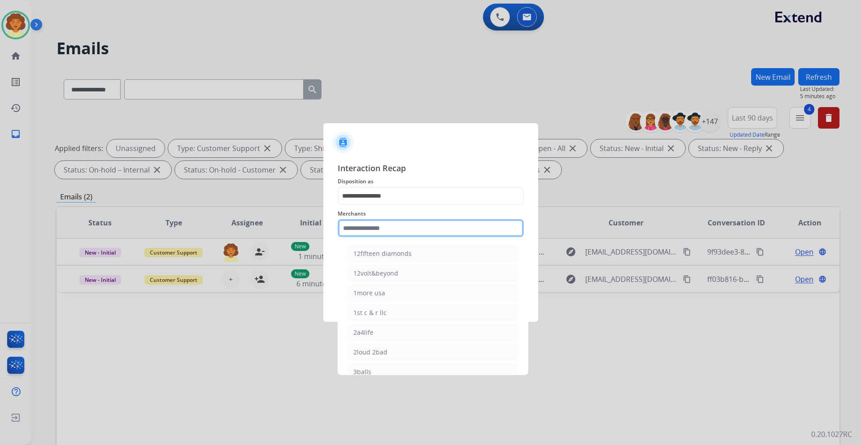
click at [366, 226] on input "text" at bounding box center [431, 228] width 186 height 18
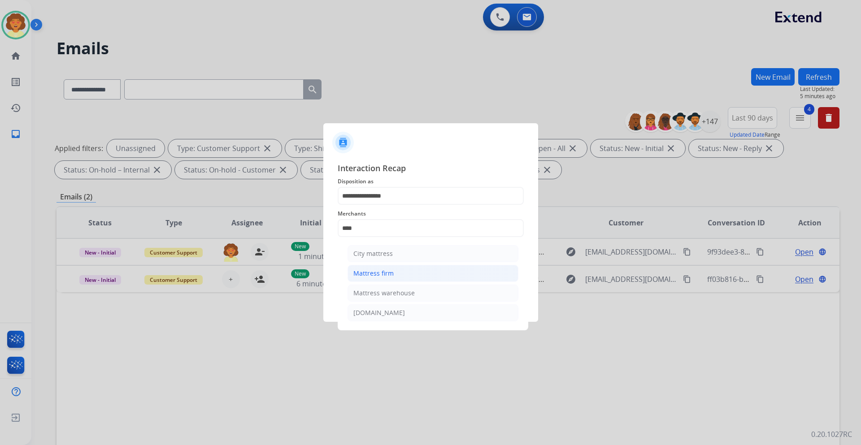
click at [375, 275] on div "Mattress firm" at bounding box center [373, 273] width 40 height 9
type input "**********"
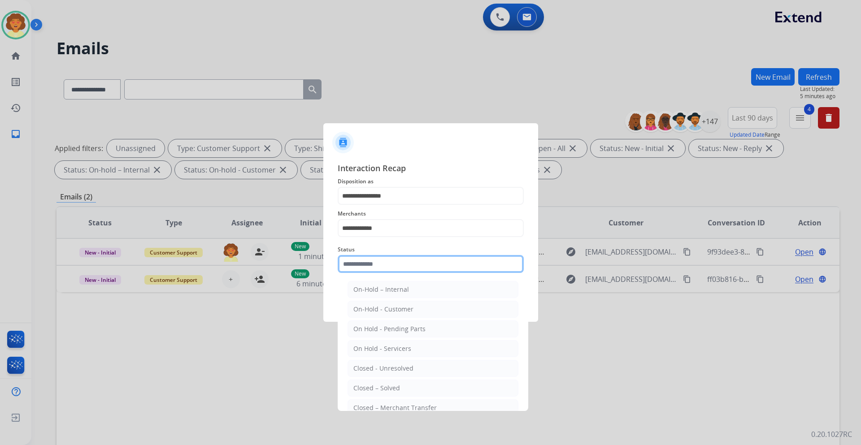
click at [389, 263] on input "text" at bounding box center [431, 264] width 186 height 18
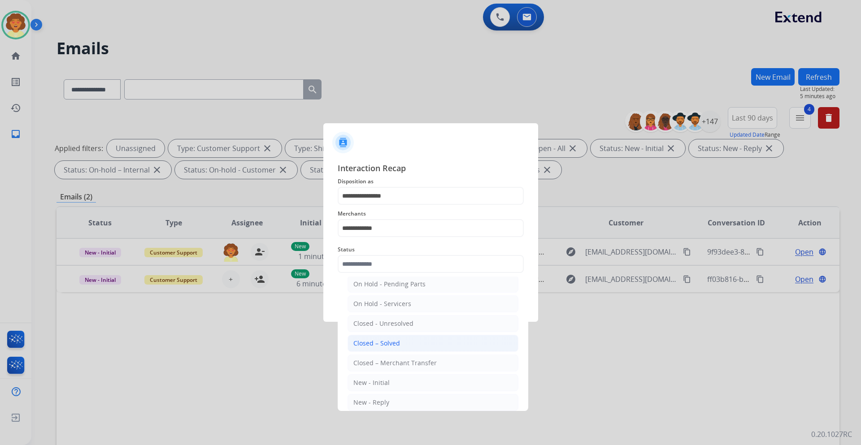
click at [395, 344] on div "Closed – Solved" at bounding box center [376, 343] width 47 height 9
type input "**********"
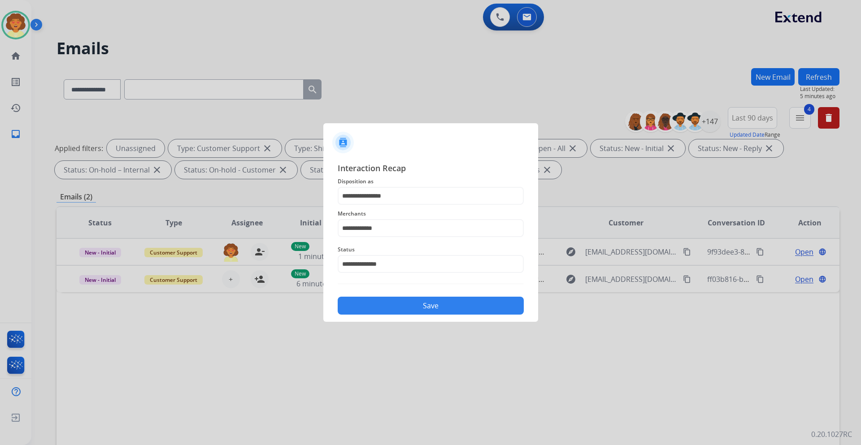
click at [422, 309] on button "Save" at bounding box center [431, 306] width 186 height 18
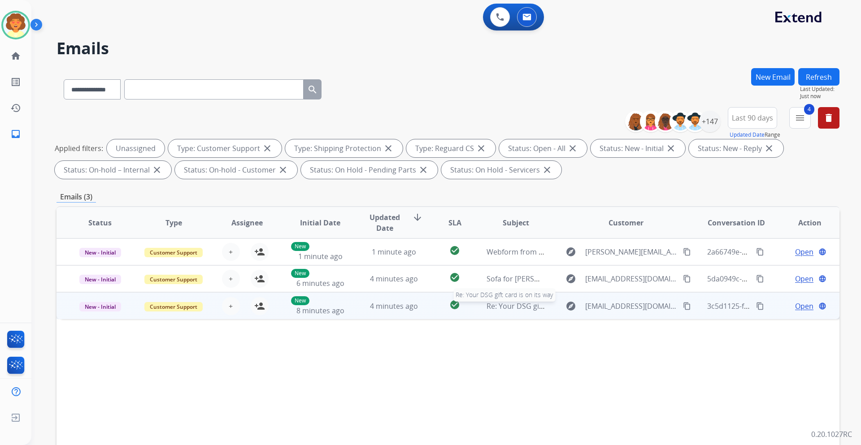
click at [512, 306] on span "Re: Your DSG gift card is on its way" at bounding box center [545, 306] width 117 height 10
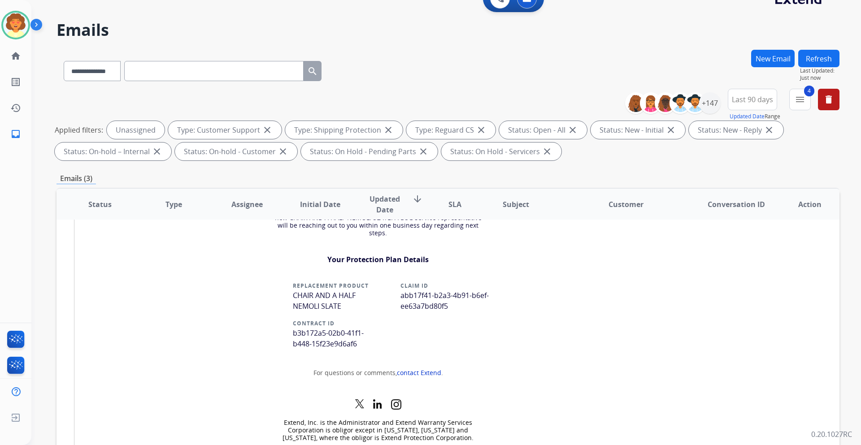
scroll to position [0, 0]
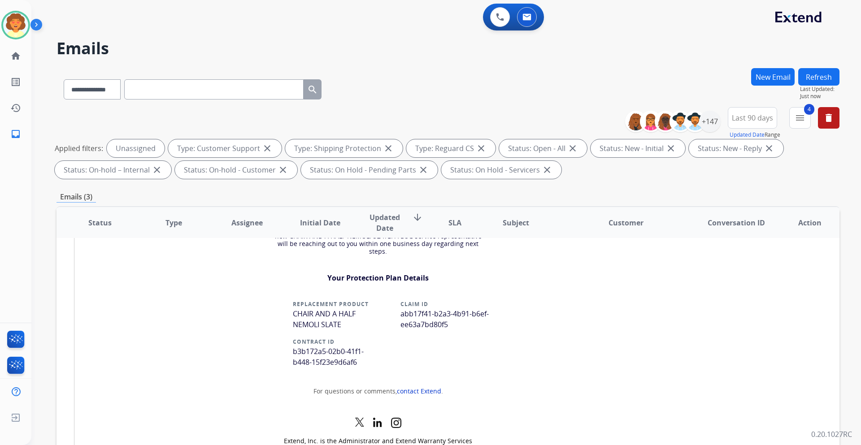
click at [702, 180] on div "**********" at bounding box center [448, 144] width 783 height 75
click at [800, 185] on div "**********" at bounding box center [448, 310] width 783 height 485
click at [41, 211] on div "**********" at bounding box center [435, 254] width 808 height 445
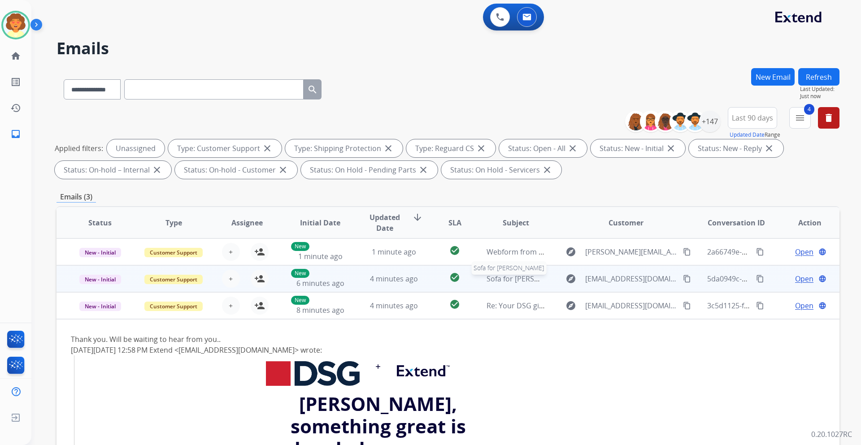
click at [495, 282] on span "Sofa for Jo Taylor" at bounding box center [529, 279] width 84 height 10
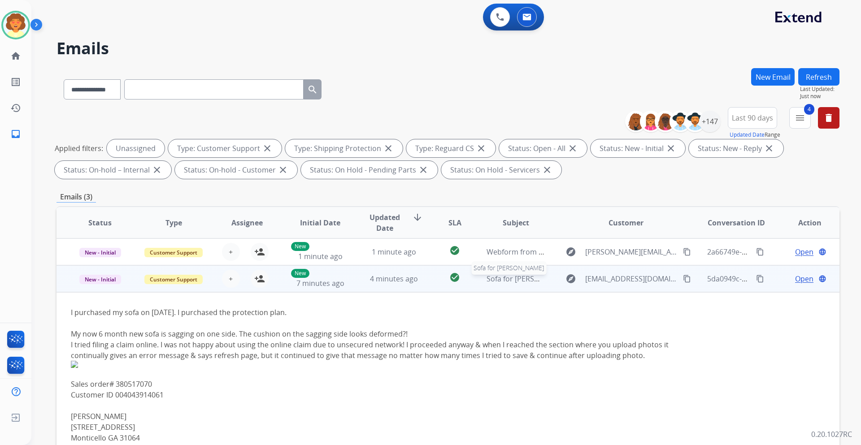
scroll to position [11, 0]
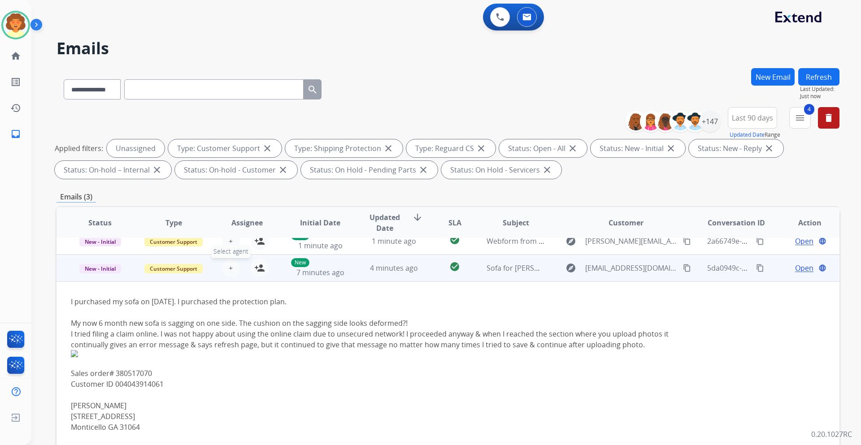
click at [231, 270] on span "+" at bounding box center [231, 268] width 4 height 11
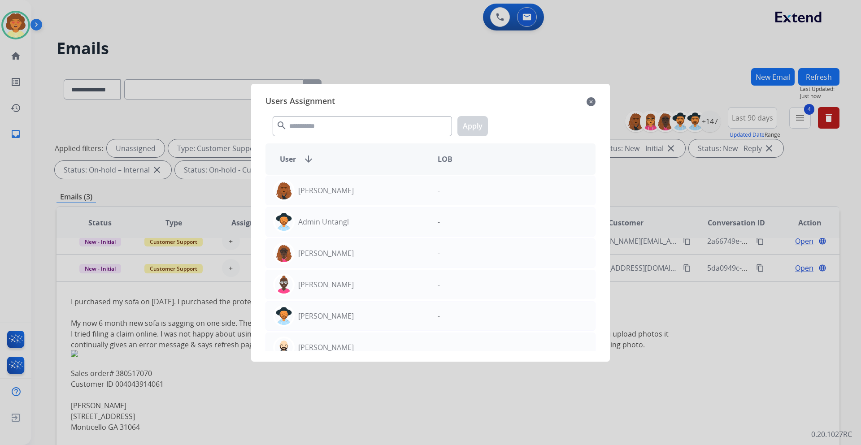
click at [205, 313] on div at bounding box center [430, 222] width 861 height 445
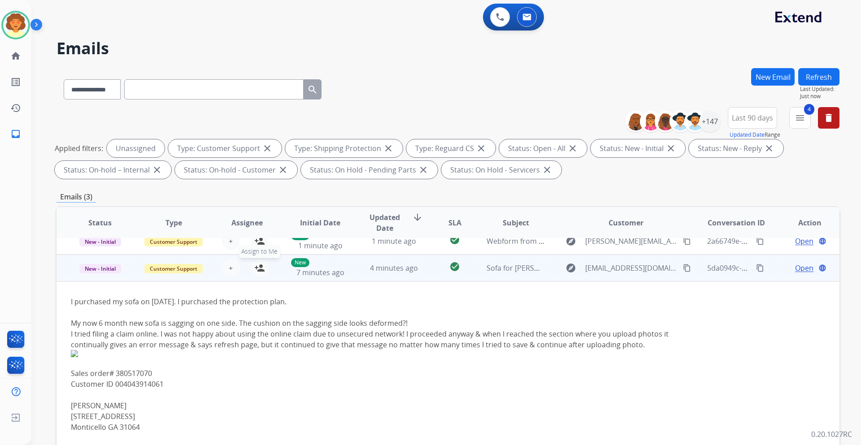
click at [257, 271] on mat-icon "person_add" at bounding box center [259, 268] width 11 height 11
click at [501, 269] on span "Sofa for Jo Taylor" at bounding box center [529, 268] width 84 height 10
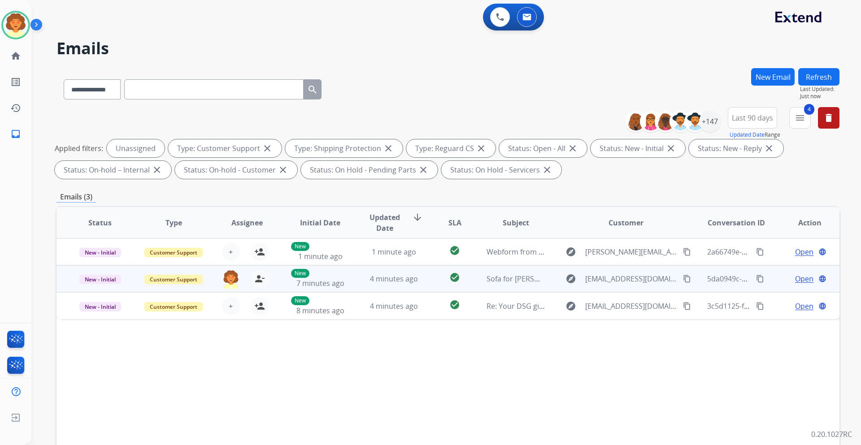
scroll to position [0, 0]
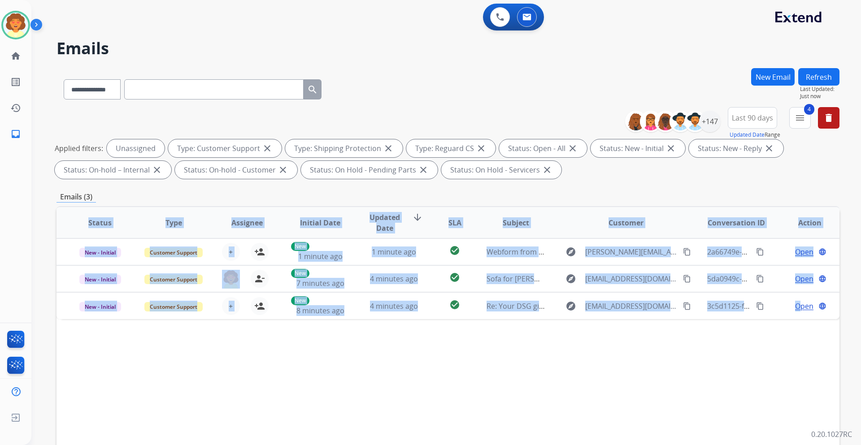
drag, startPoint x: 796, startPoint y: 304, endPoint x: 786, endPoint y: 366, distance: 63.1
click at [786, 366] on div "Status Type Assignee Initial Date Updated Date arrow_downward SLA Subject Custo…" at bounding box center [448, 356] width 783 height 300
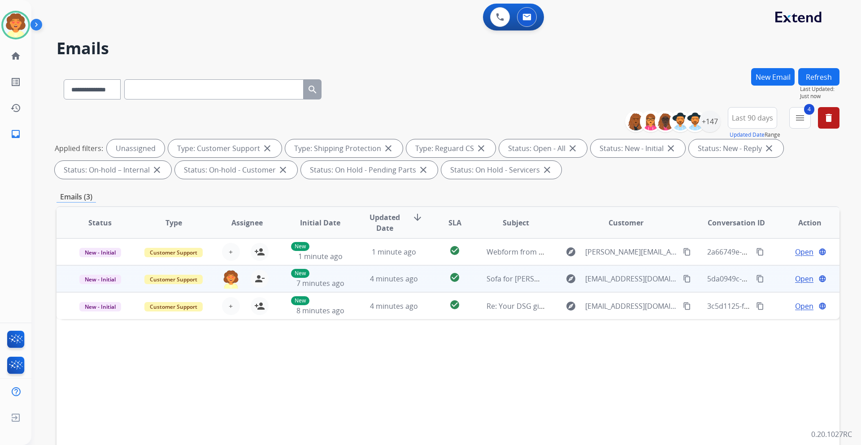
click at [798, 278] on span "Open" at bounding box center [804, 279] width 18 height 11
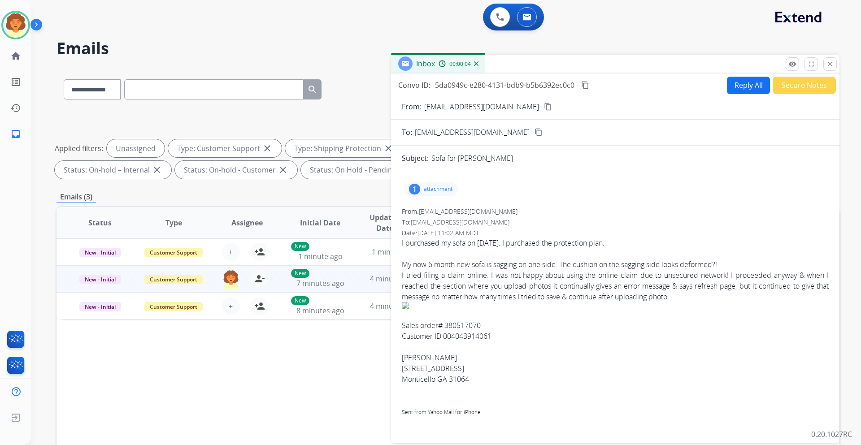
click at [415, 187] on div "1" at bounding box center [414, 189] width 11 height 11
click at [439, 211] on div at bounding box center [433, 211] width 45 height 31
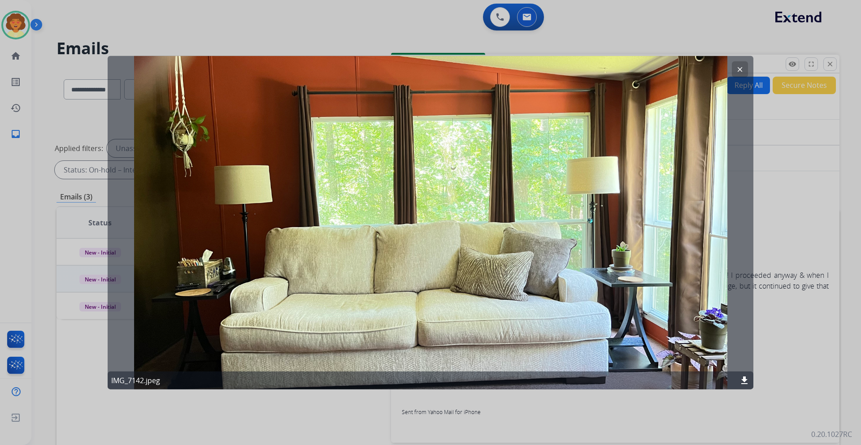
click at [738, 70] on mat-icon "clear" at bounding box center [740, 69] width 8 height 8
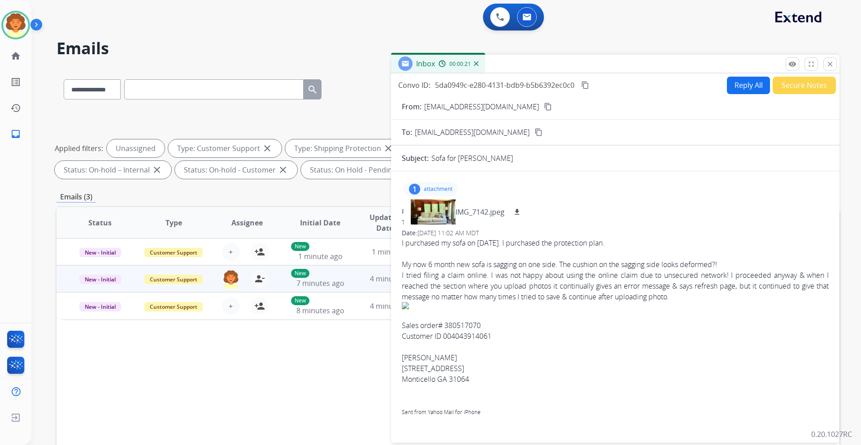
click at [563, 213] on div "From: mylolo0610@gmail.com" at bounding box center [615, 211] width 427 height 9
click at [411, 189] on div "1" at bounding box center [414, 189] width 11 height 11
drag, startPoint x: 421, startPoint y: 213, endPoint x: 490, endPoint y: 215, distance: 69.1
click at [490, 215] on div "From: mylolo0610@gmail.com" at bounding box center [615, 211] width 427 height 9
copy span "mylolo0610@gmail.com"
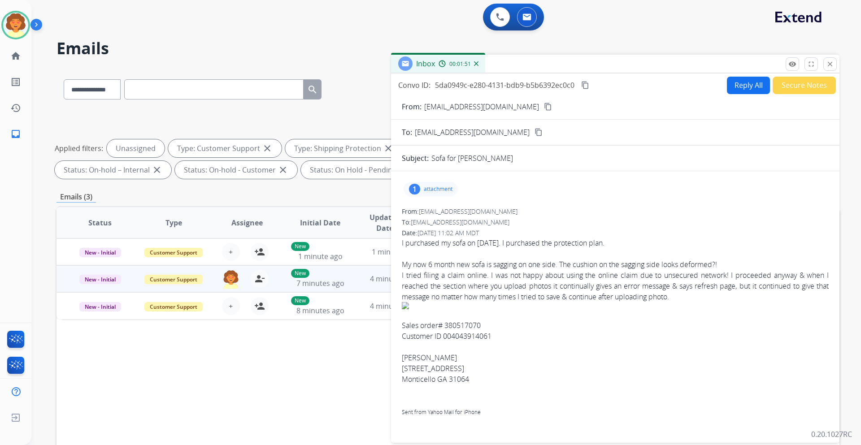
click at [414, 190] on div "1" at bounding box center [414, 189] width 11 height 11
drag, startPoint x: 515, startPoint y: 213, endPoint x: 533, endPoint y: 211, distance: 18.5
click at [515, 213] on mat-icon "download" at bounding box center [517, 212] width 8 height 8
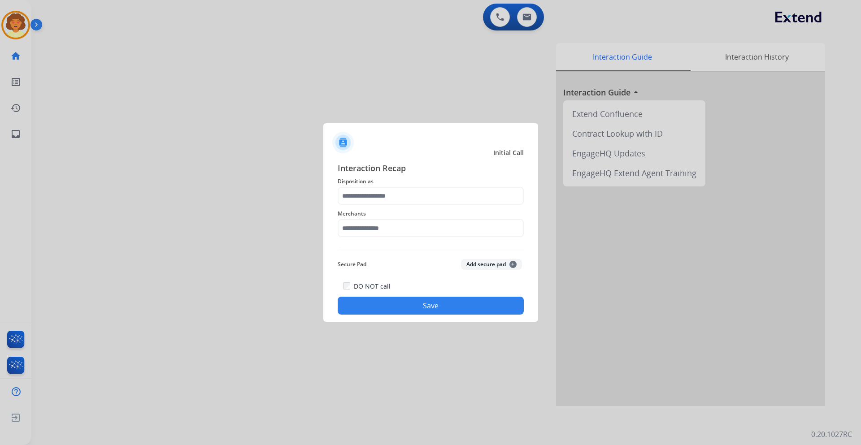
click at [418, 193] on input "text" at bounding box center [431, 196] width 186 height 18
click at [391, 196] on input "text" at bounding box center [431, 196] width 186 height 18
click at [386, 197] on input "text" at bounding box center [431, 196] width 186 height 18
click at [440, 198] on input "text" at bounding box center [431, 196] width 186 height 18
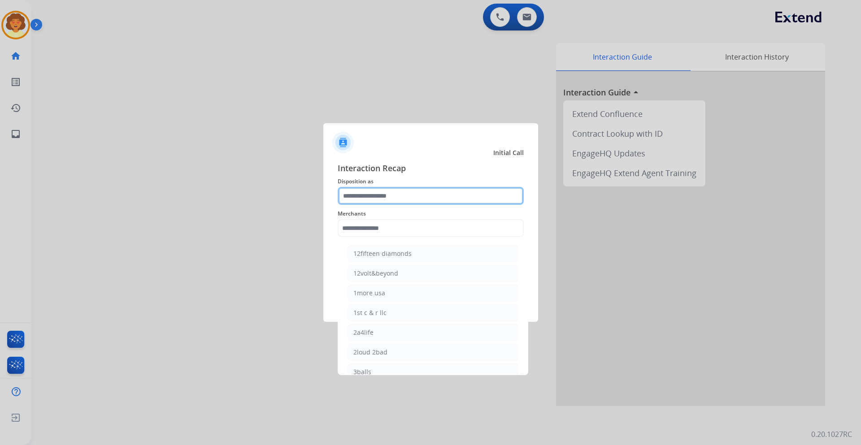
click at [385, 193] on input "text" at bounding box center [431, 196] width 186 height 18
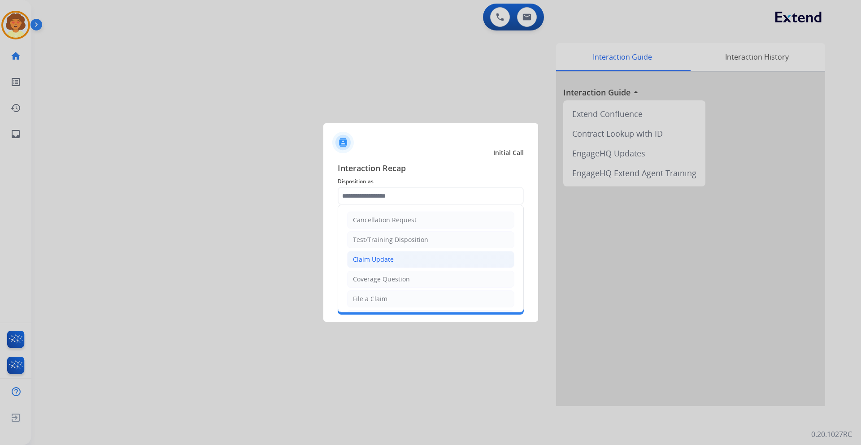
click at [398, 264] on li "Claim Update" at bounding box center [430, 259] width 167 height 17
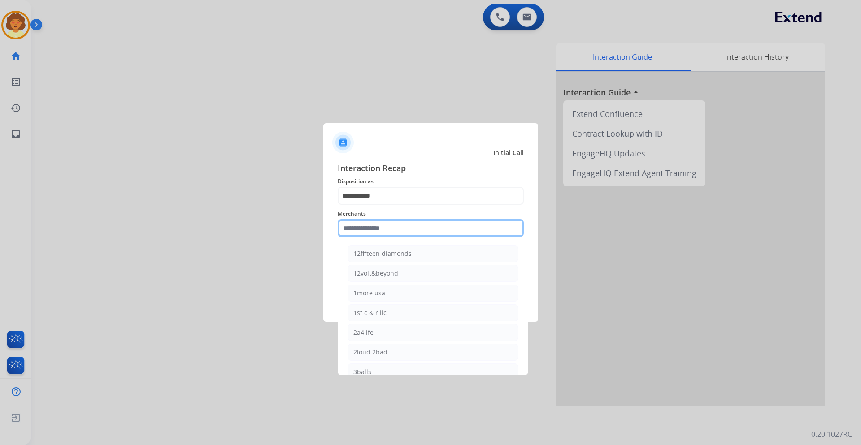
click at [387, 228] on input "text" at bounding box center [431, 228] width 186 height 18
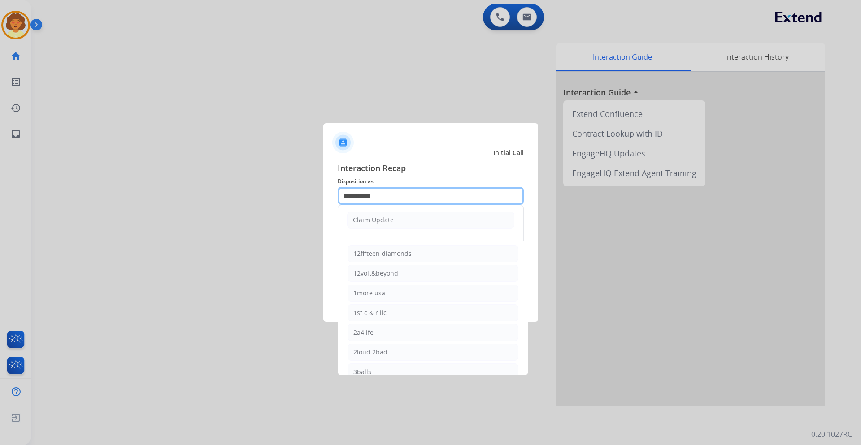
click at [400, 198] on input "**********" at bounding box center [431, 196] width 186 height 18
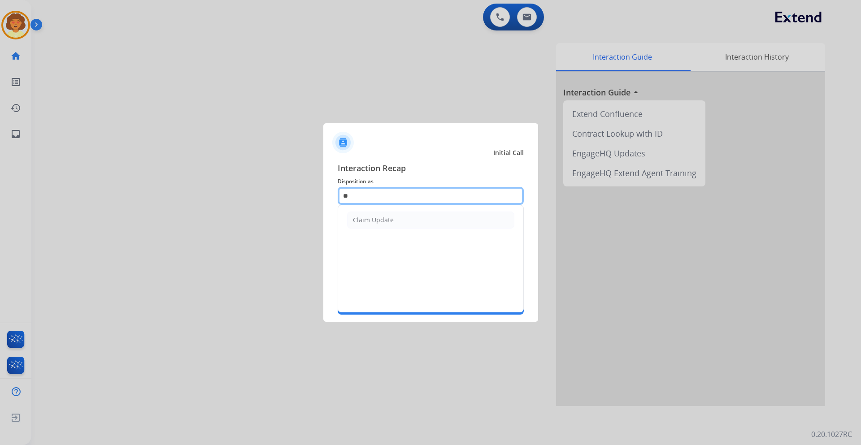
type input "*"
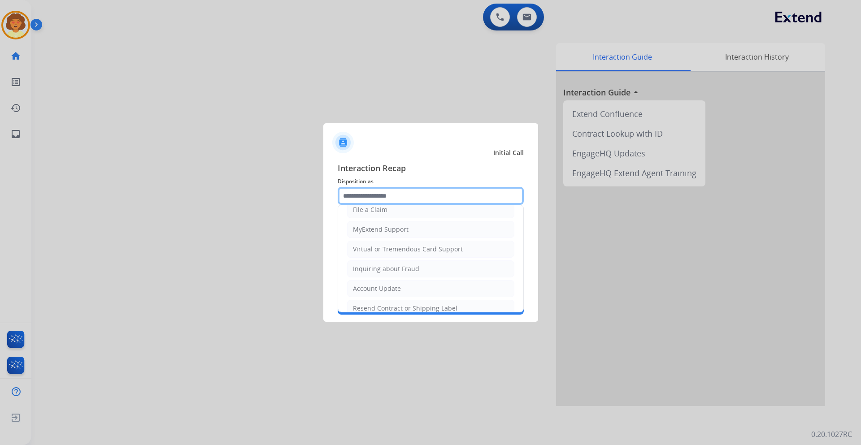
scroll to position [90, 0]
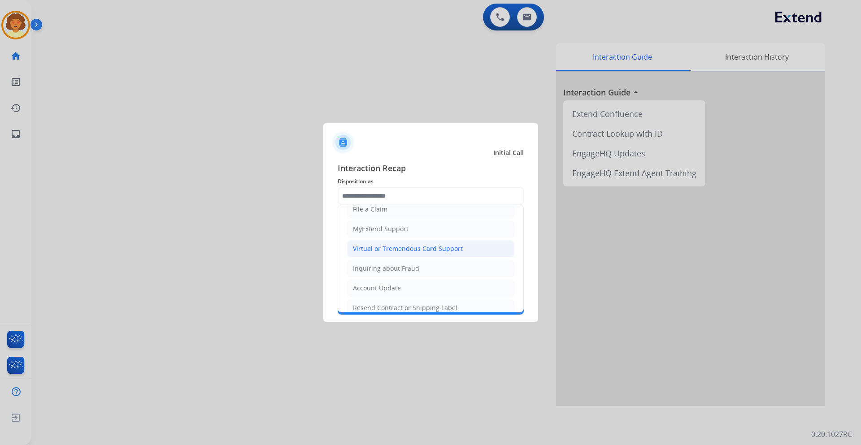
click at [386, 251] on div "Virtual or Tremendous Card Support" at bounding box center [408, 248] width 110 height 9
type input "**********"
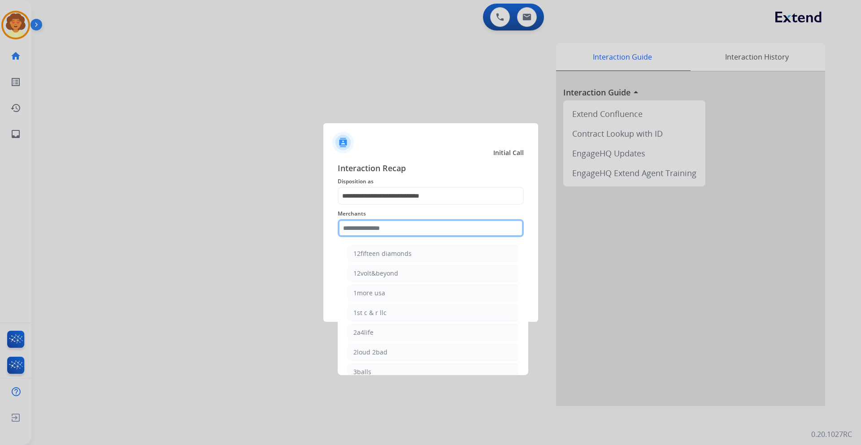
click at [368, 225] on input "text" at bounding box center [431, 228] width 186 height 18
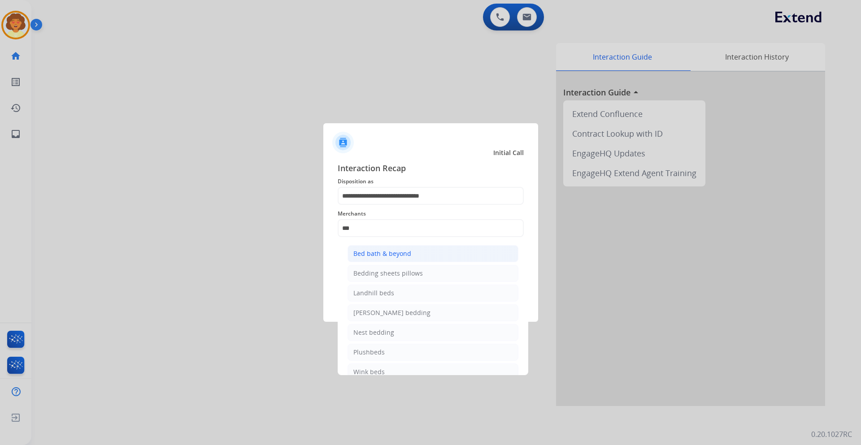
click at [366, 252] on div "Bed bath & beyond" at bounding box center [382, 253] width 58 height 9
type input "**********"
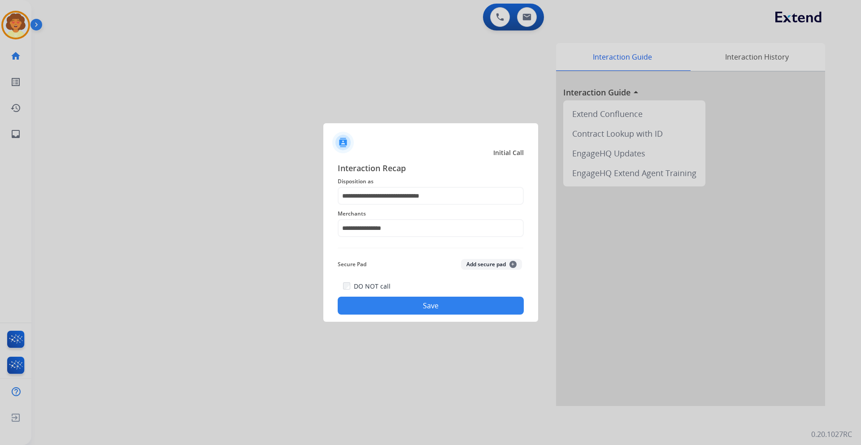
click at [396, 310] on button "Save" at bounding box center [431, 306] width 186 height 18
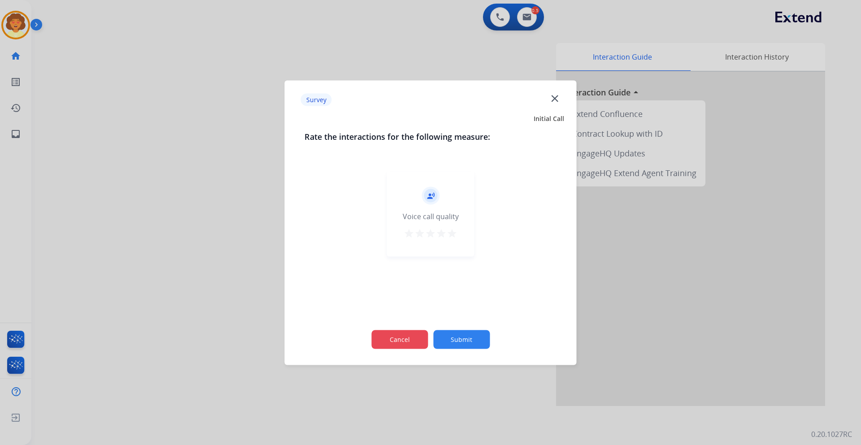
click at [385, 343] on button "Cancel" at bounding box center [399, 339] width 57 height 19
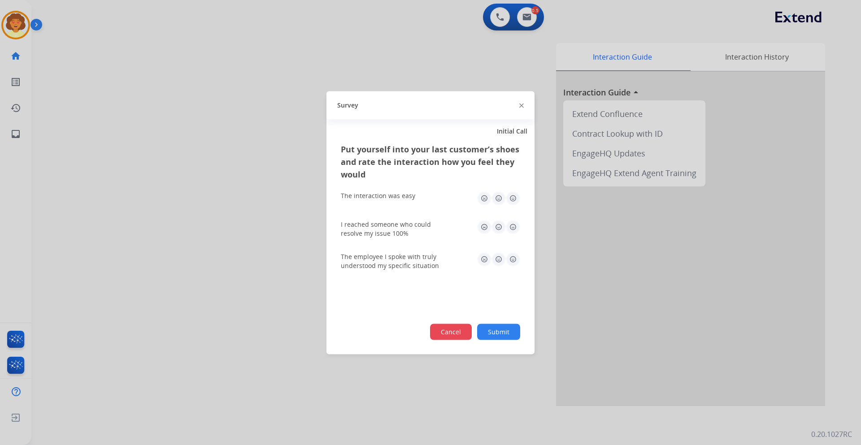
click at [465, 336] on button "Cancel" at bounding box center [451, 332] width 42 height 16
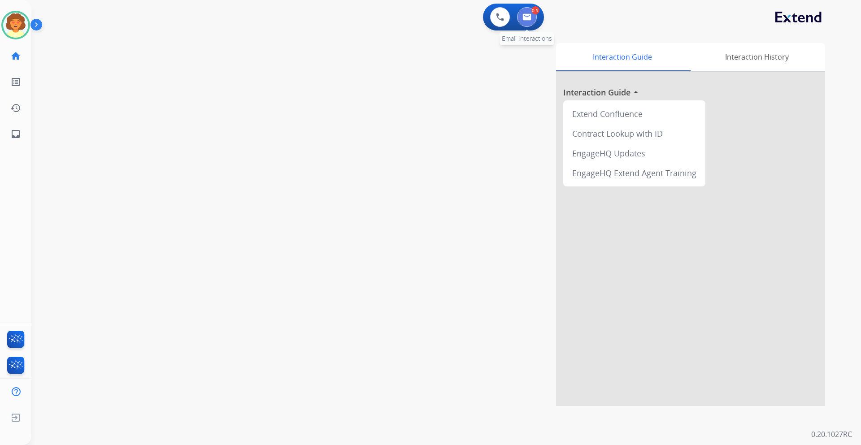
click at [524, 13] on img at bounding box center [527, 16] width 9 height 7
select select "**********"
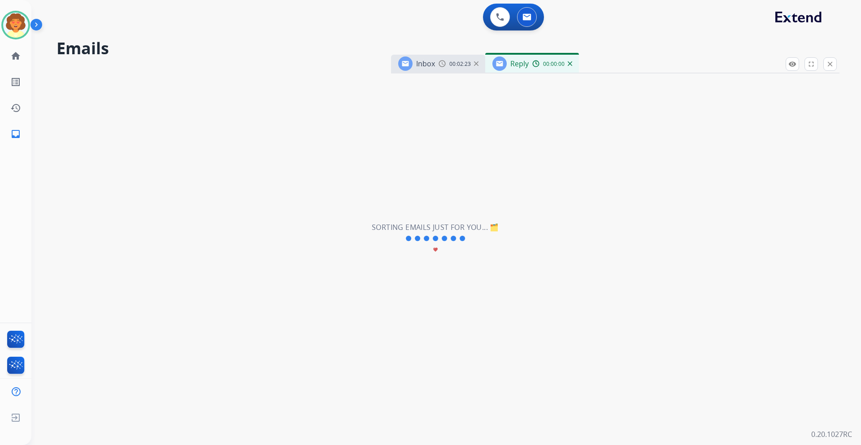
select select "**********"
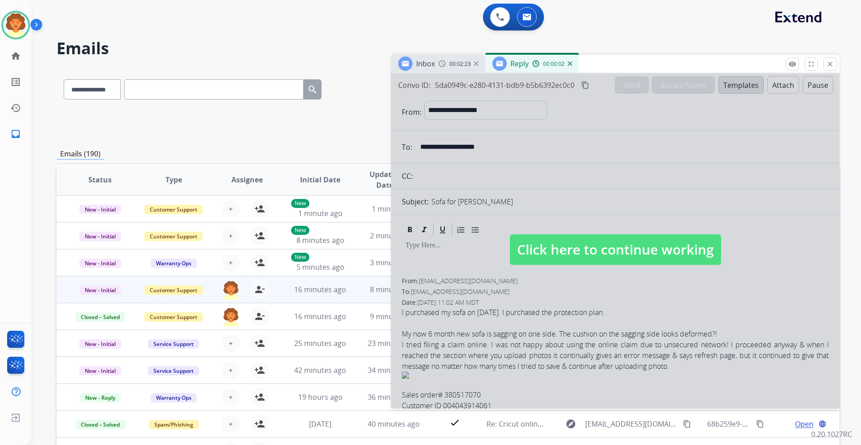
click at [609, 129] on div at bounding box center [615, 241] width 449 height 335
select select
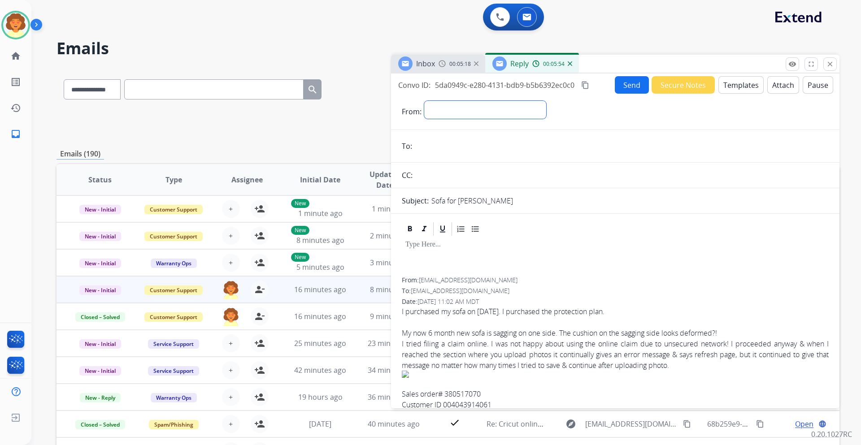
click at [439, 108] on select "**********" at bounding box center [485, 110] width 122 height 18
select select "**********"
click at [424, 101] on select "**********" at bounding box center [485, 110] width 122 height 18
click at [434, 148] on input "email" at bounding box center [622, 147] width 414 height 18
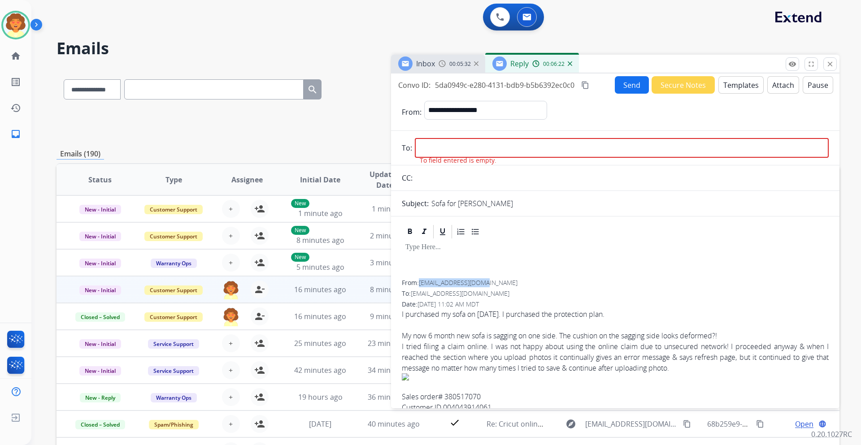
drag, startPoint x: 421, startPoint y: 283, endPoint x: 491, endPoint y: 284, distance: 70.0
click at [491, 284] on div "From: mylolo0610@gmail.com" at bounding box center [615, 283] width 427 height 9
copy span "mylolo0610@gmail.com"
click at [428, 148] on input "email" at bounding box center [622, 148] width 414 height 20
paste input "**********"
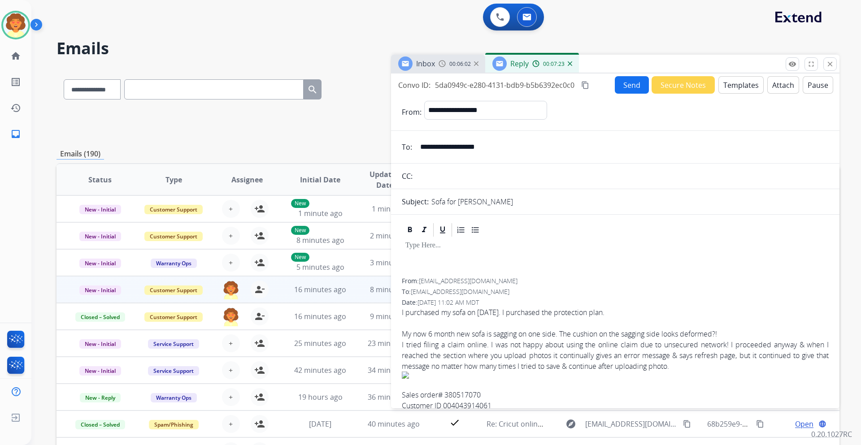
type input "**********"
click at [730, 87] on button "Templates" at bounding box center [741, 84] width 45 height 17
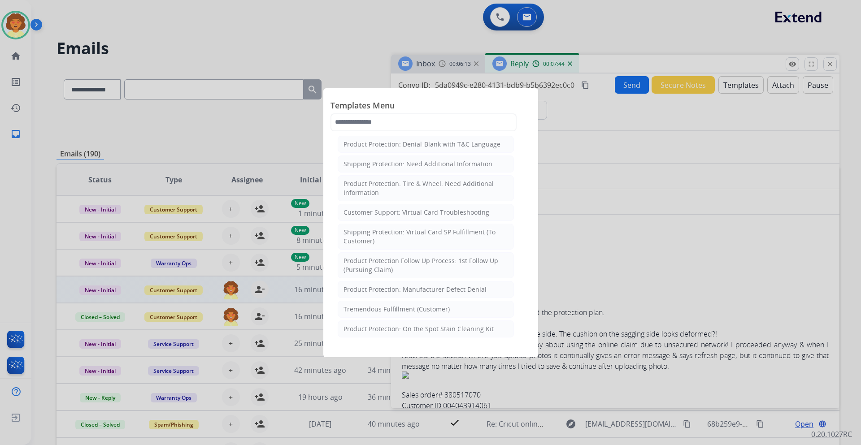
scroll to position [224, 0]
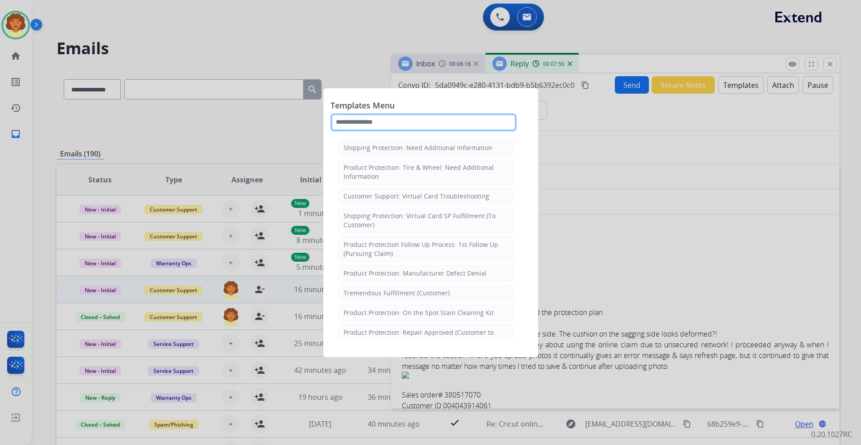
click at [377, 125] on input "text" at bounding box center [424, 122] width 186 height 18
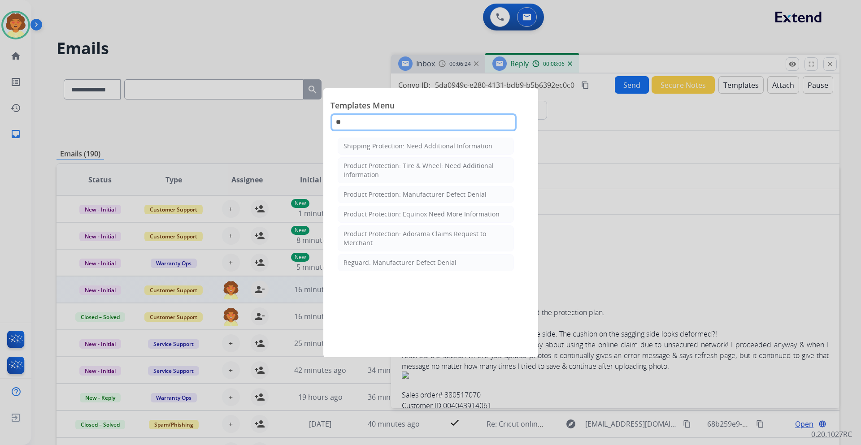
type input "*"
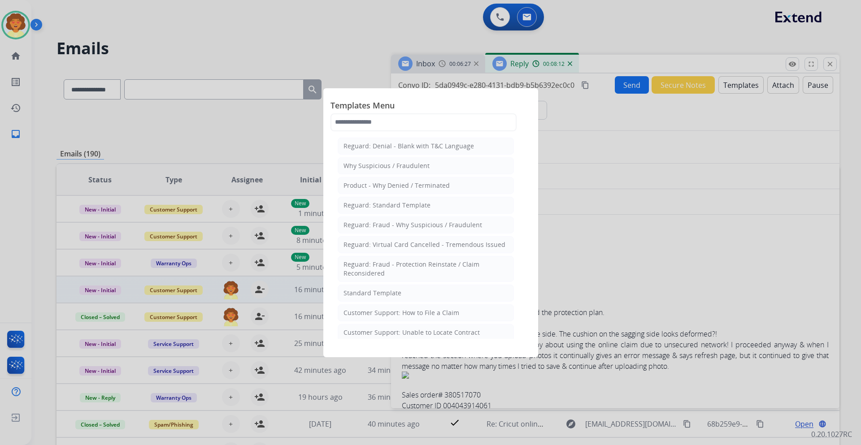
click at [697, 109] on div at bounding box center [430, 222] width 861 height 445
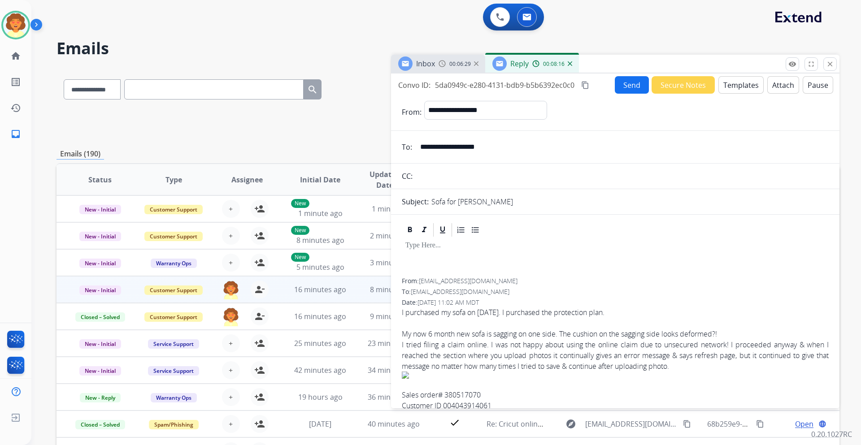
click at [724, 83] on button "Templates" at bounding box center [741, 84] width 45 height 17
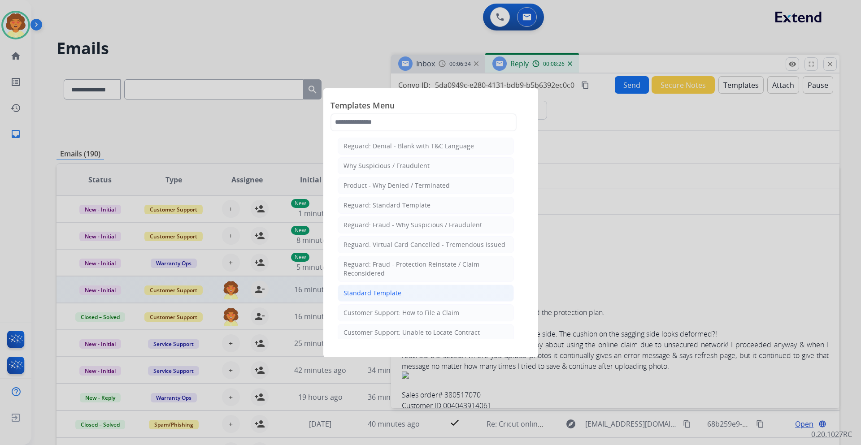
click at [404, 291] on li "Standard Template" at bounding box center [426, 293] width 176 height 17
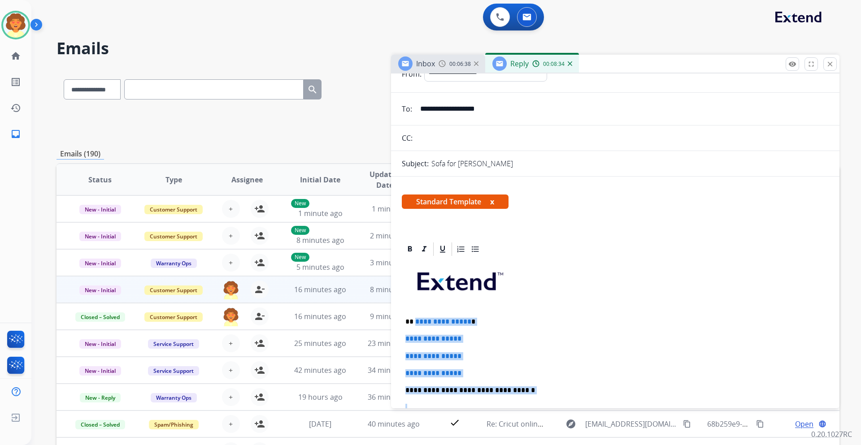
scroll to position [76, 0]
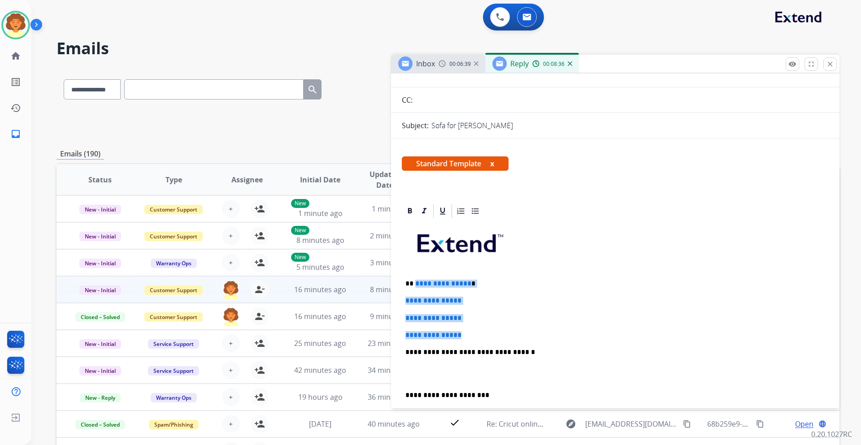
drag, startPoint x: 414, startPoint y: 361, endPoint x: 488, endPoint y: 326, distance: 81.9
click at [488, 326] on div "**********" at bounding box center [615, 373] width 427 height 309
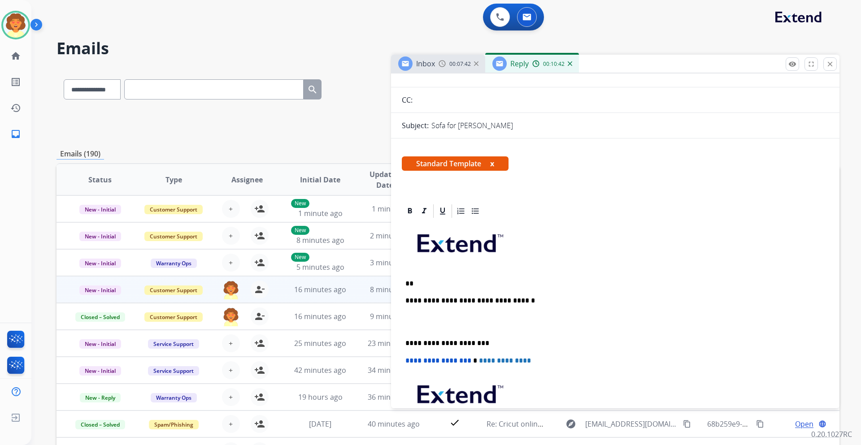
click at [414, 283] on p "**" at bounding box center [611, 284] width 413 height 8
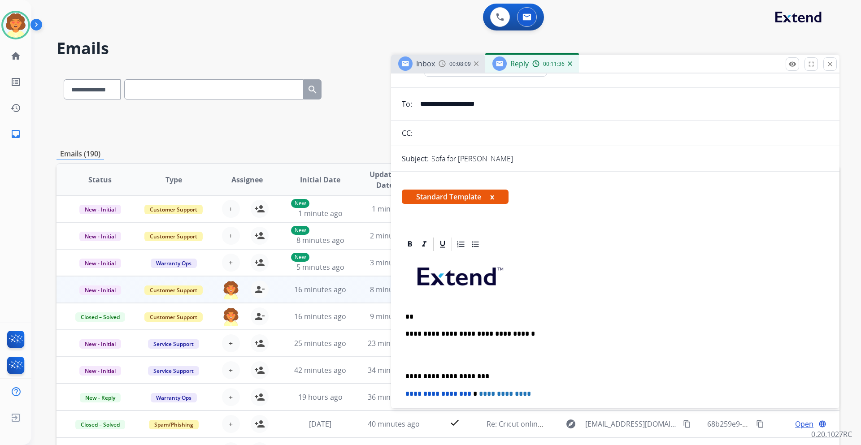
scroll to position [31, 0]
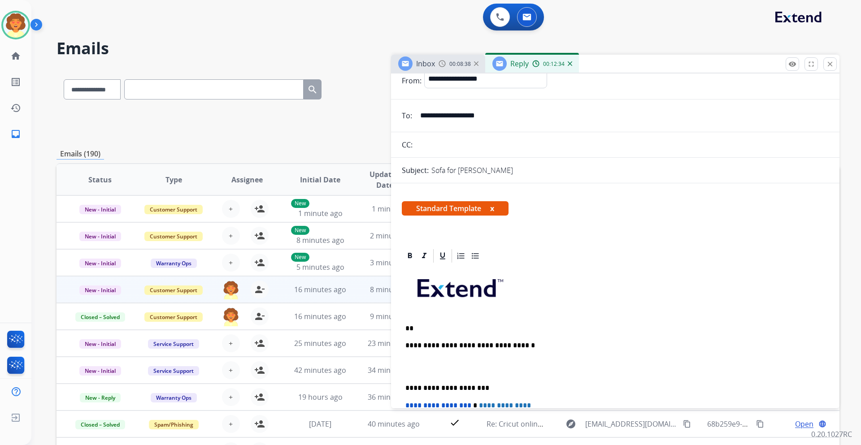
click at [418, 330] on p "**" at bounding box center [611, 329] width 413 height 8
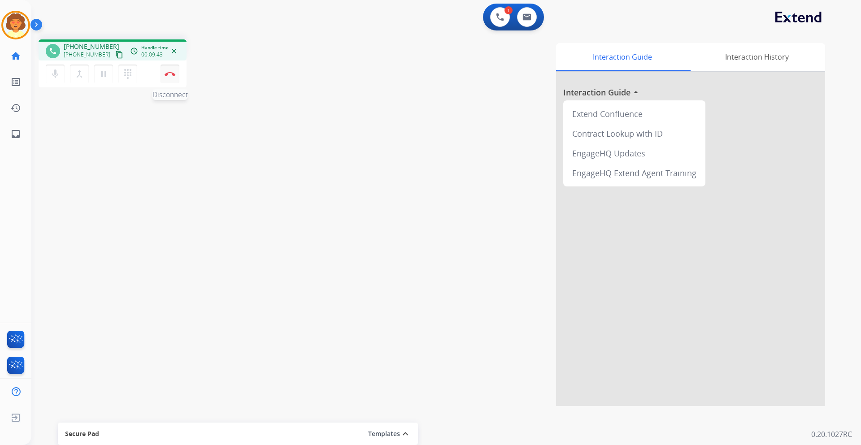
click at [171, 80] on button "Disconnect" at bounding box center [170, 74] width 19 height 19
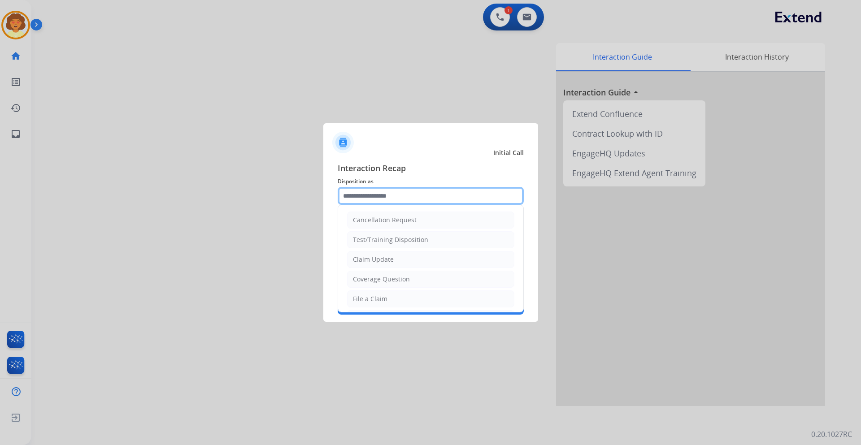
click at [386, 195] on input "text" at bounding box center [431, 196] width 186 height 18
click at [391, 260] on div "Claim Update" at bounding box center [373, 259] width 41 height 9
type input "**********"
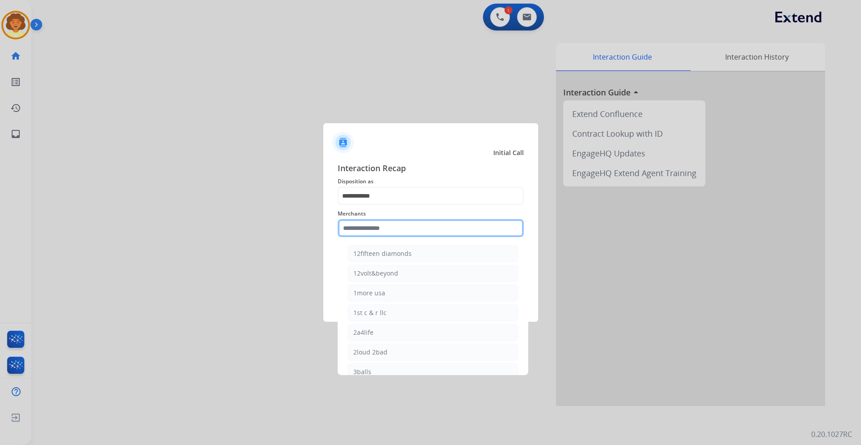
click at [361, 231] on input "text" at bounding box center [431, 228] width 186 height 18
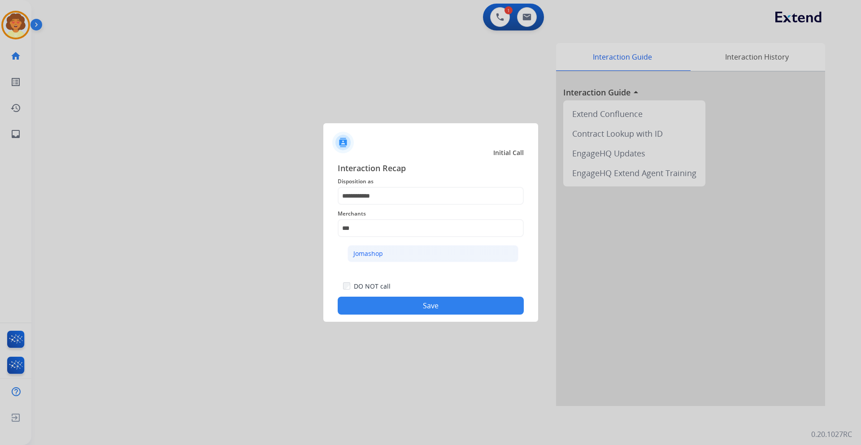
click at [368, 255] on div "Jomashop" at bounding box center [368, 253] width 30 height 9
type input "********"
click at [392, 308] on button "Save" at bounding box center [431, 306] width 186 height 18
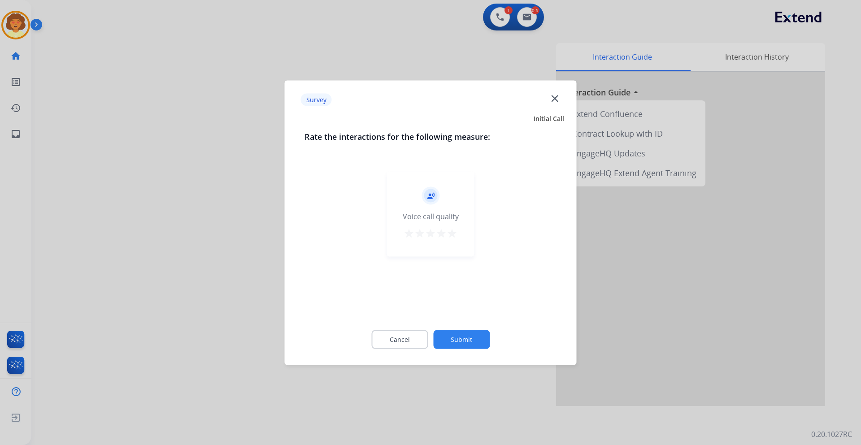
click at [466, 345] on button "Submit" at bounding box center [461, 339] width 57 height 19
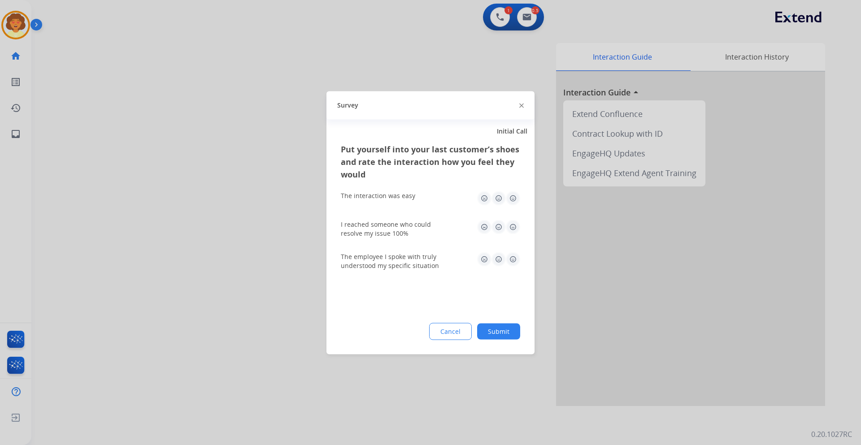
click at [497, 335] on button "Submit" at bounding box center [498, 331] width 43 height 16
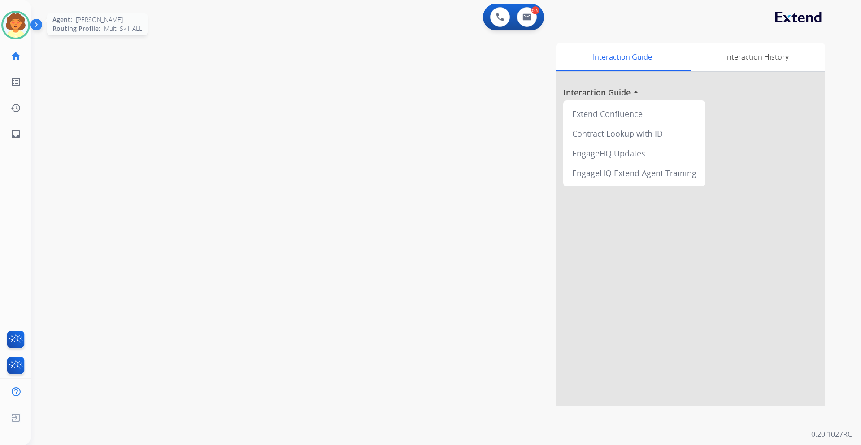
click at [20, 25] on img at bounding box center [15, 25] width 25 height 25
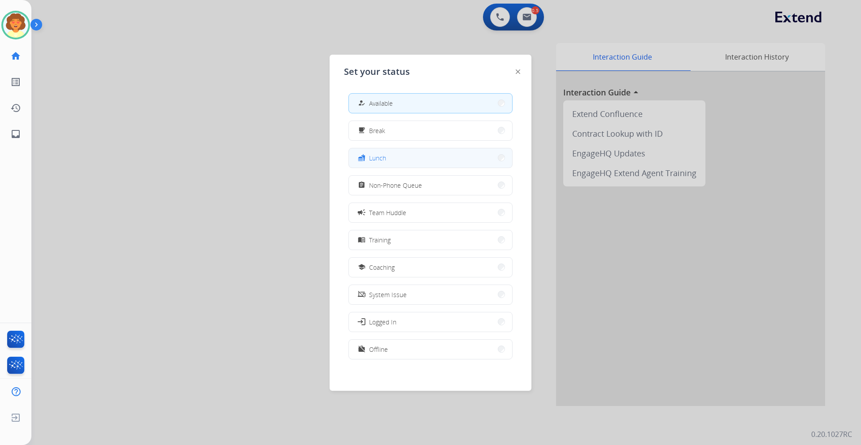
click at [383, 156] on span "Lunch" at bounding box center [377, 157] width 17 height 9
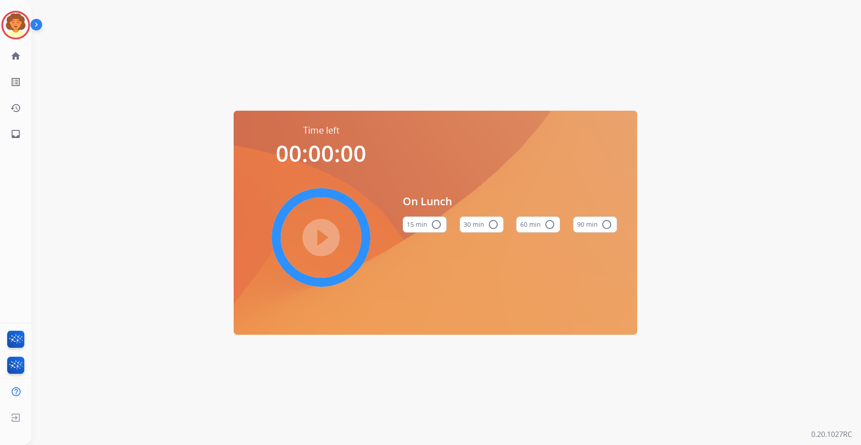
click at [527, 227] on button "60 min radio_button_unchecked" at bounding box center [538, 225] width 44 height 16
click at [324, 243] on mat-icon "play_circle_filled" at bounding box center [321, 237] width 11 height 11
